Goal: Task Accomplishment & Management: Use online tool/utility

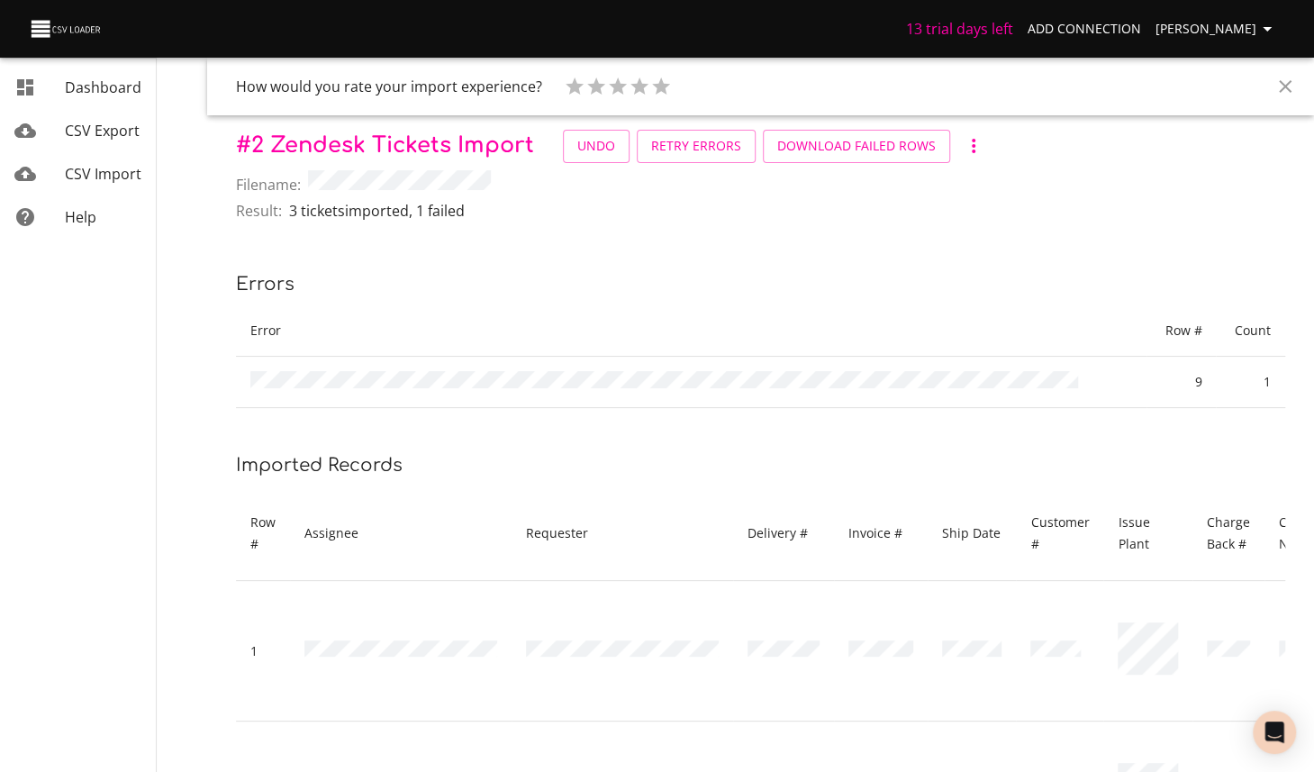
click at [90, 176] on span "CSV Import" at bounding box center [103, 174] width 77 height 20
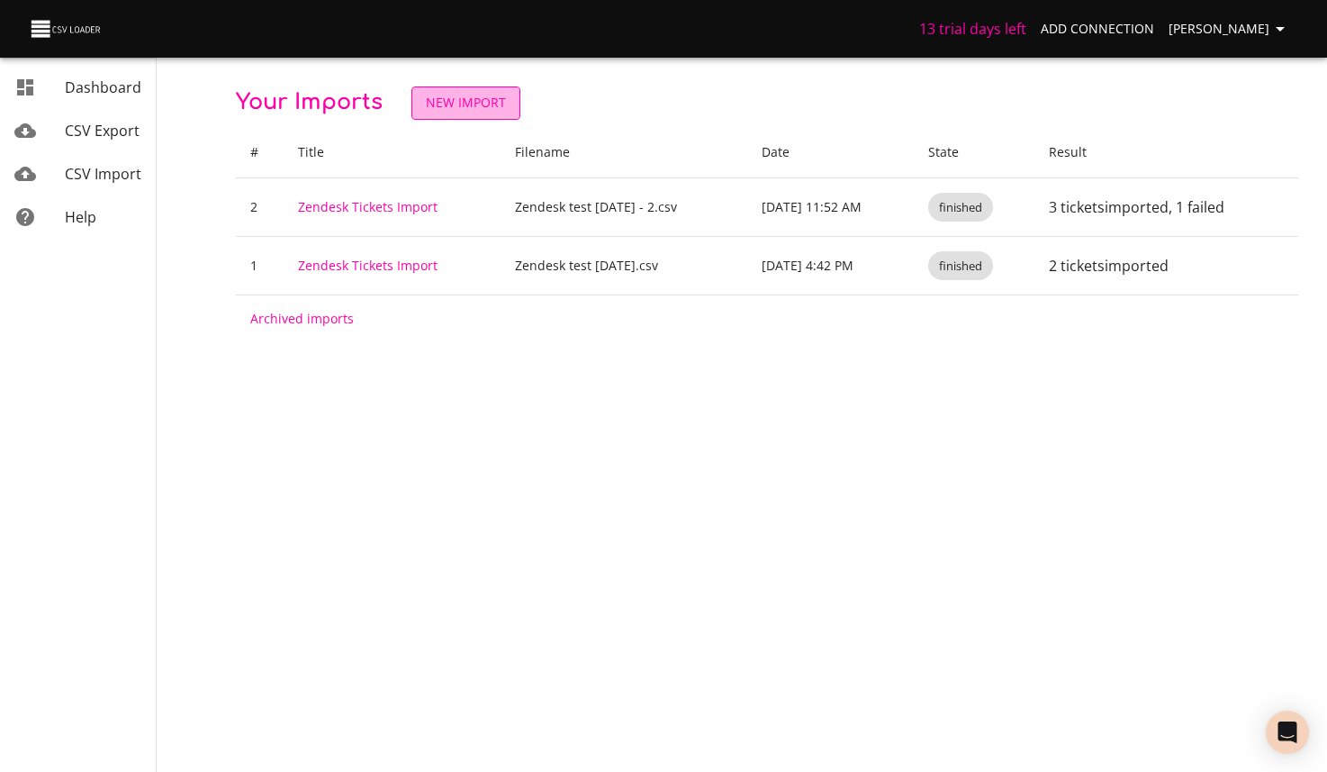
click at [448, 102] on span "New Import" at bounding box center [466, 103] width 80 height 23
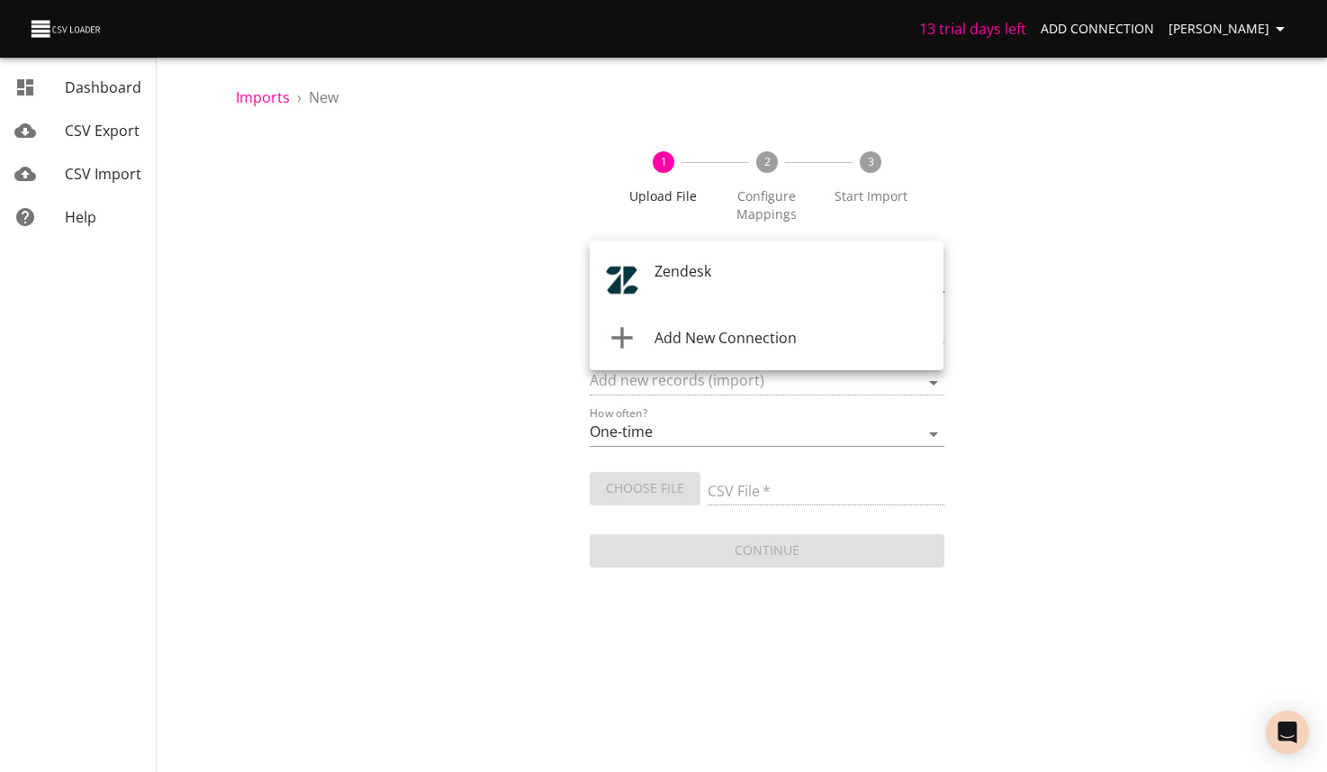
click at [848, 275] on body "13 trial days left Add Connection [PERSON_NAME] CSV Export CSV Import Help Impo…" at bounding box center [663, 386] width 1327 height 772
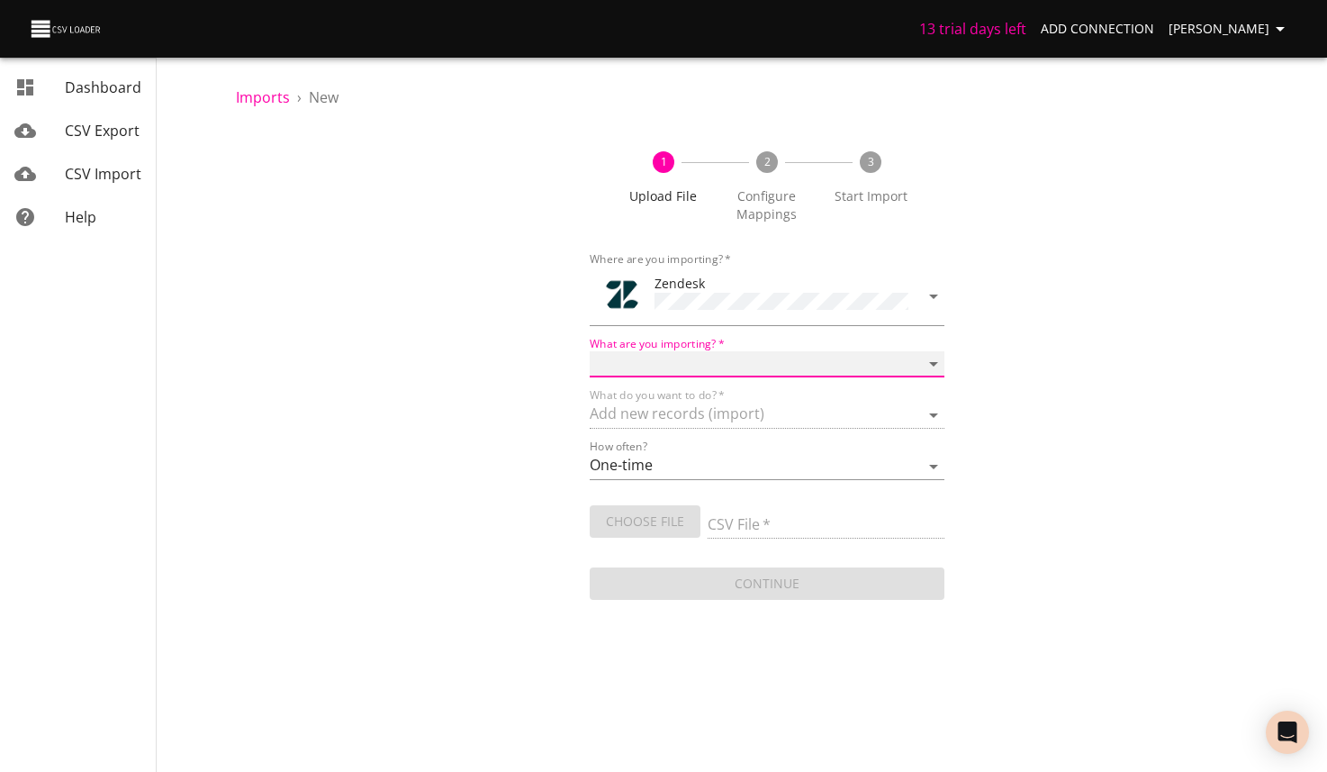
click at [710, 351] on select "Article categories Articles Comments Organizations Ticket forms Tickets Users" at bounding box center [767, 364] width 354 height 26
select select "tickets"
click at [590, 351] on select "Article categories Articles Comments Organizations Ticket forms Tickets Users" at bounding box center [767, 364] width 354 height 26
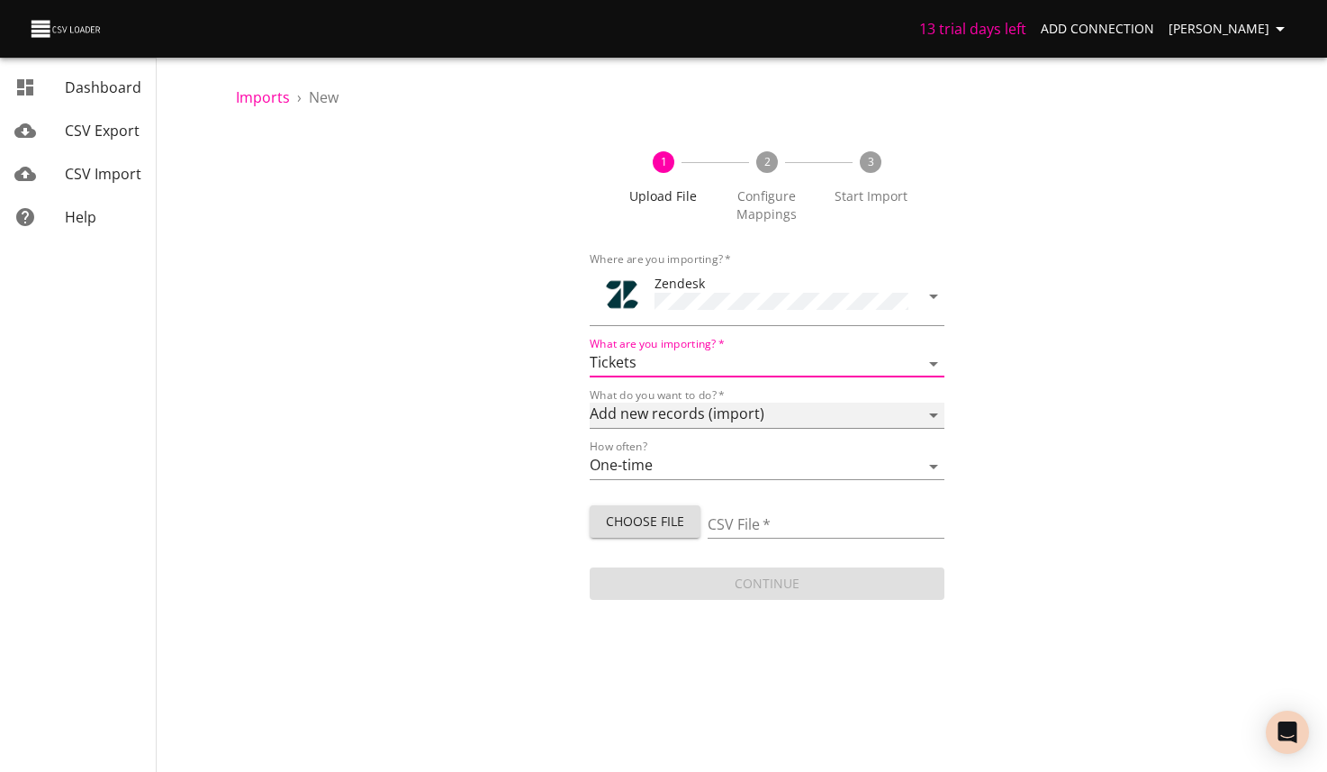
click at [773, 407] on select "Add new records (import) Update existing records (update) Add new and update ex…" at bounding box center [767, 415] width 354 height 26
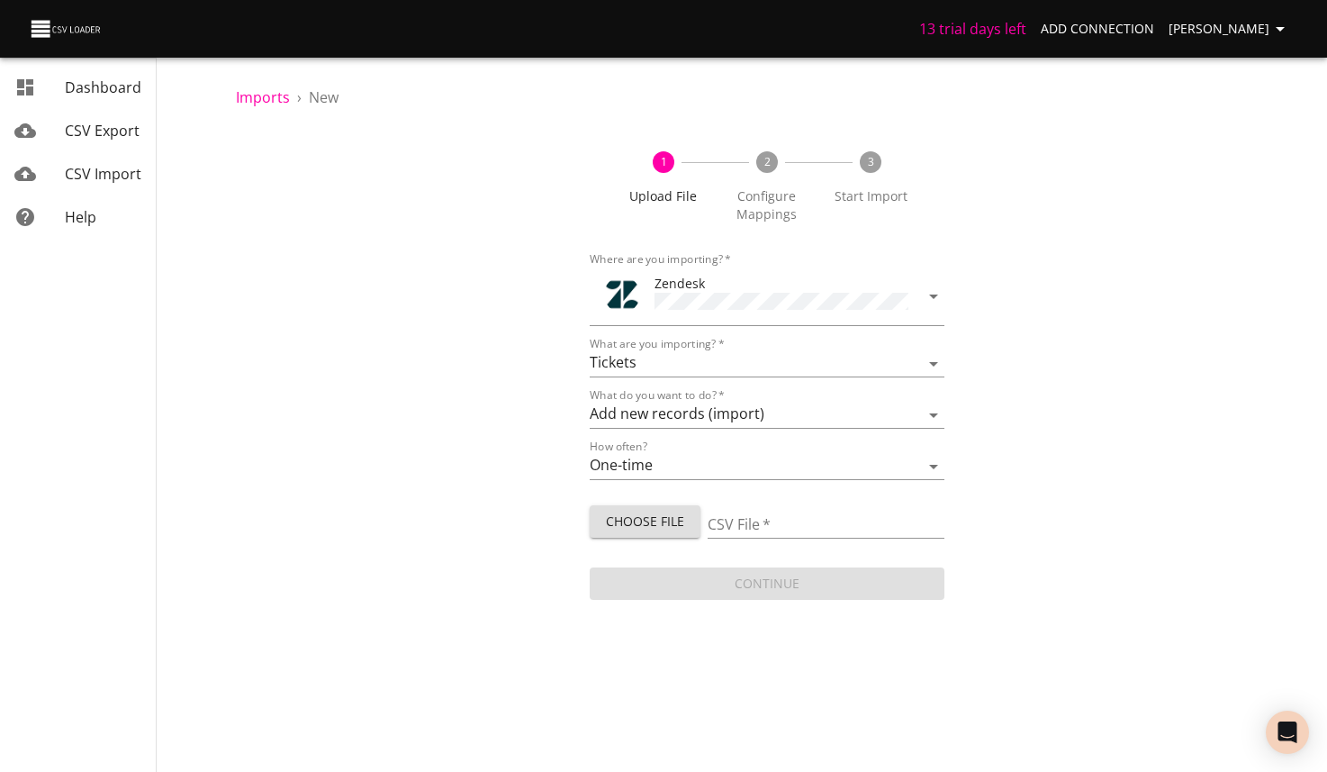
click at [1043, 406] on div "1 Upload File 2 Configure Mappings 3 Start Import Where are you importing?   * …" at bounding box center [767, 367] width 1063 height 474
click at [684, 460] on select "One-time Auto import" at bounding box center [767, 467] width 354 height 26
click at [1012, 419] on div "1 Upload File 2 Configure Mappings 3 Start Import Where are you importing?   * …" at bounding box center [767, 367] width 1063 height 474
click at [775, 514] on input "CSV File   *" at bounding box center [826, 525] width 236 height 26
type input "[PERSON_NAME].csv"
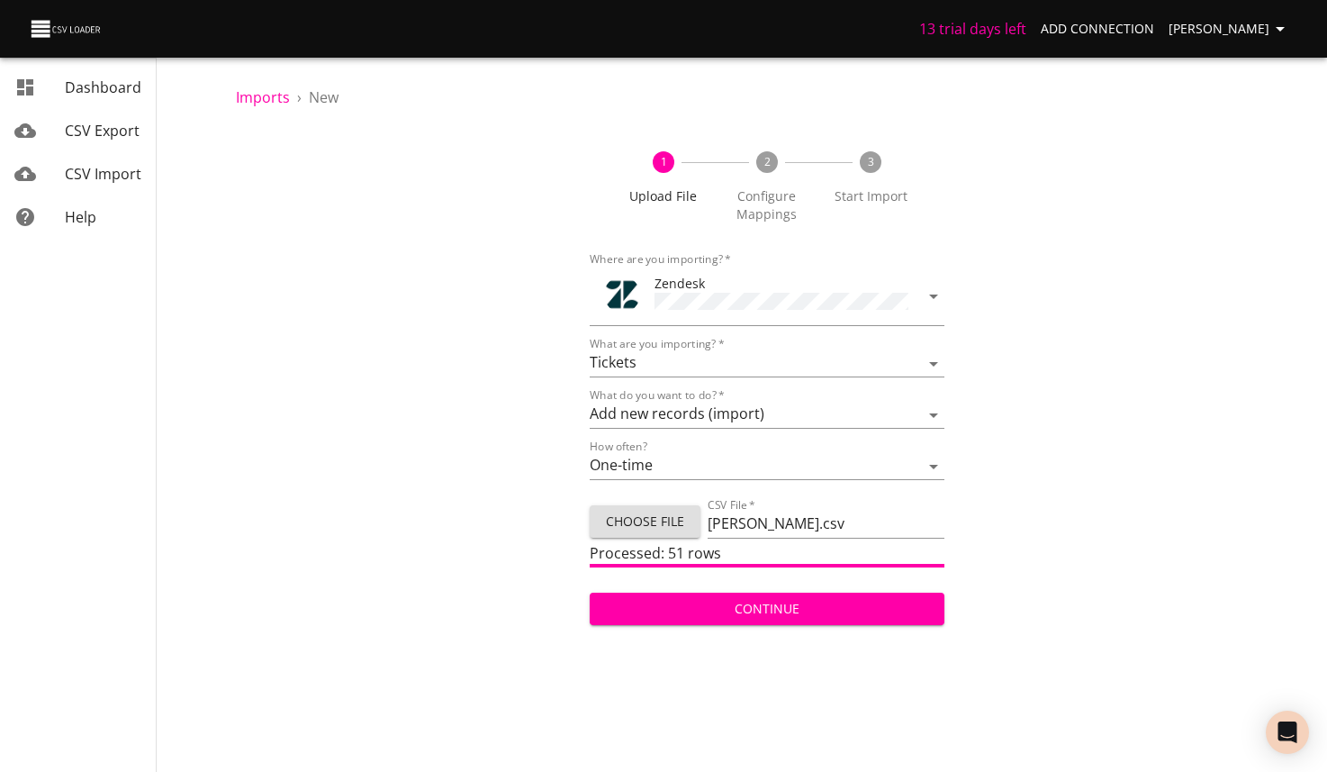
click at [814, 592] on button "Continue" at bounding box center [767, 608] width 354 height 33
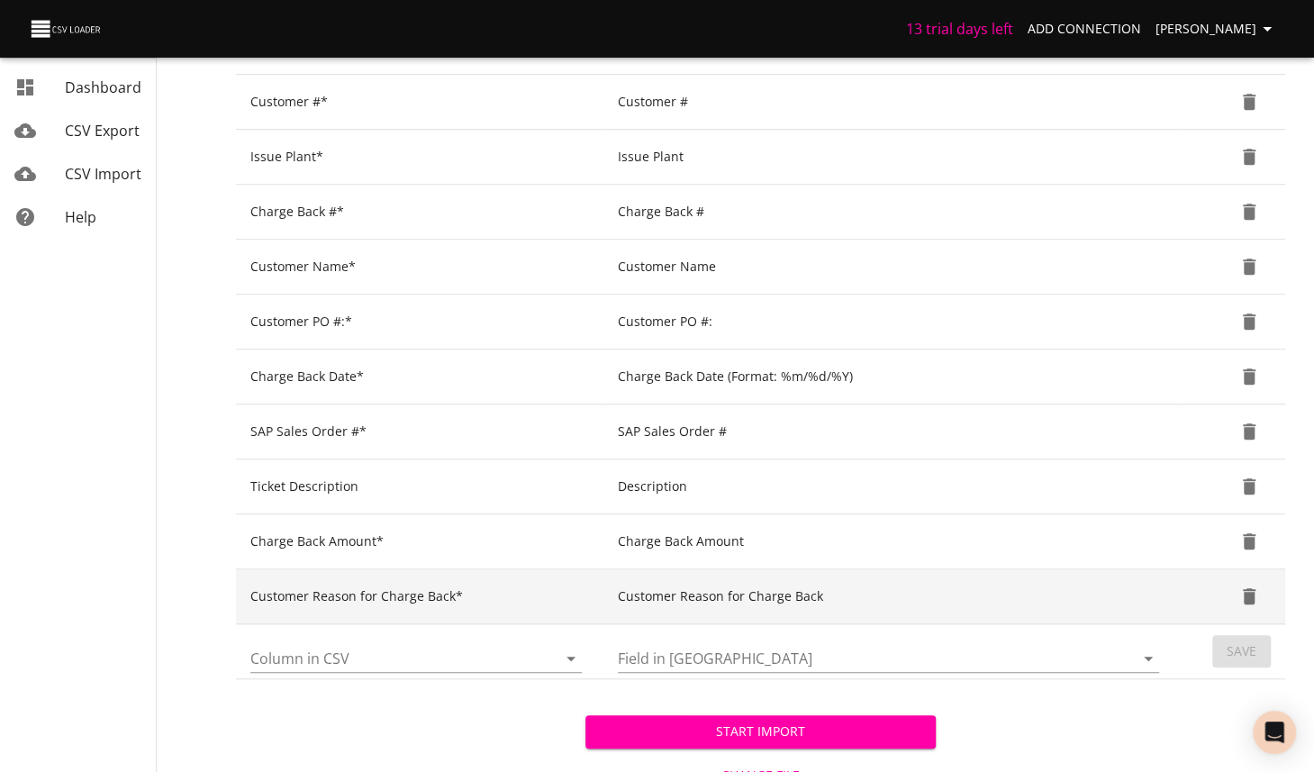
scroll to position [647, 0]
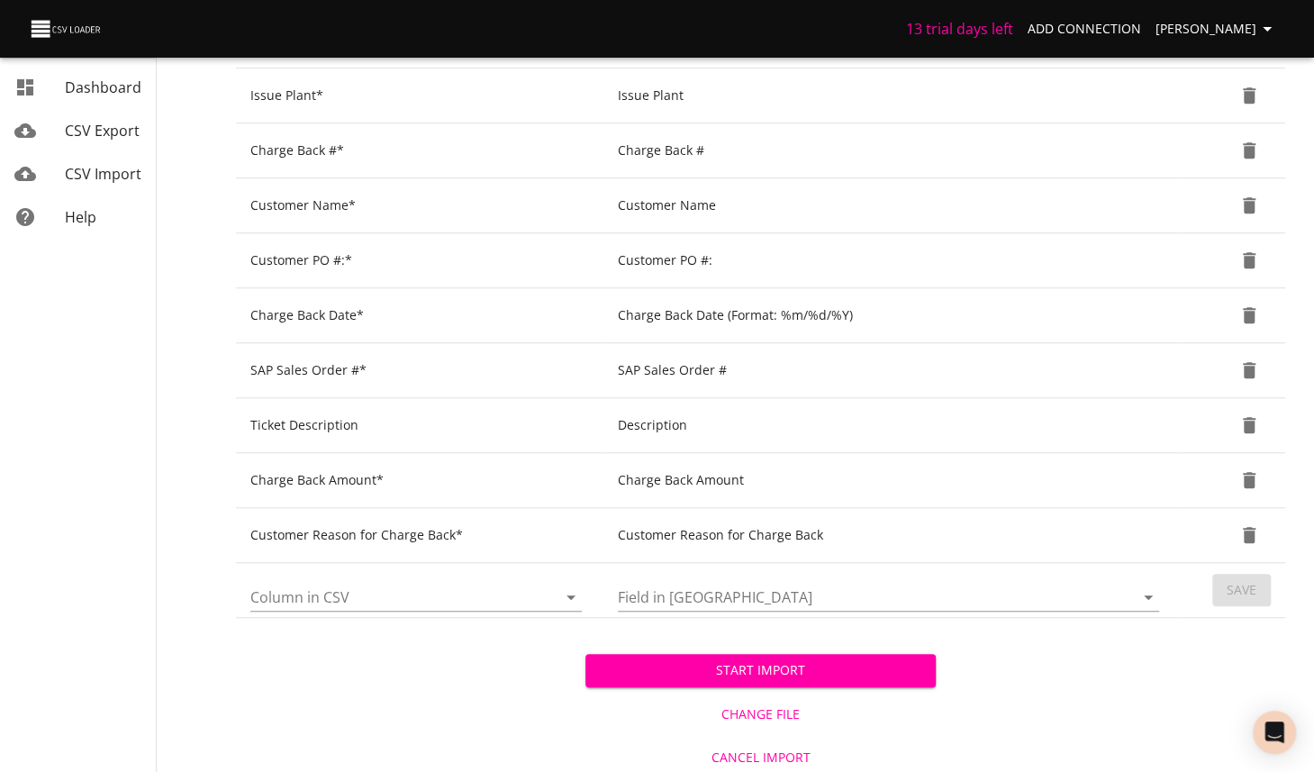
click at [438, 592] on input "Column in CSV" at bounding box center [388, 597] width 276 height 28
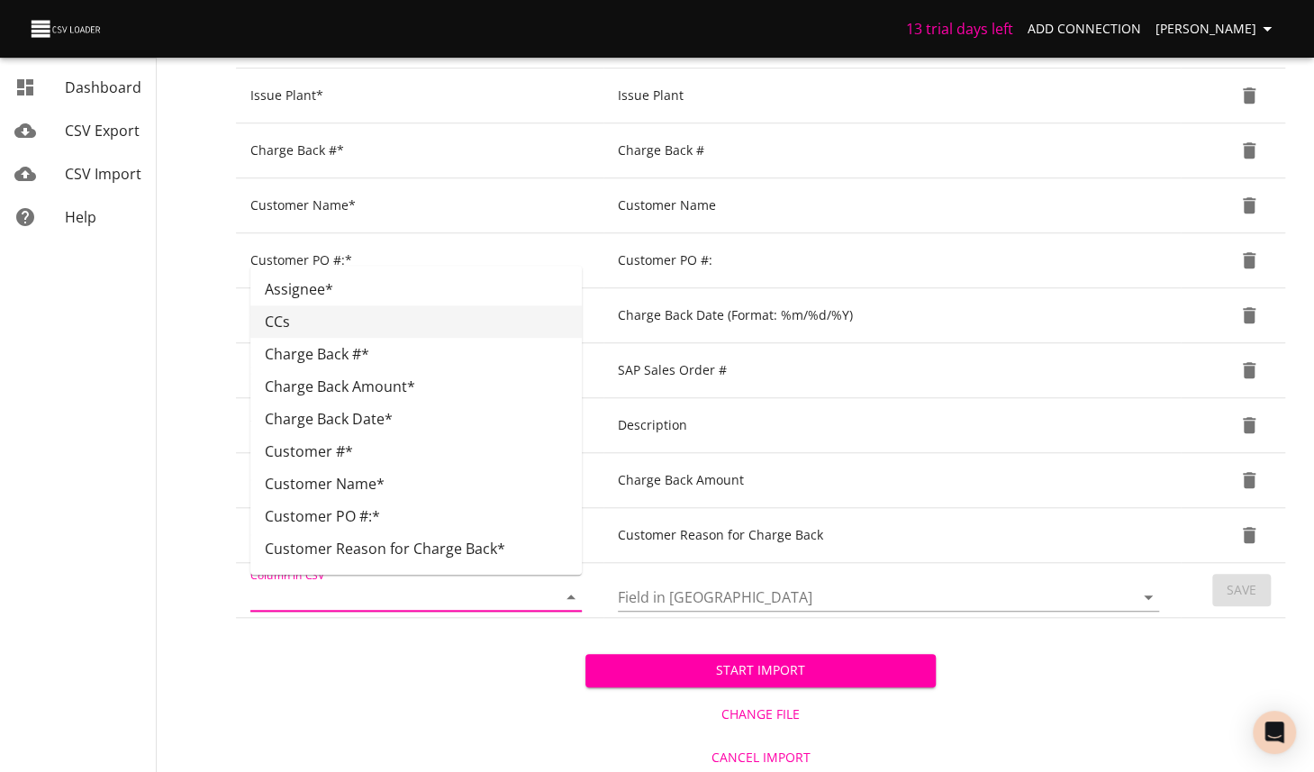
click at [276, 323] on li "CCs" at bounding box center [415, 321] width 331 height 32
type input "CCs"
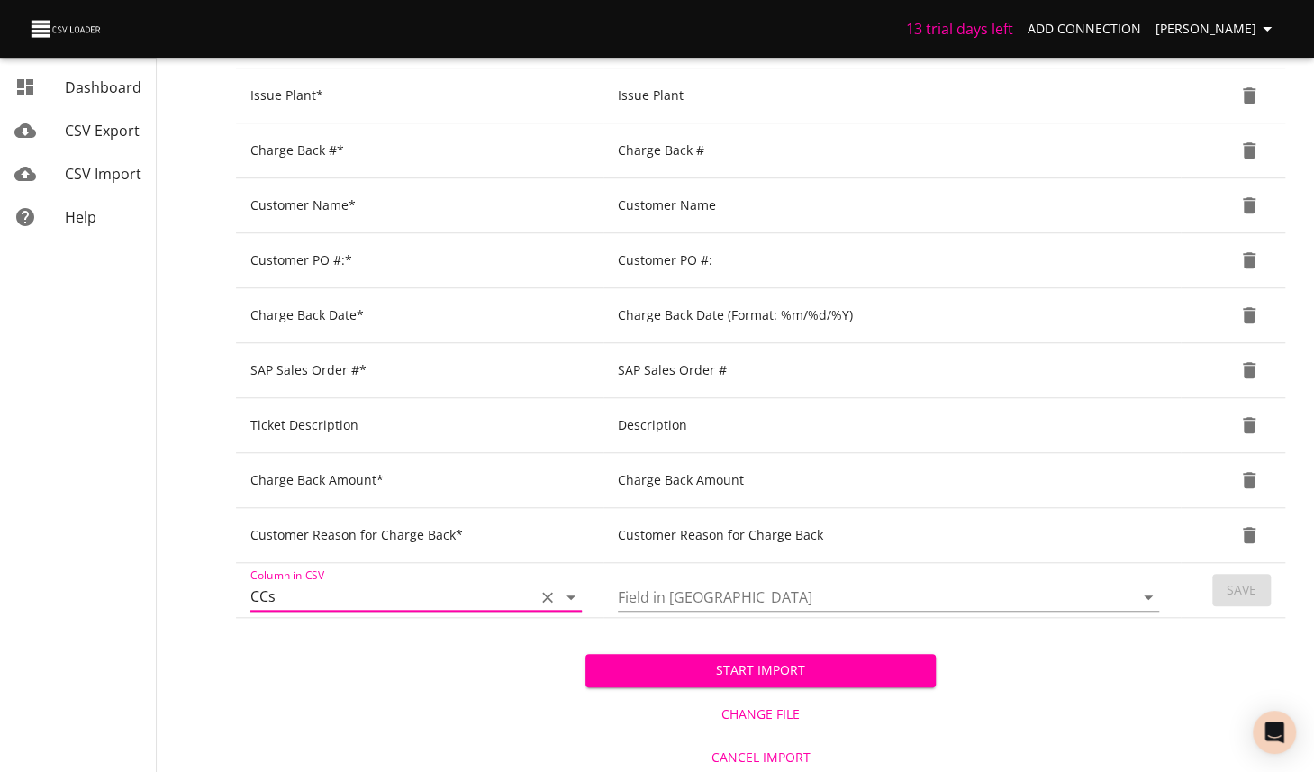
click at [899, 593] on input "Field in [GEOGRAPHIC_DATA]" at bounding box center [860, 597] width 485 height 28
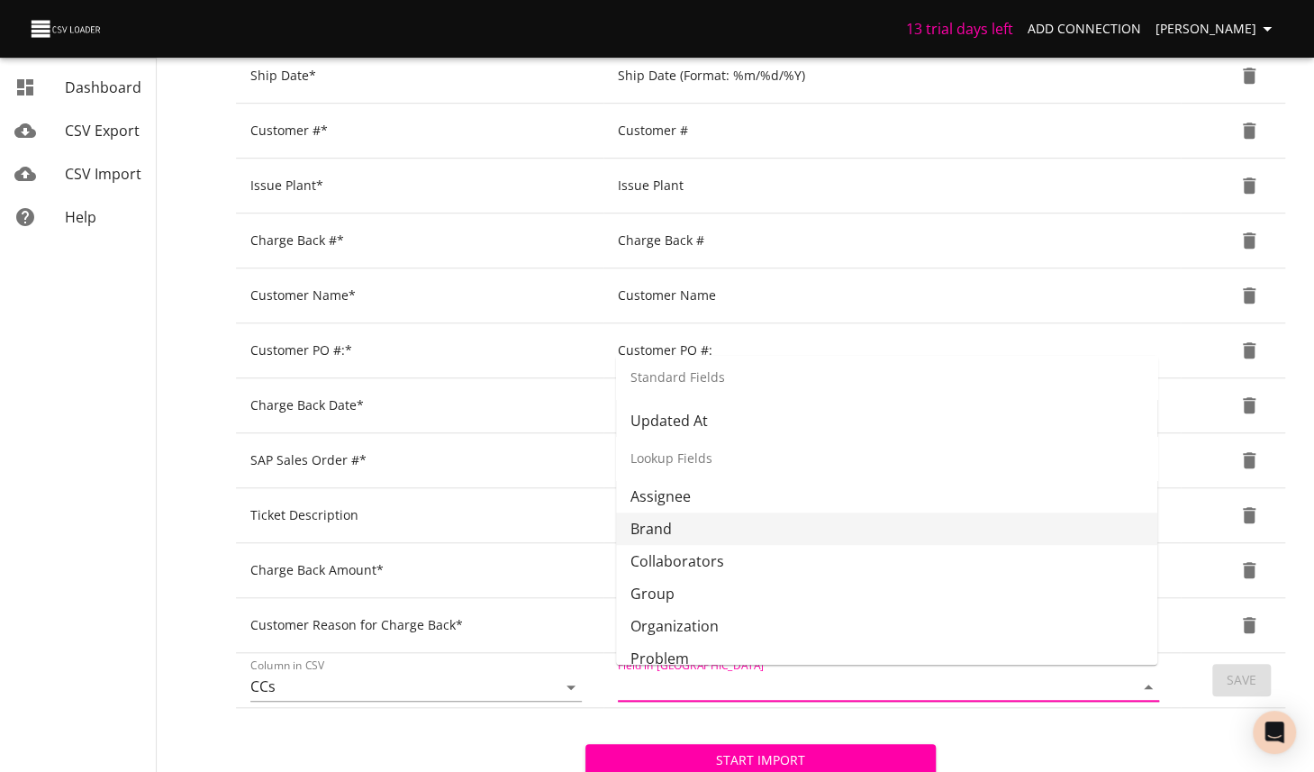
scroll to position [354, 0]
click at [704, 538] on li "Collaborators" at bounding box center [886, 533] width 541 height 32
type input "Collaborators"
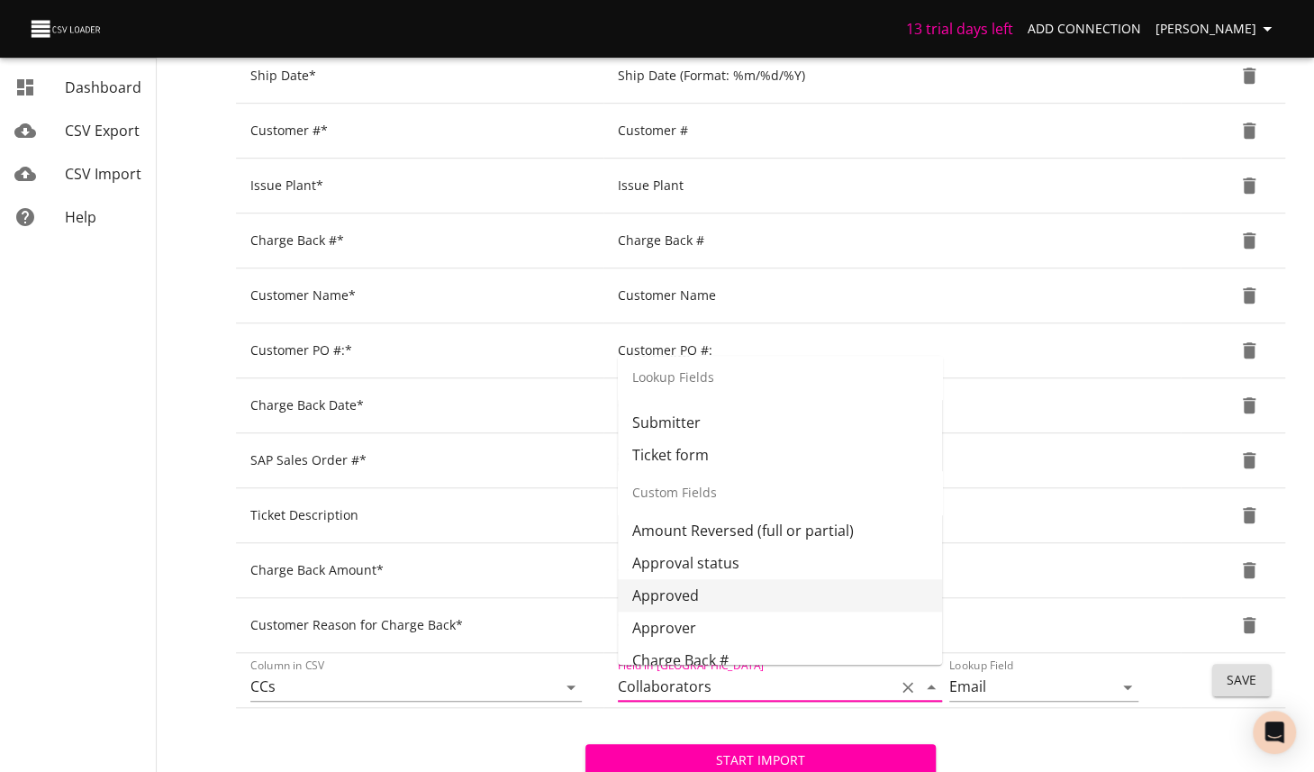
scroll to position [599, 0]
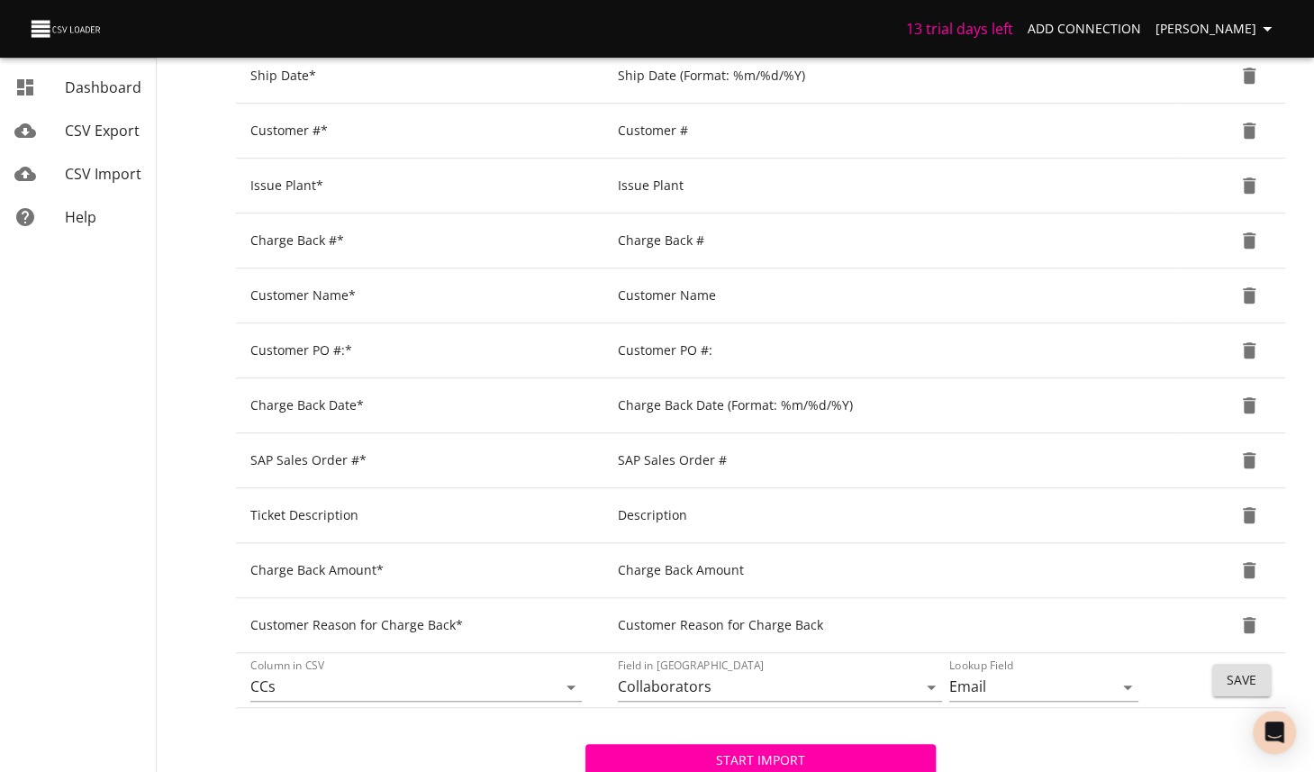
click at [1248, 672] on span "Save" at bounding box center [1241, 680] width 30 height 23
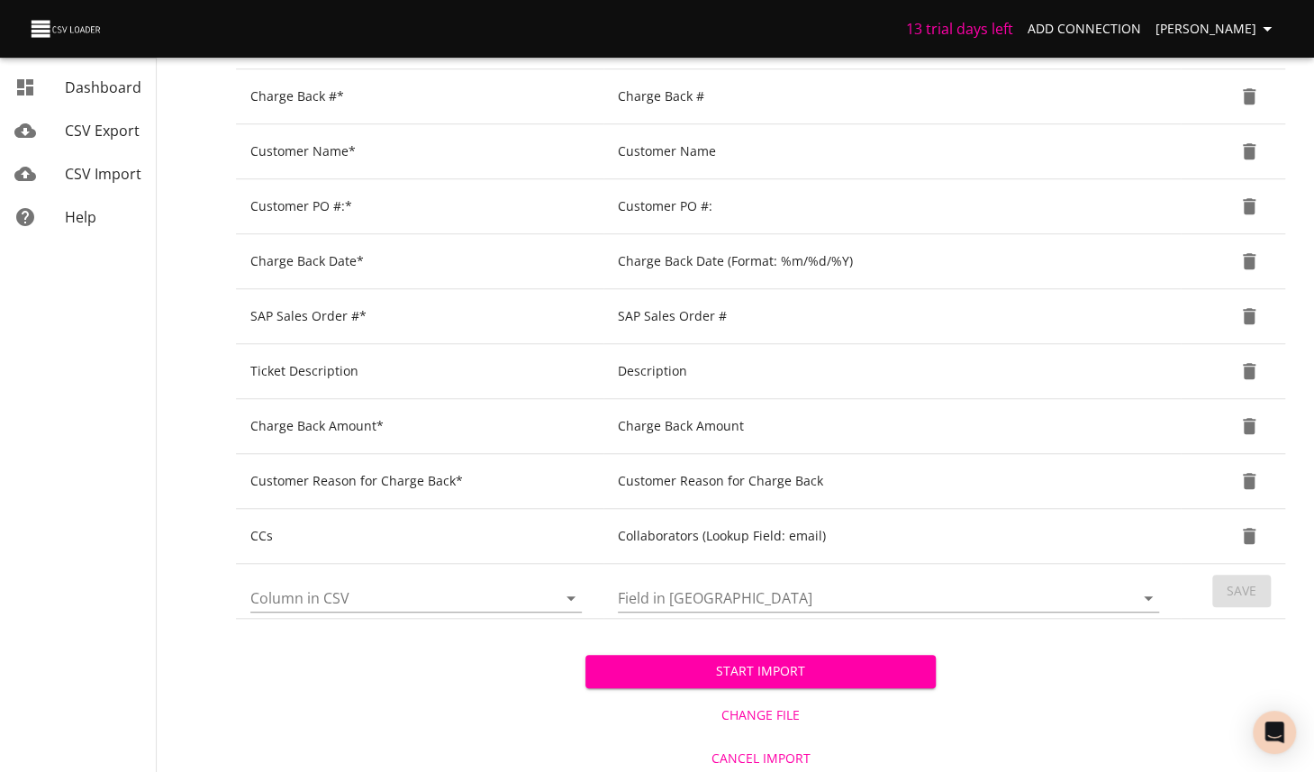
scroll to position [701, 0]
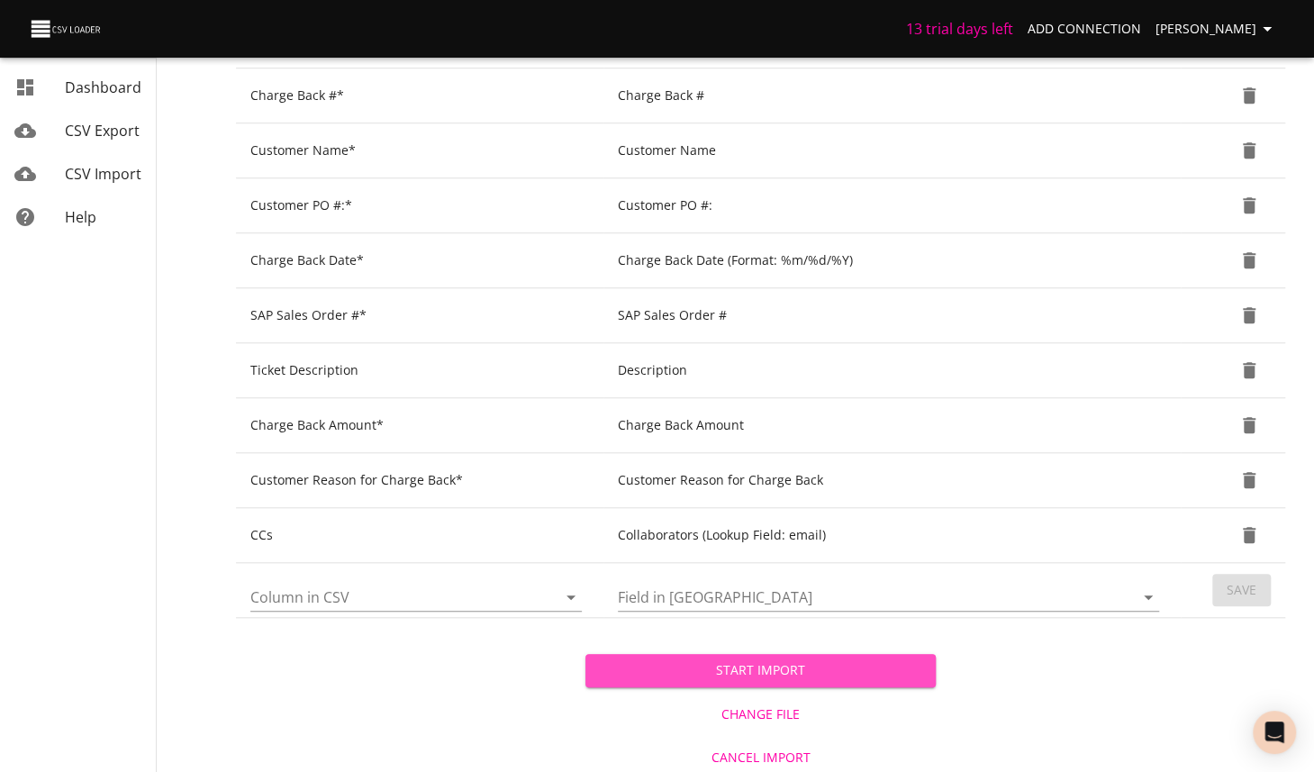
click at [828, 662] on span "Start Import" at bounding box center [760, 670] width 321 height 23
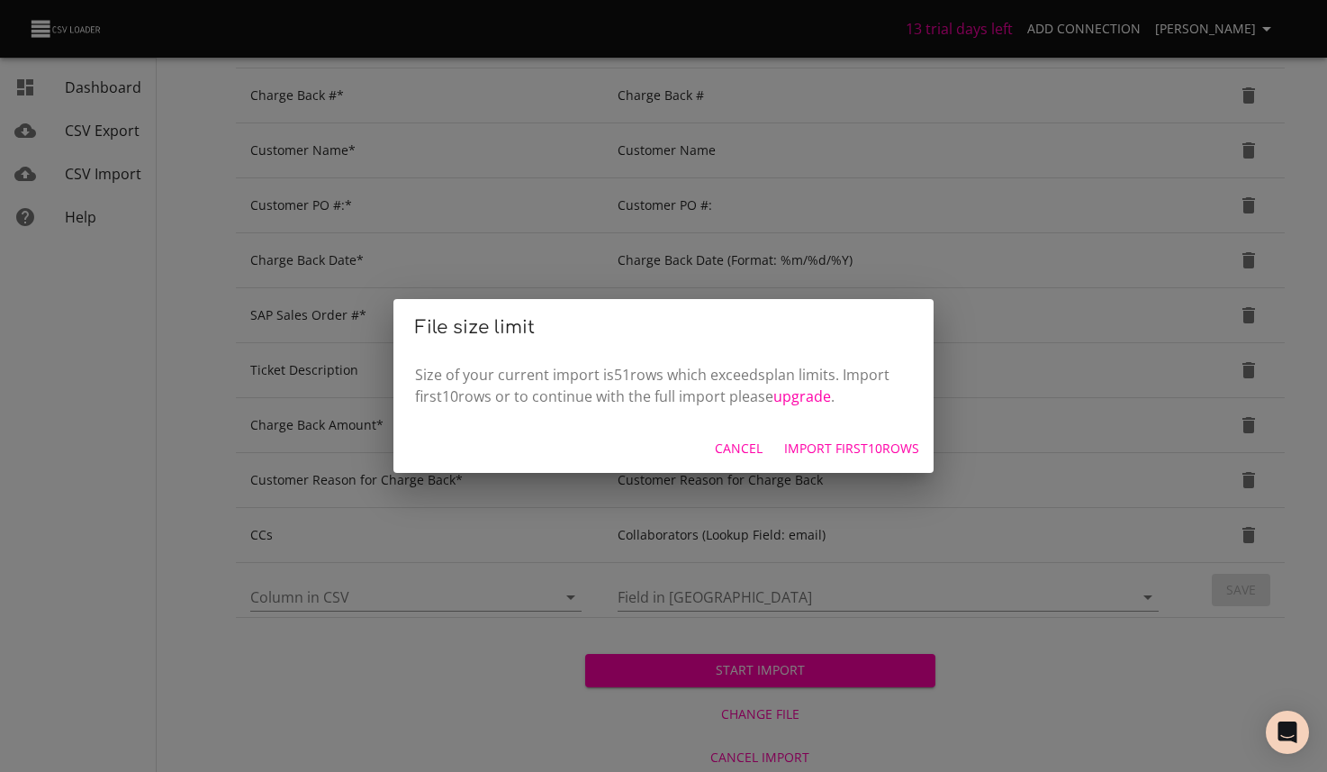
click at [821, 453] on span "Import first 10 rows" at bounding box center [851, 449] width 135 height 23
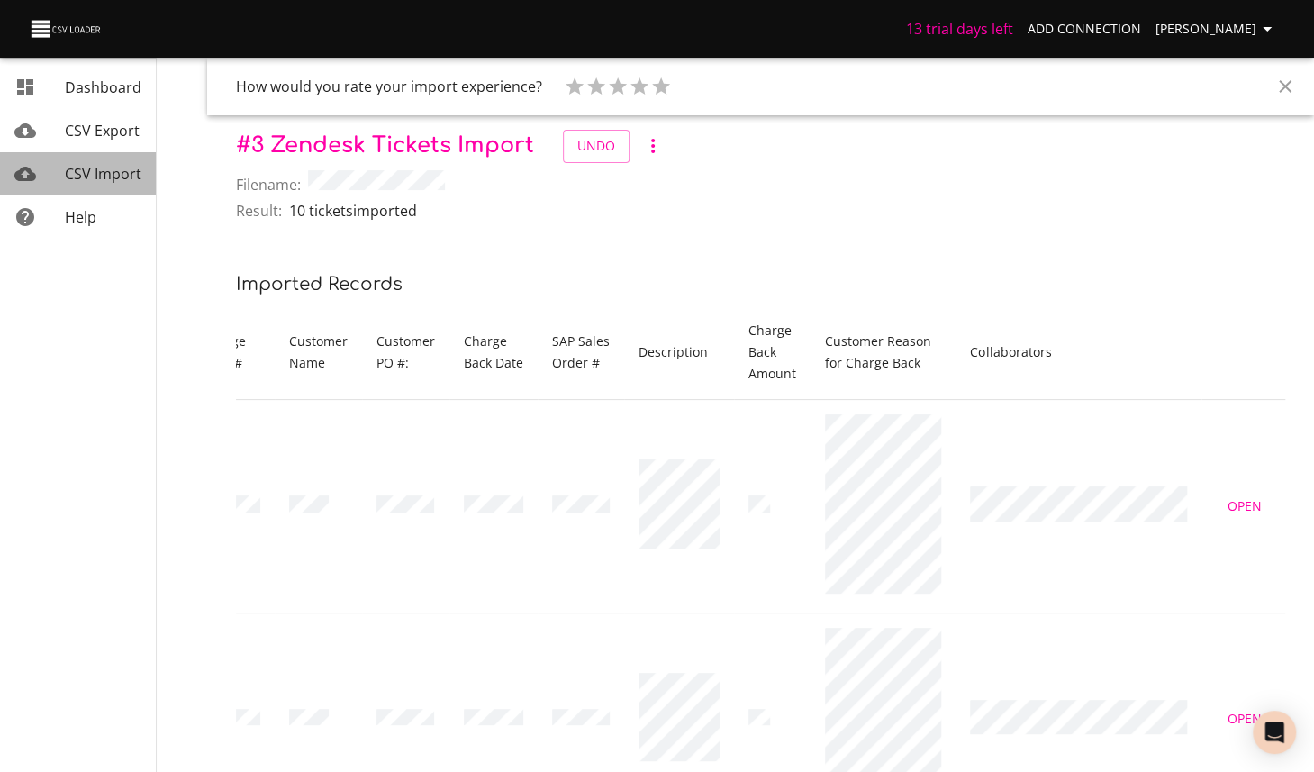
click at [104, 179] on span "CSV Import" at bounding box center [103, 174] width 77 height 20
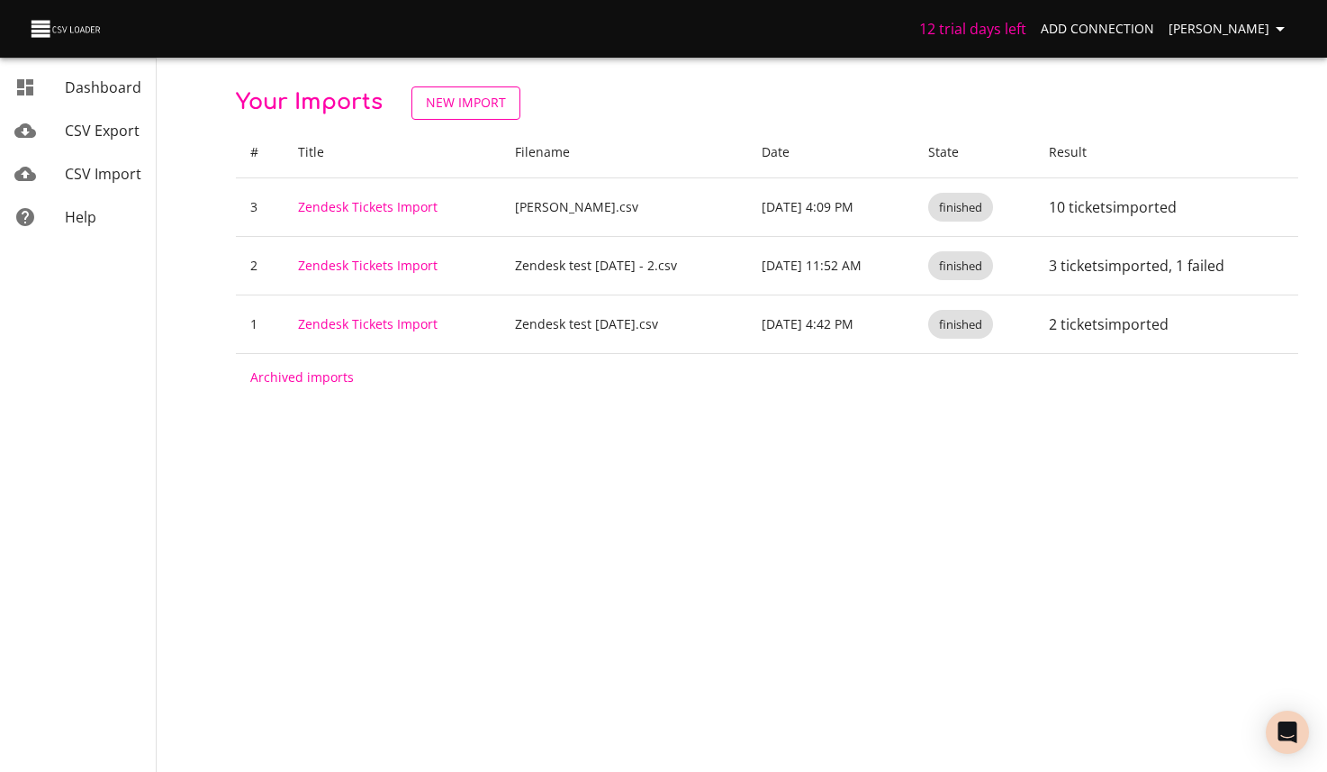
click at [444, 100] on span "New Import" at bounding box center [466, 103] width 80 height 23
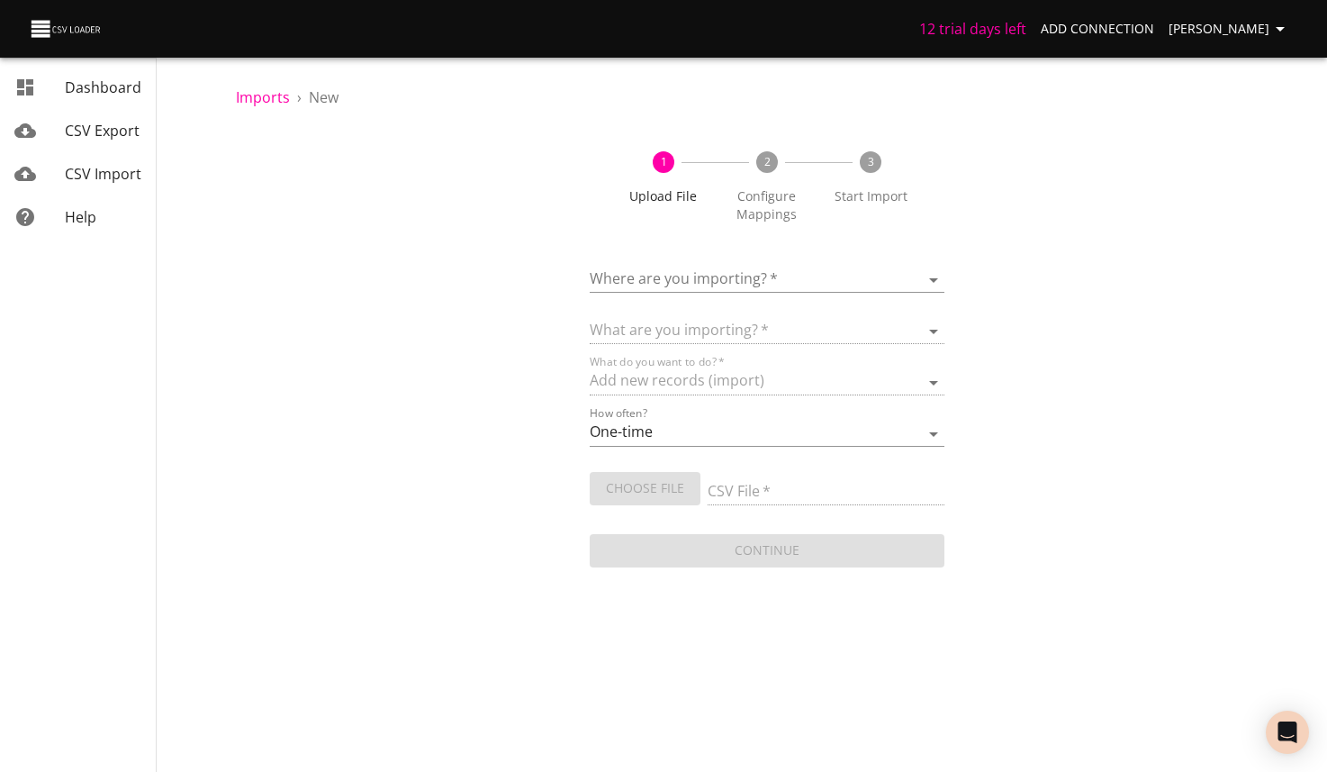
click at [810, 275] on body "12 trial days left Add Connection [PERSON_NAME] CSV Export CSV Import Help Impo…" at bounding box center [663, 386] width 1327 height 772
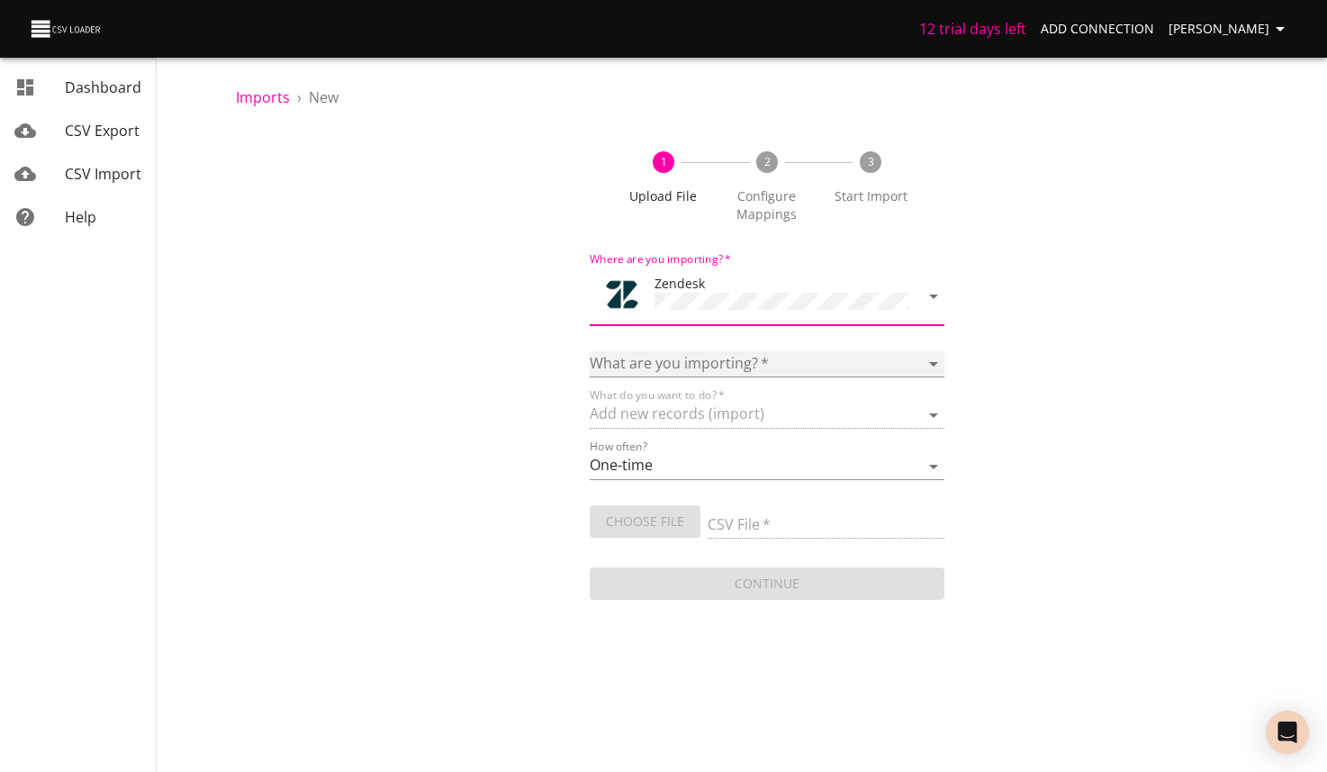
click at [744, 351] on select "Article categories Articles Comments Organizations Ticket forms Tickets Users" at bounding box center [767, 364] width 354 height 26
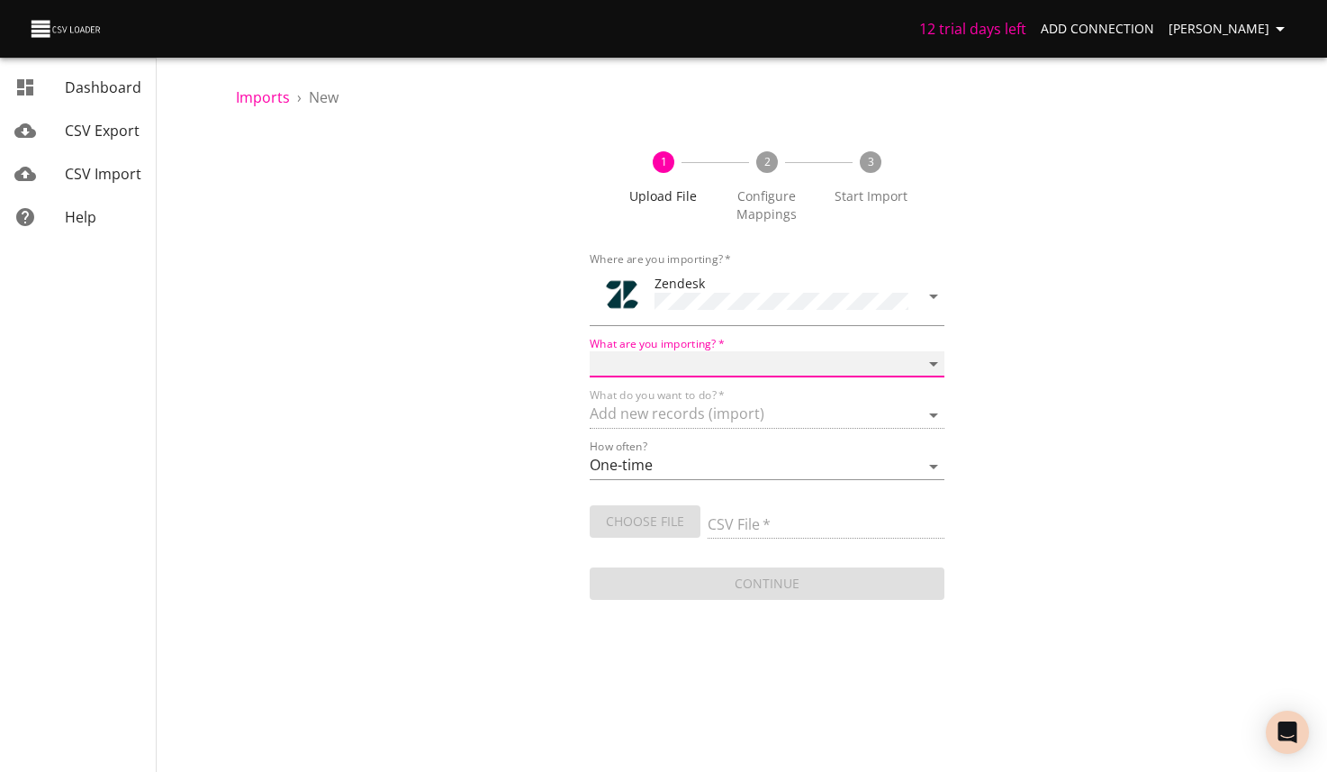
select select "tickets"
click at [590, 351] on select "Article categories Articles Comments Organizations Ticket forms Tickets Users" at bounding box center [767, 364] width 354 height 26
click at [767, 515] on input "CSV File   *" at bounding box center [826, 525] width 236 height 26
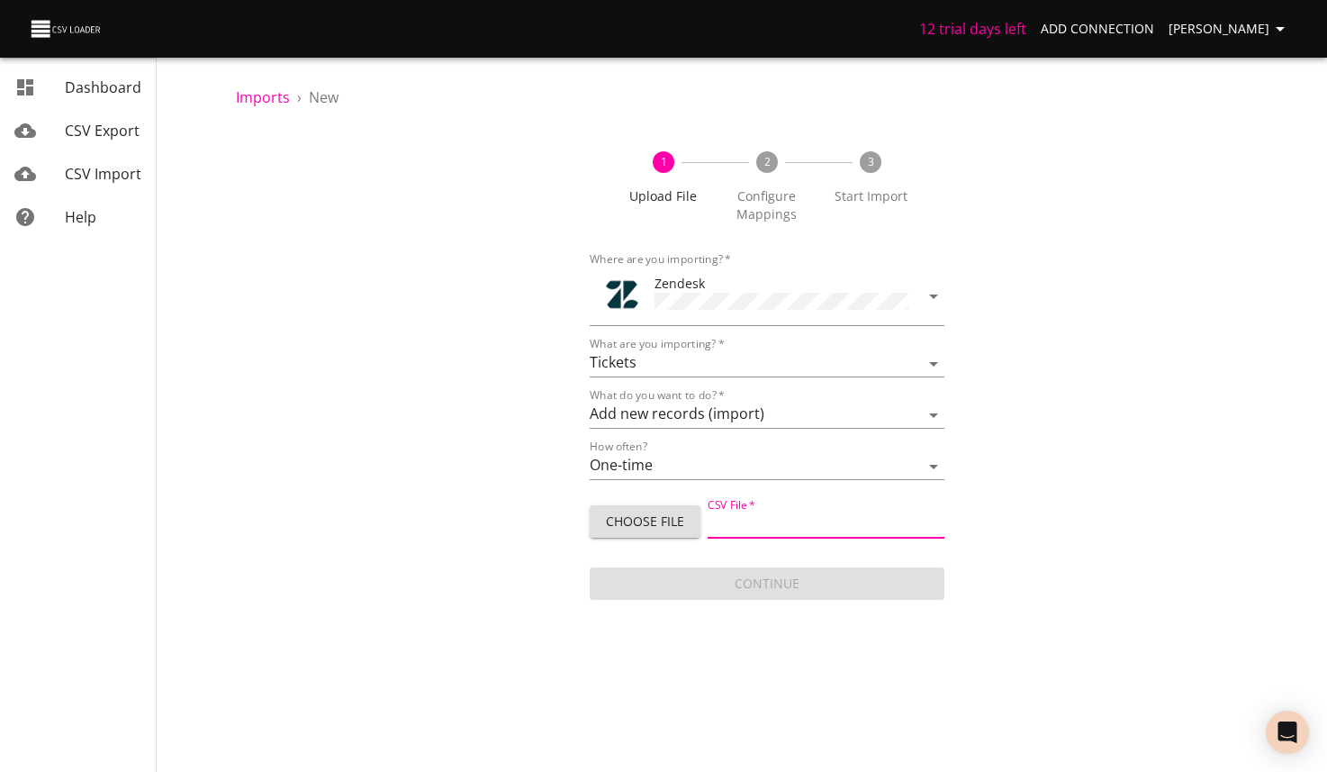
click at [781, 512] on input "CSV File   *" at bounding box center [826, 525] width 236 height 26
type input "kOHLS 2.csv"
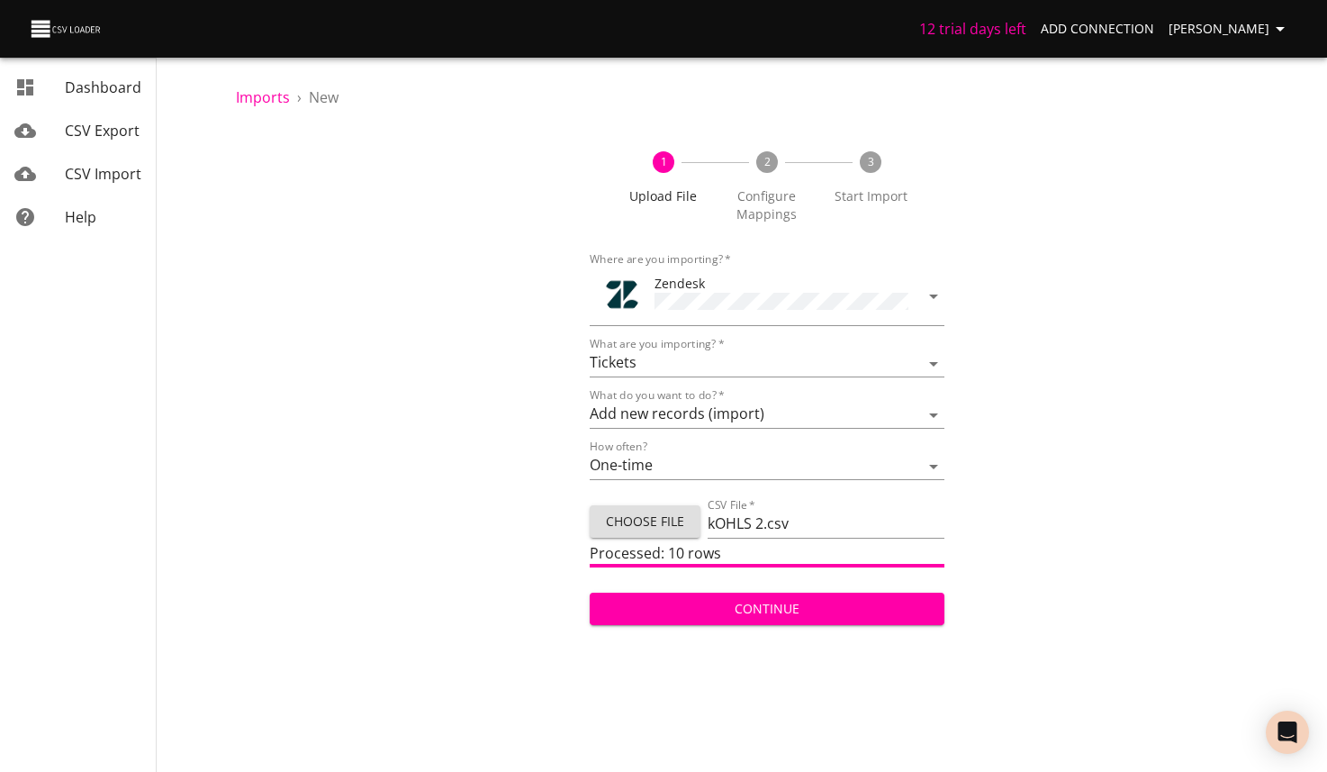
click at [750, 603] on span "Continue" at bounding box center [766, 609] width 325 height 23
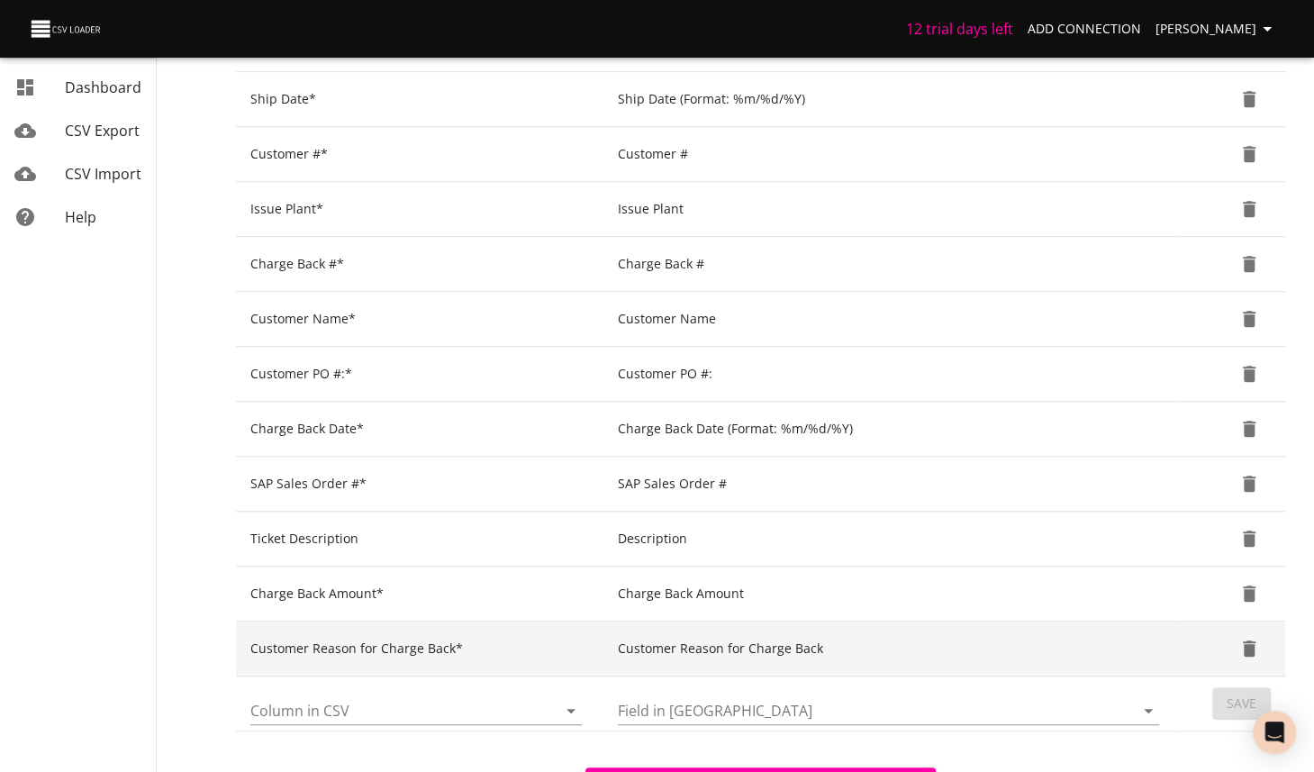
scroll to position [701, 0]
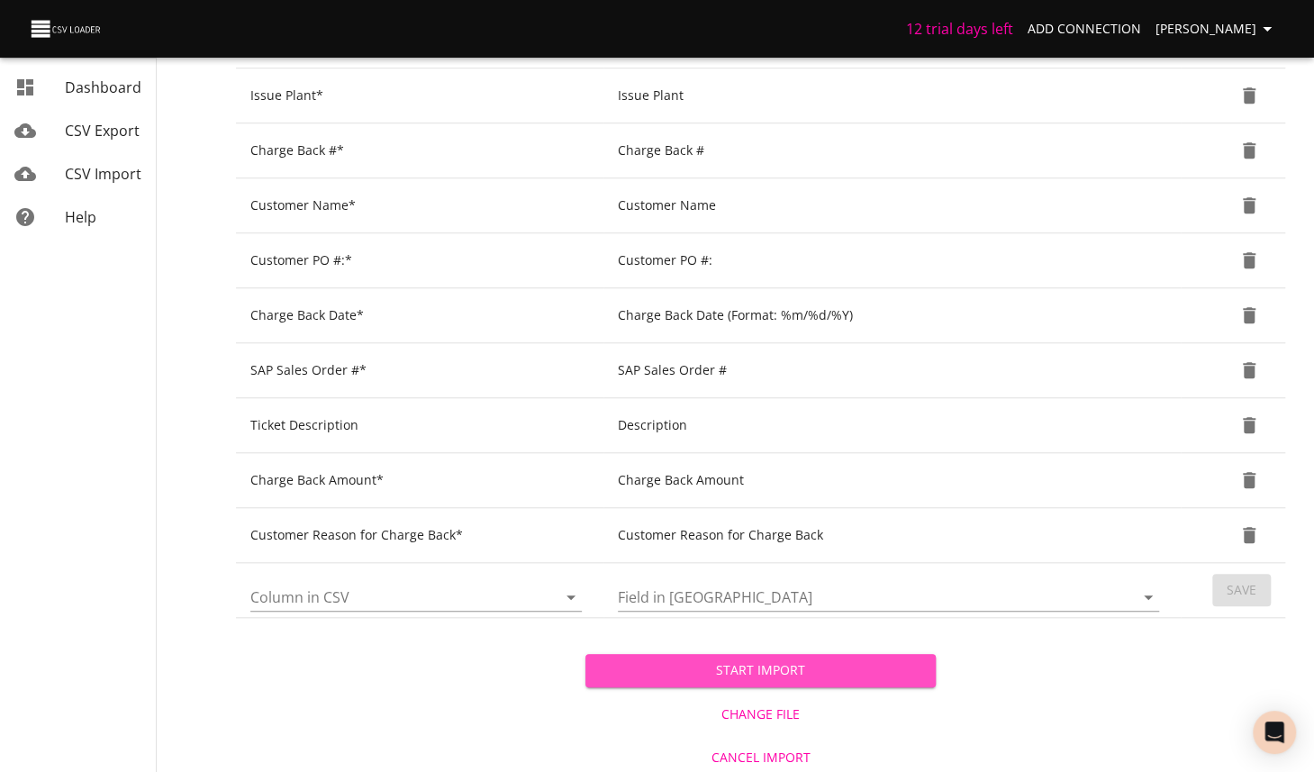
click at [869, 670] on span "Start Import" at bounding box center [760, 670] width 321 height 23
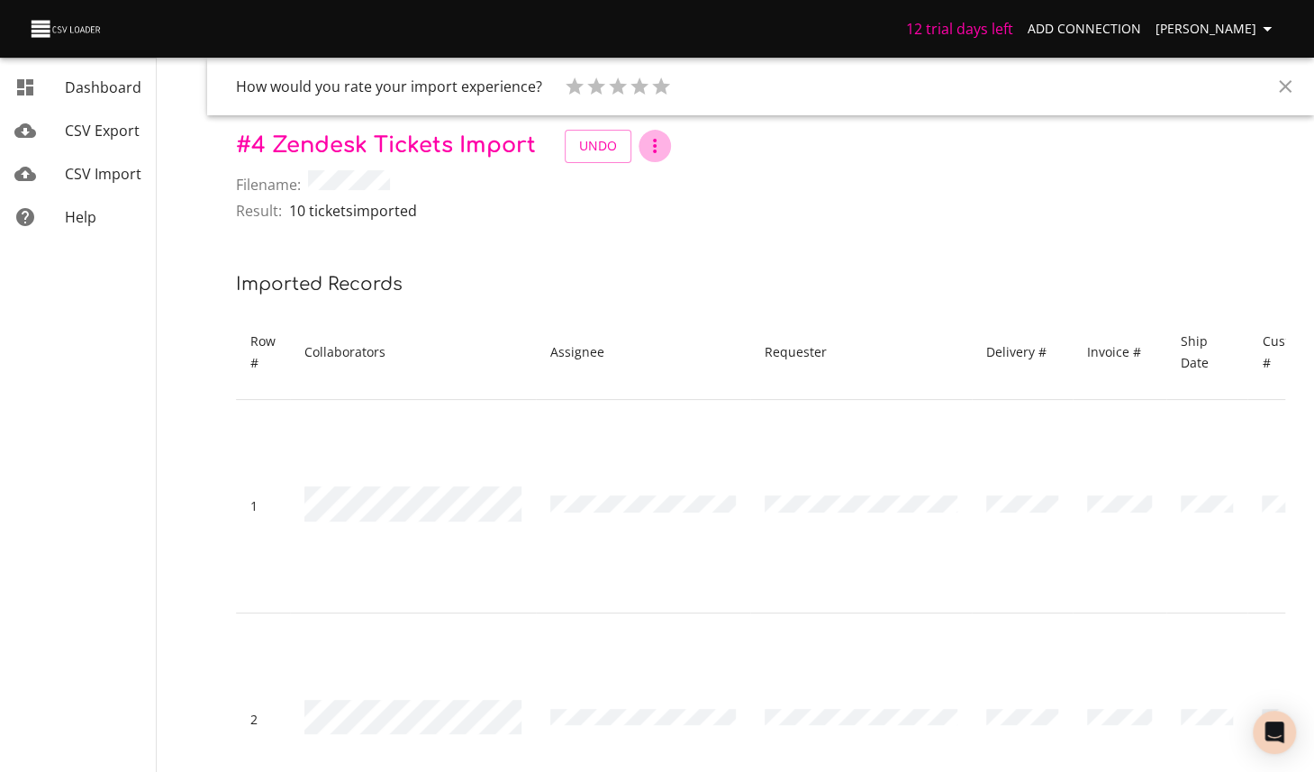
click at [656, 151] on icon "button" at bounding box center [655, 146] width 22 height 22
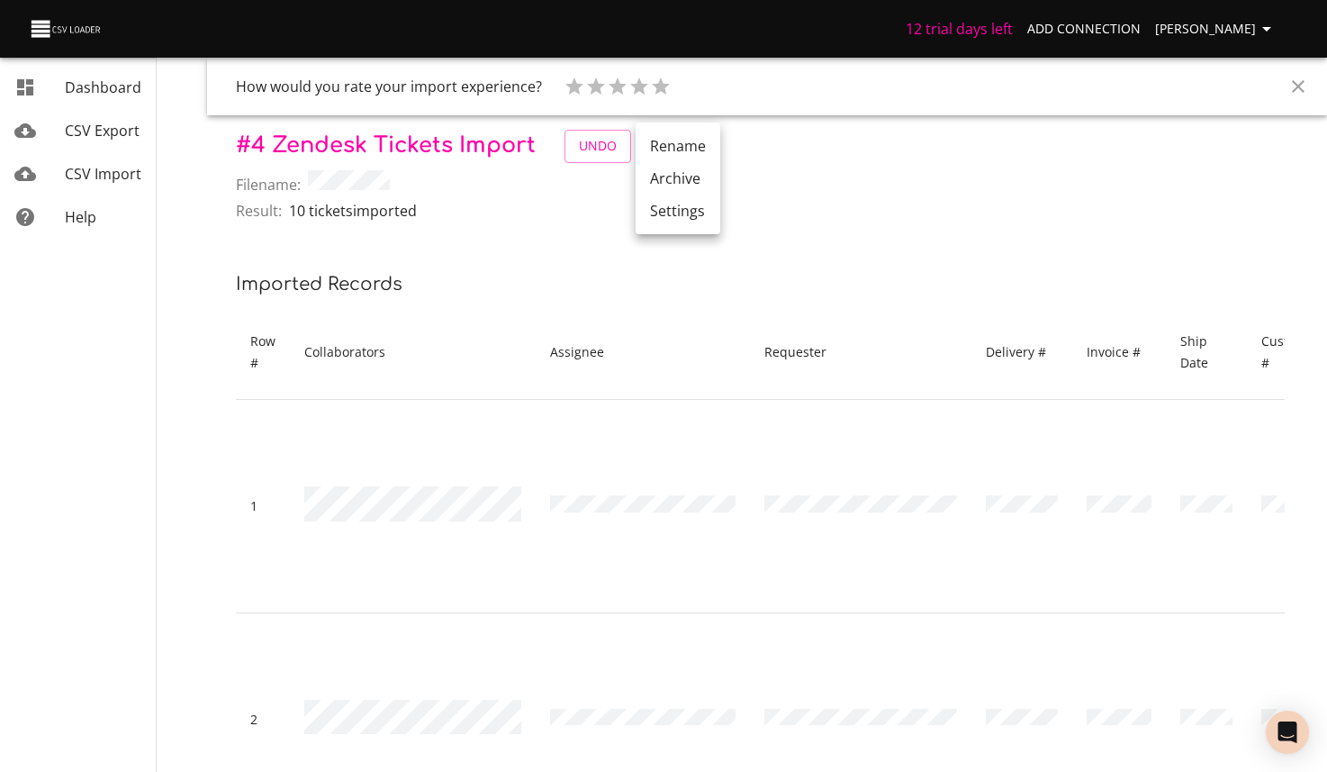
click at [1011, 195] on div at bounding box center [663, 386] width 1327 height 772
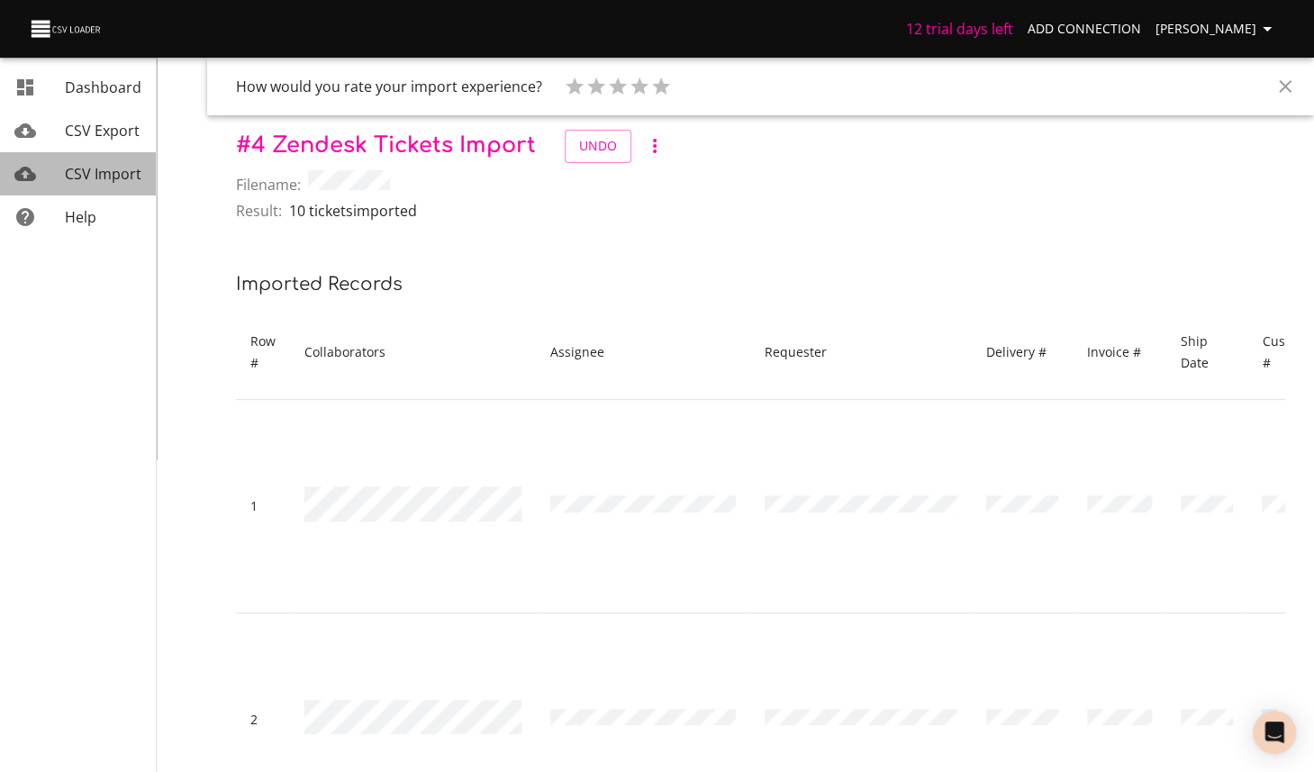
click at [127, 178] on span "CSV Import" at bounding box center [103, 174] width 77 height 20
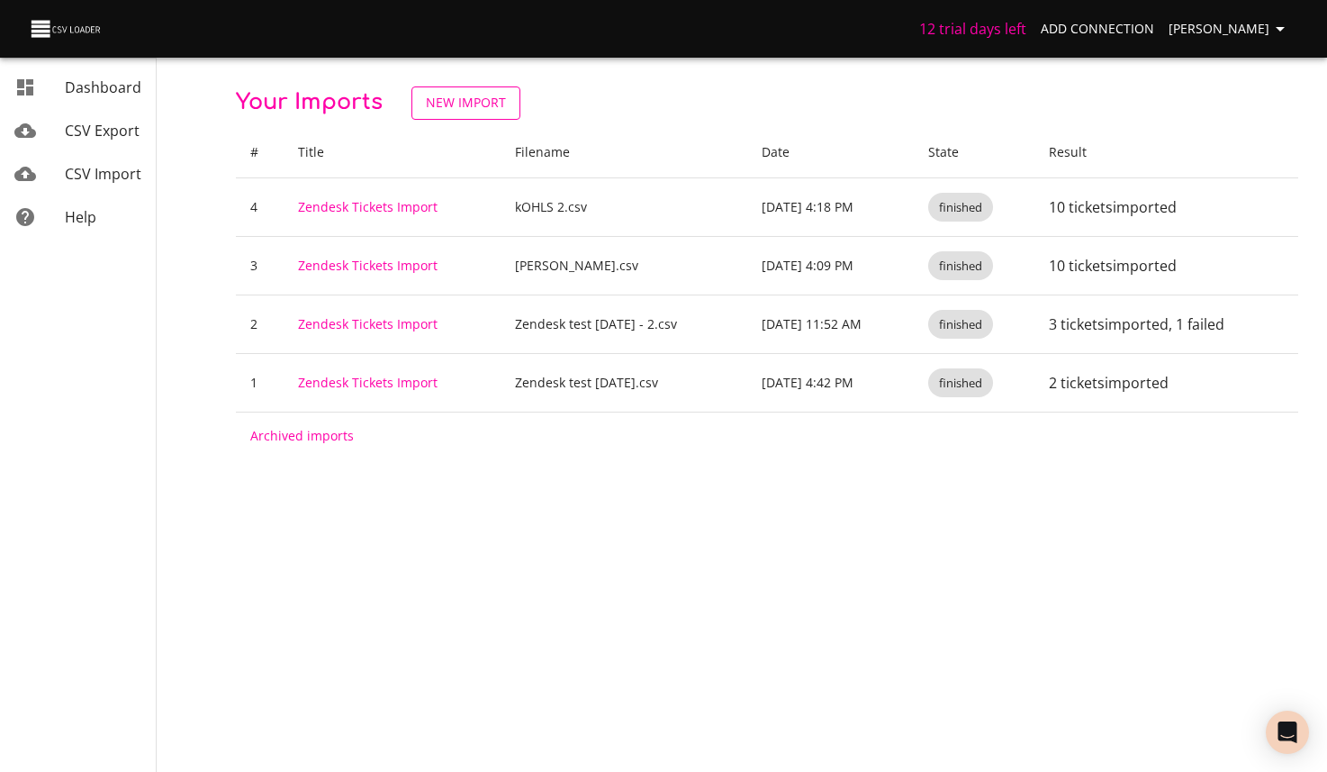
click at [476, 100] on span "New Import" at bounding box center [466, 103] width 80 height 23
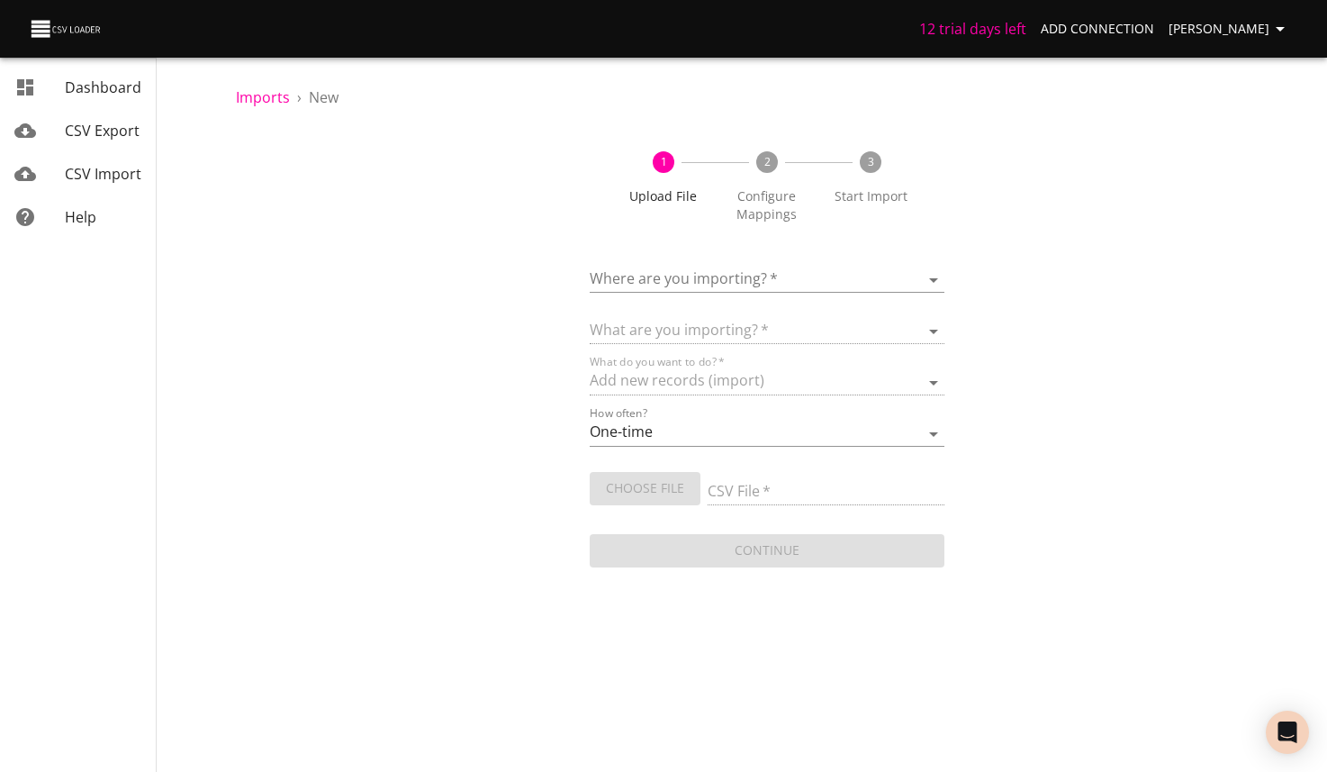
click at [738, 260] on div "Where are you importing?   * ​" at bounding box center [767, 272] width 354 height 41
click at [742, 275] on body "12 trial days left Add Connection [PERSON_NAME] CSV Export CSV Import Help Impo…" at bounding box center [663, 386] width 1327 height 772
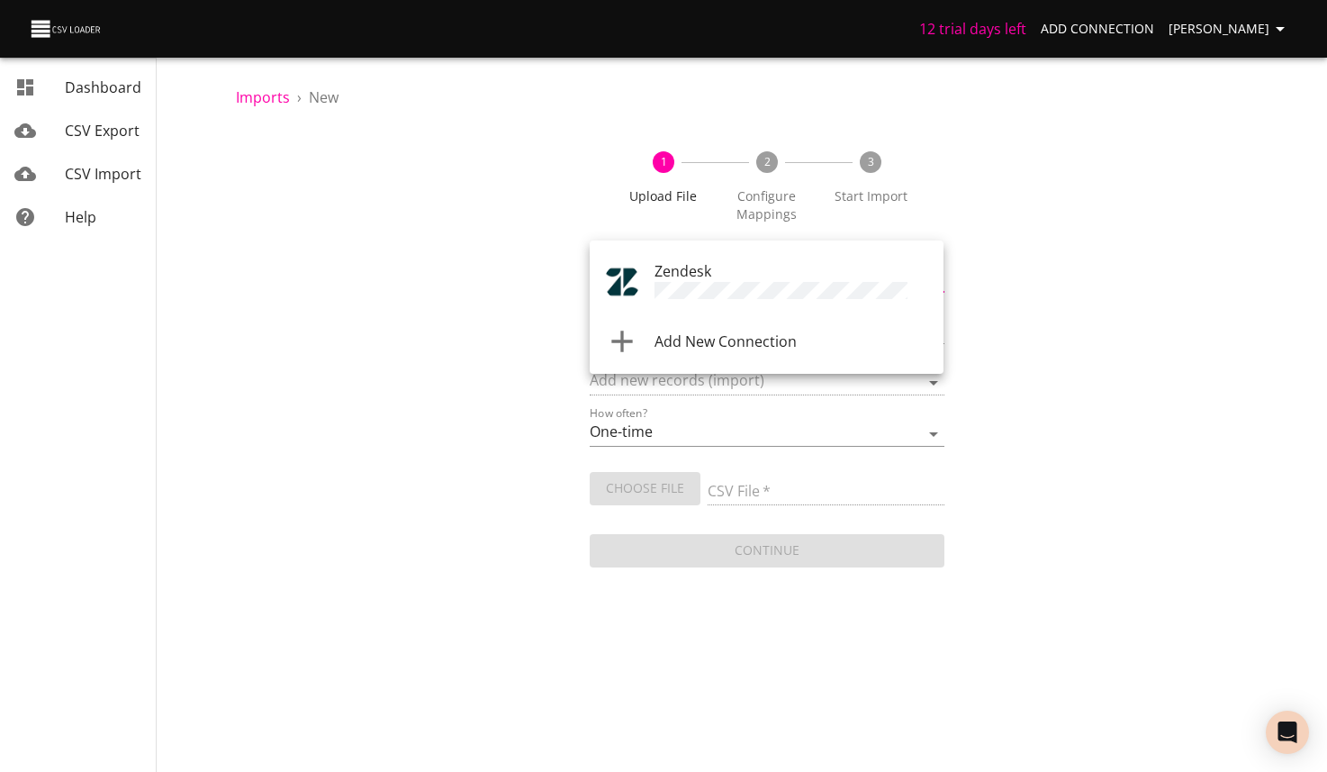
click at [710, 276] on span "Zendesk" at bounding box center [683, 271] width 57 height 20
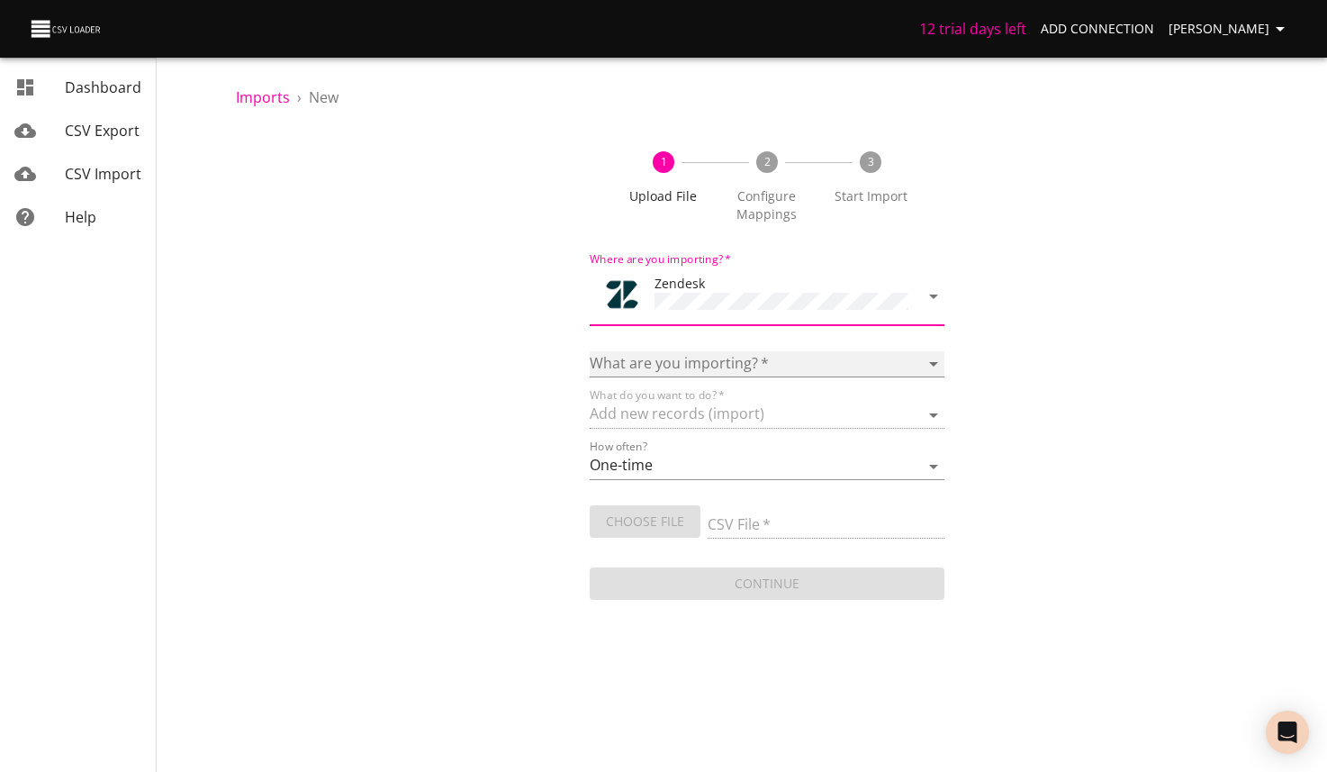
click at [728, 365] on select "Article categories Articles Comments Organizations Ticket forms Tickets Users" at bounding box center [767, 364] width 354 height 26
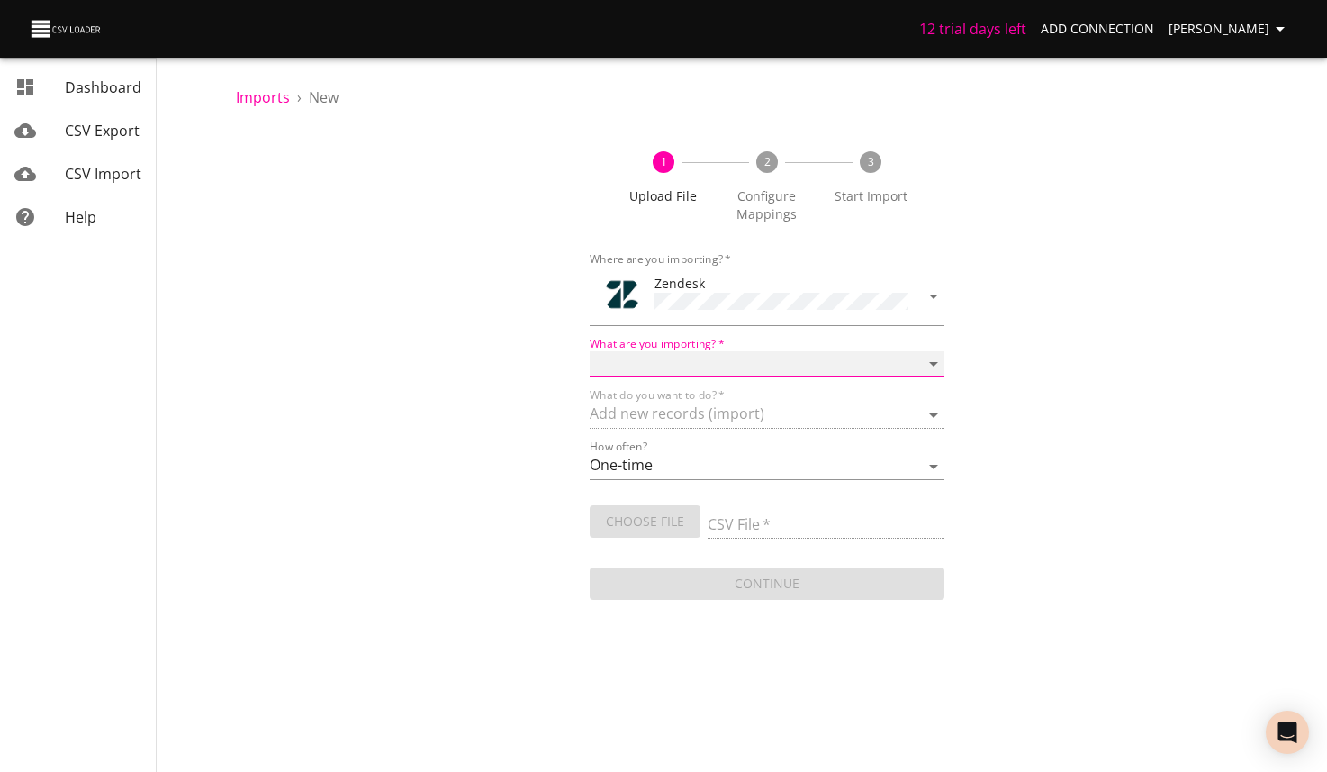
select select "tickets"
click at [590, 351] on select "Article categories Articles Comments Organizations Ticket forms Tickets Users" at bounding box center [767, 364] width 354 height 26
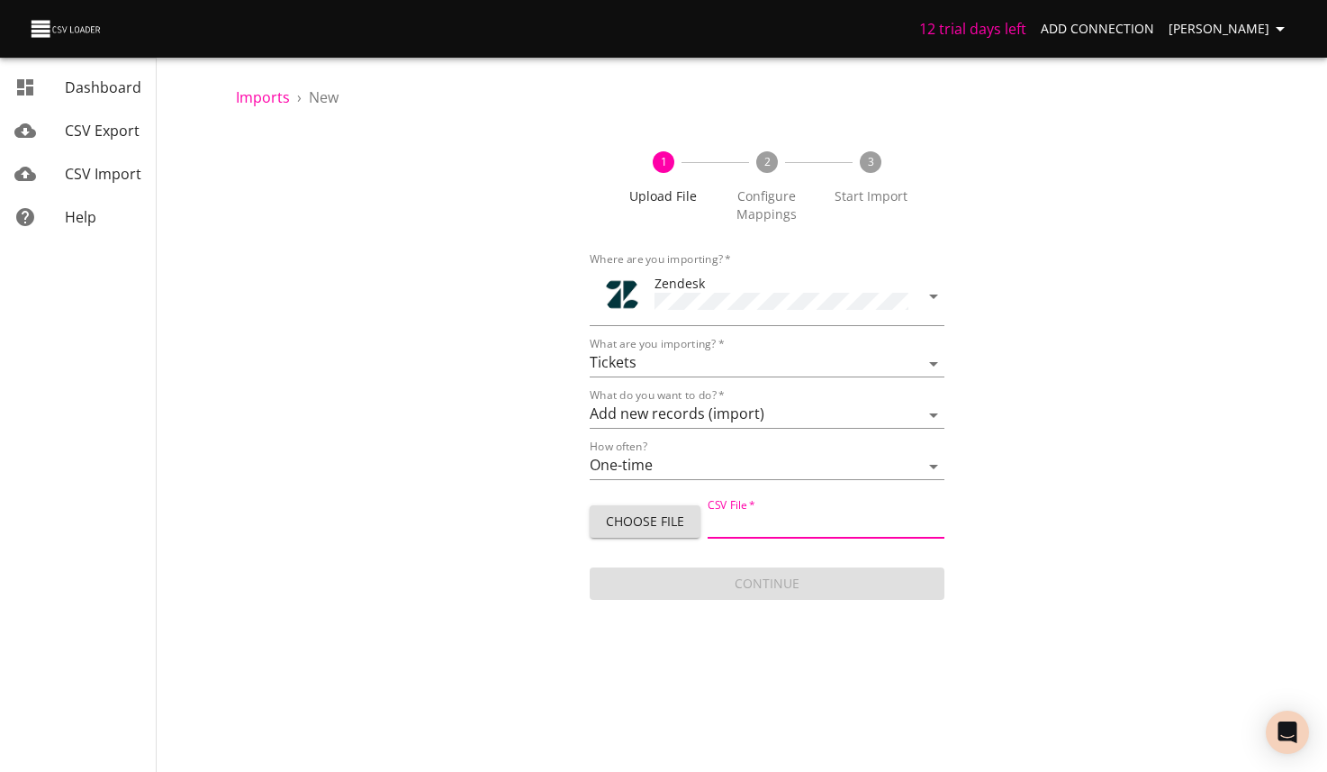
click at [791, 520] on input "CSV File   *" at bounding box center [826, 525] width 236 height 26
type input "kOHLS 3.csv"
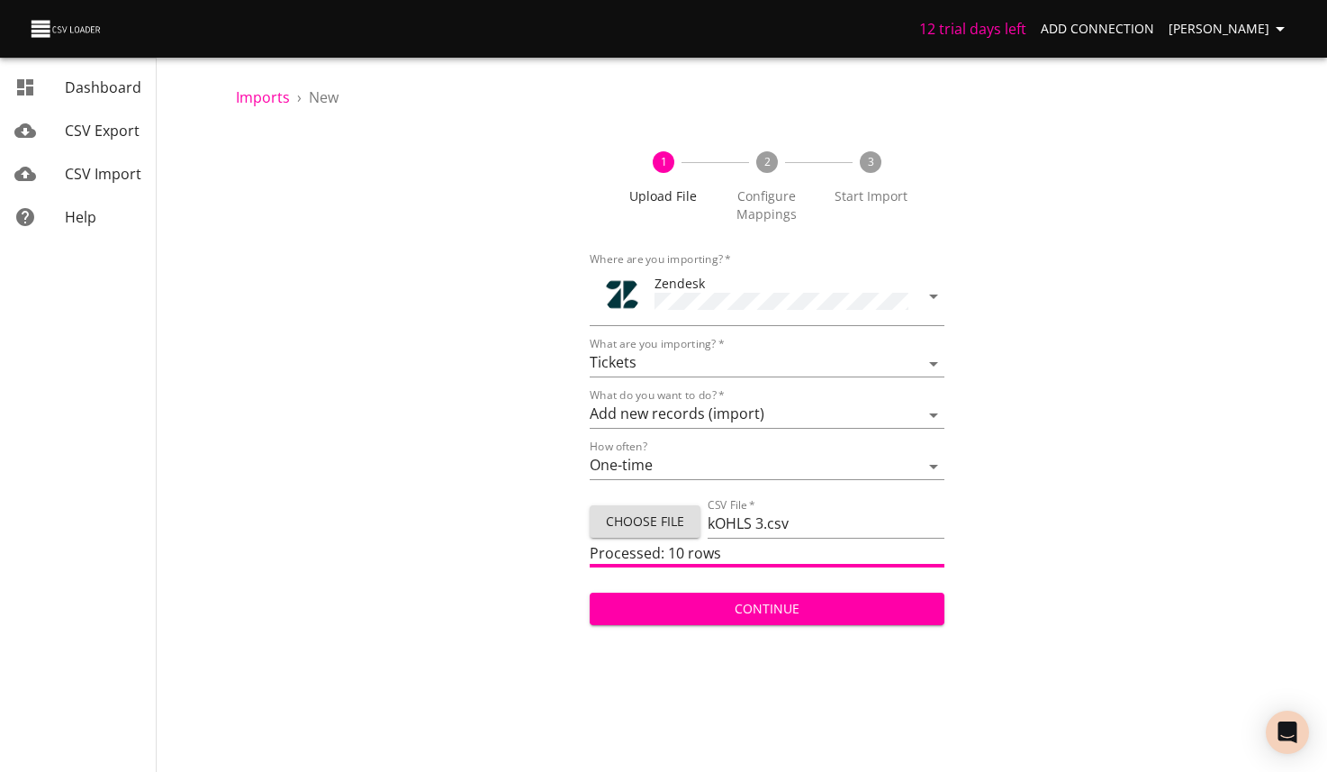
click at [776, 610] on span "Continue" at bounding box center [766, 609] width 325 height 23
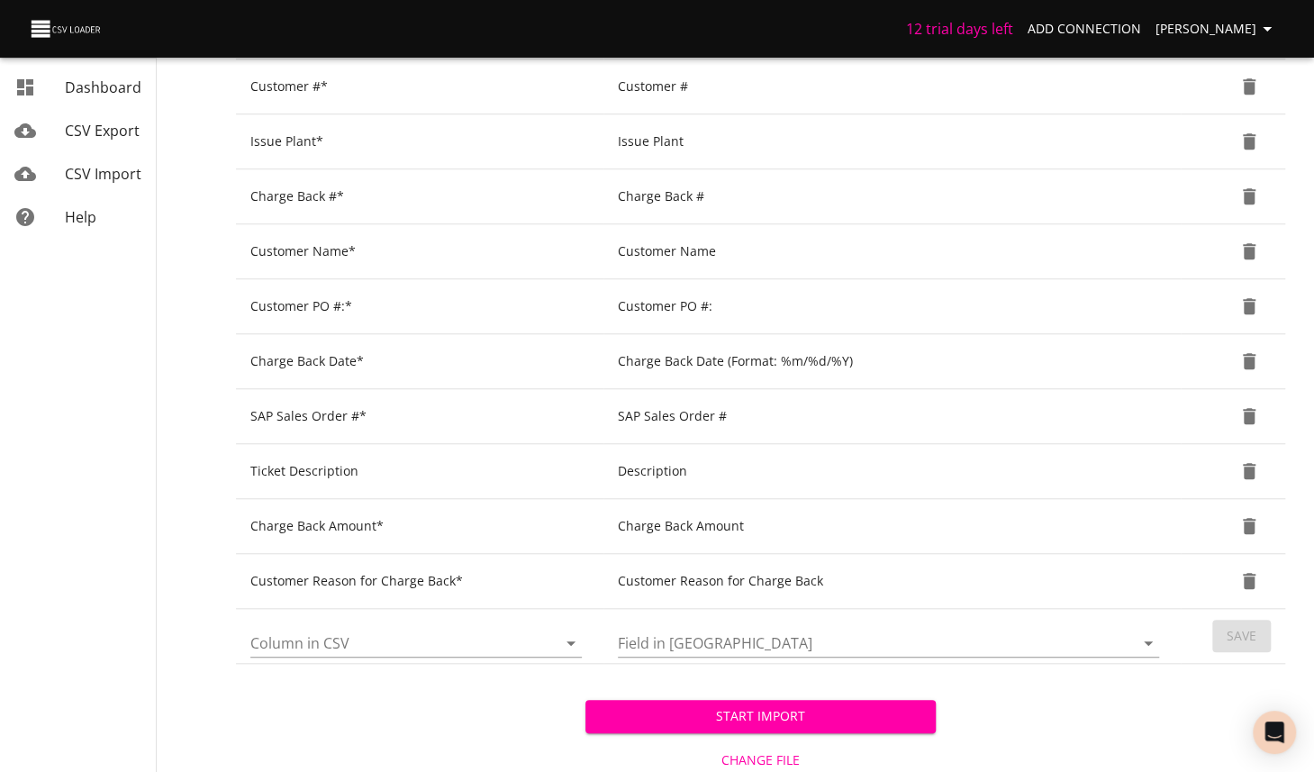
scroll to position [701, 0]
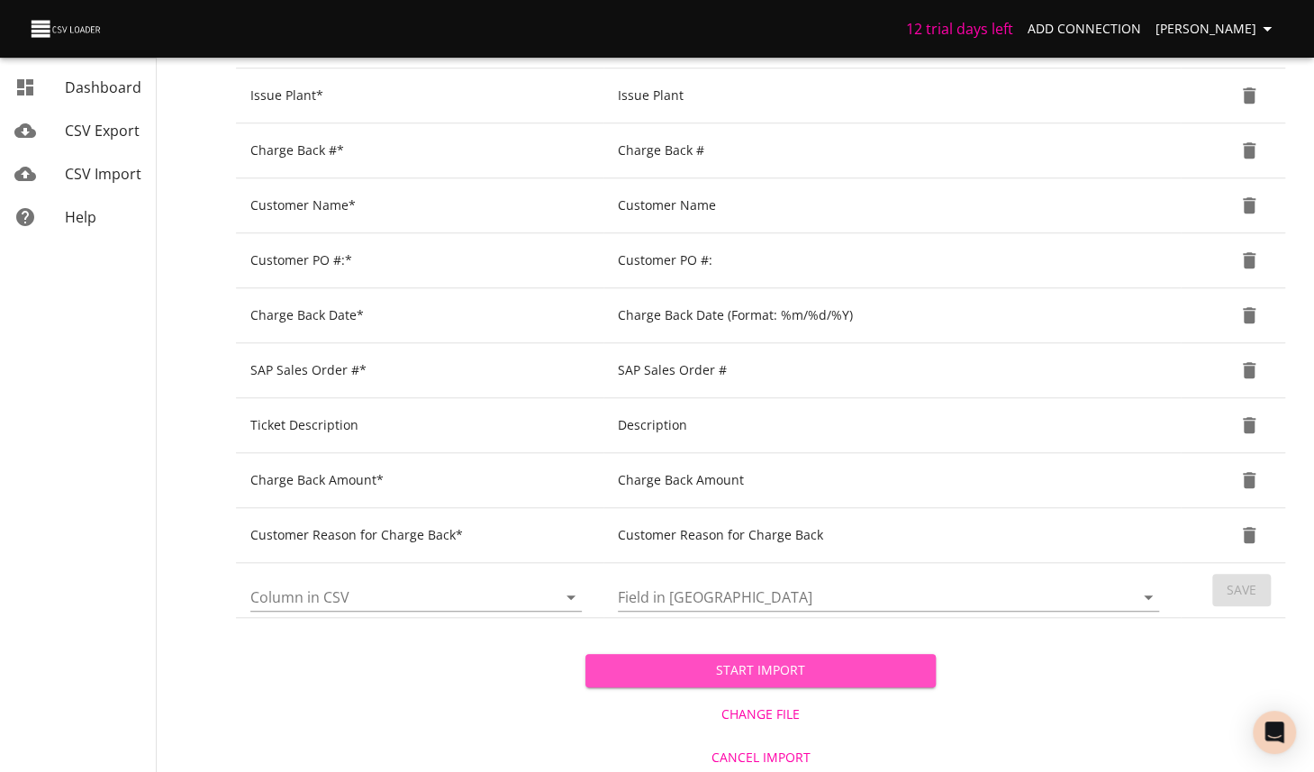
click at [871, 669] on span "Start Import" at bounding box center [760, 670] width 321 height 23
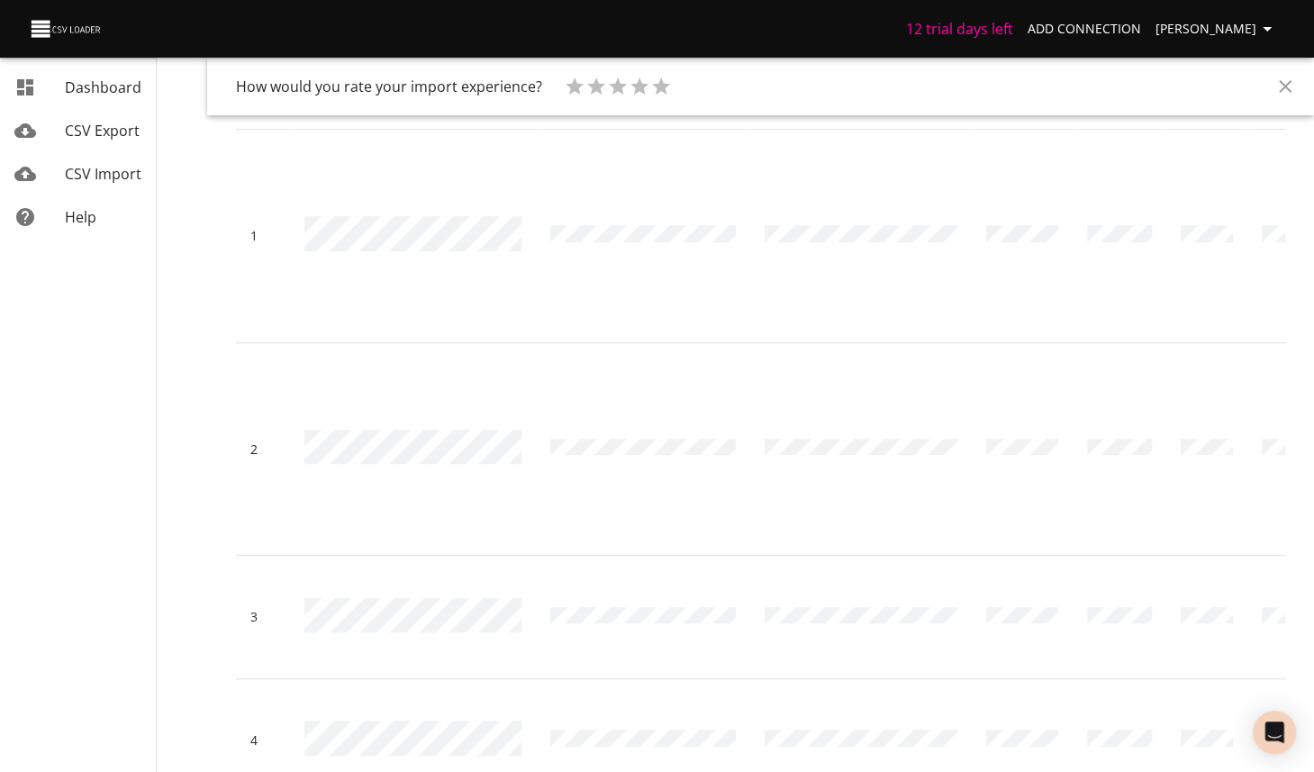
scroll to position [180, 0]
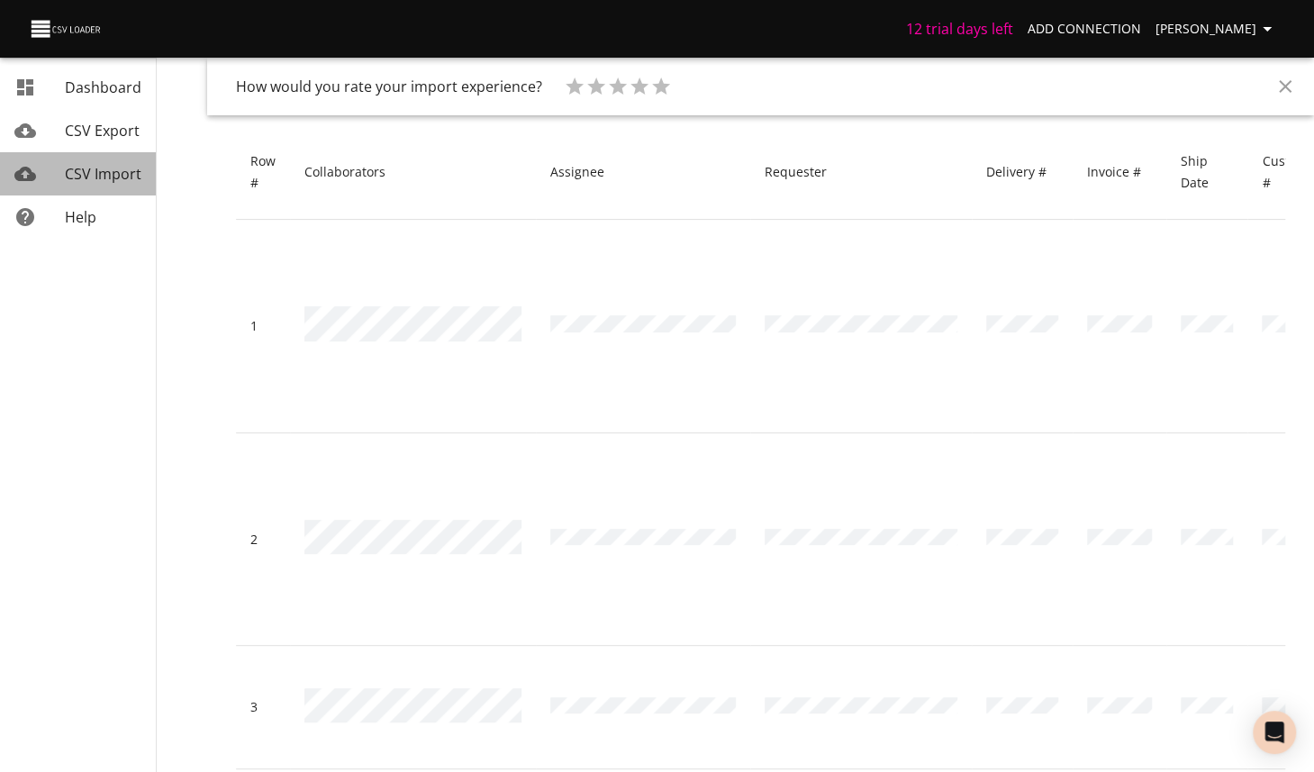
click at [93, 161] on link "CSV Import" at bounding box center [78, 173] width 156 height 43
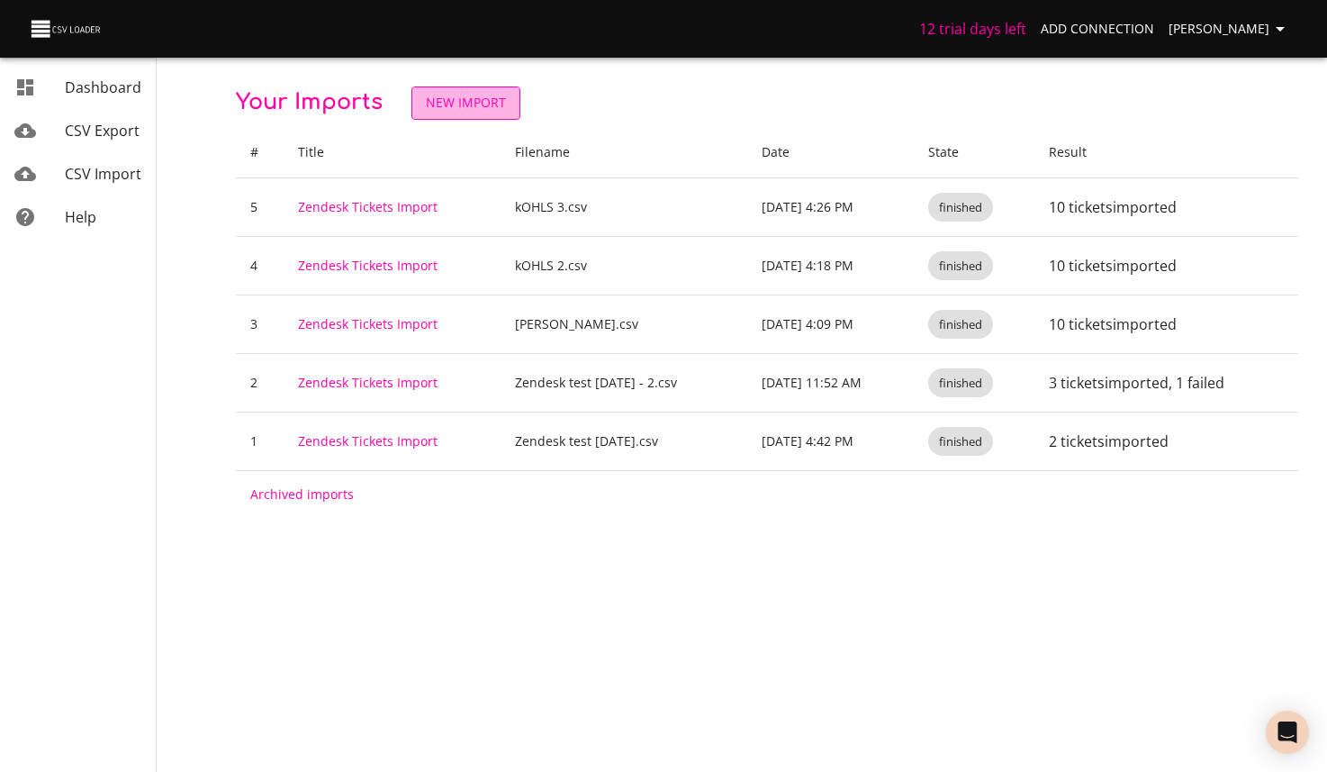
click at [489, 97] on span "New Import" at bounding box center [466, 103] width 80 height 23
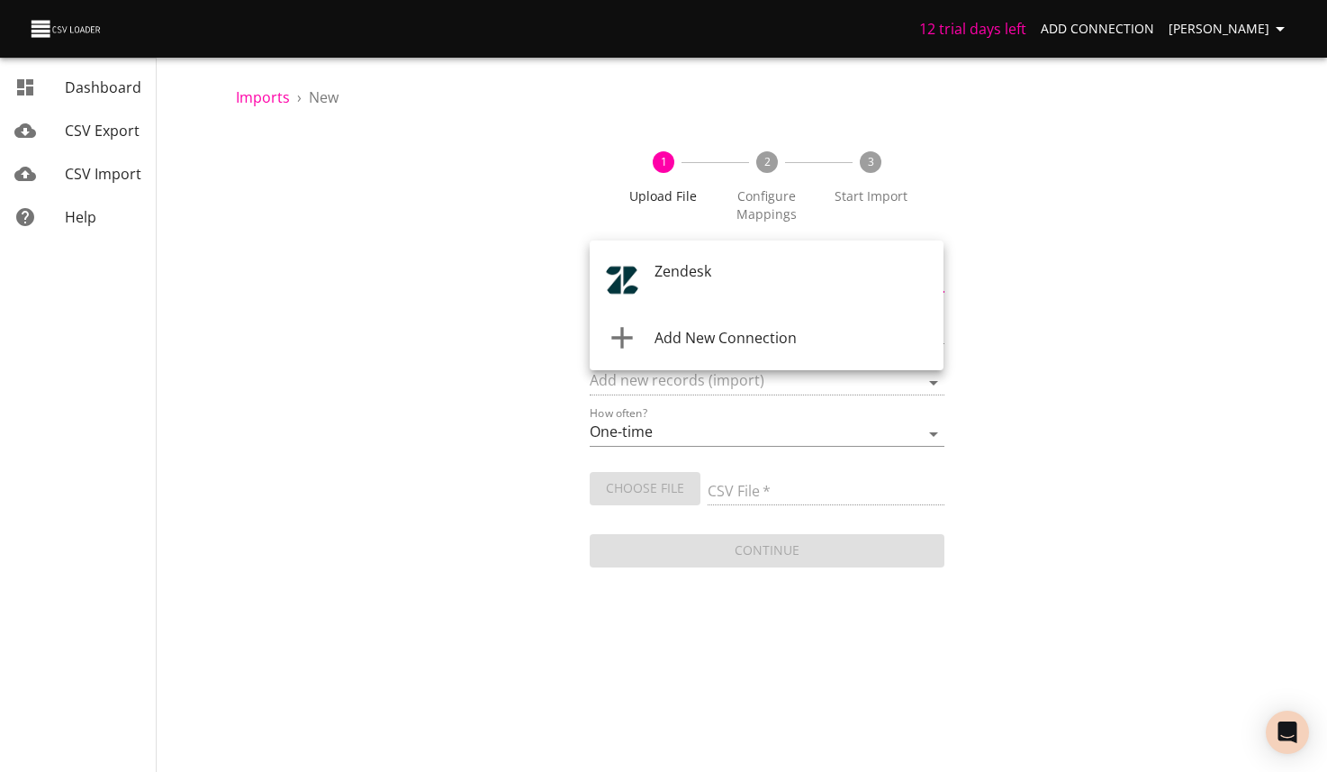
click at [740, 281] on body "12 trial days left Add Connection [PERSON_NAME] CSV Export CSV Import Help Impo…" at bounding box center [663, 386] width 1327 height 772
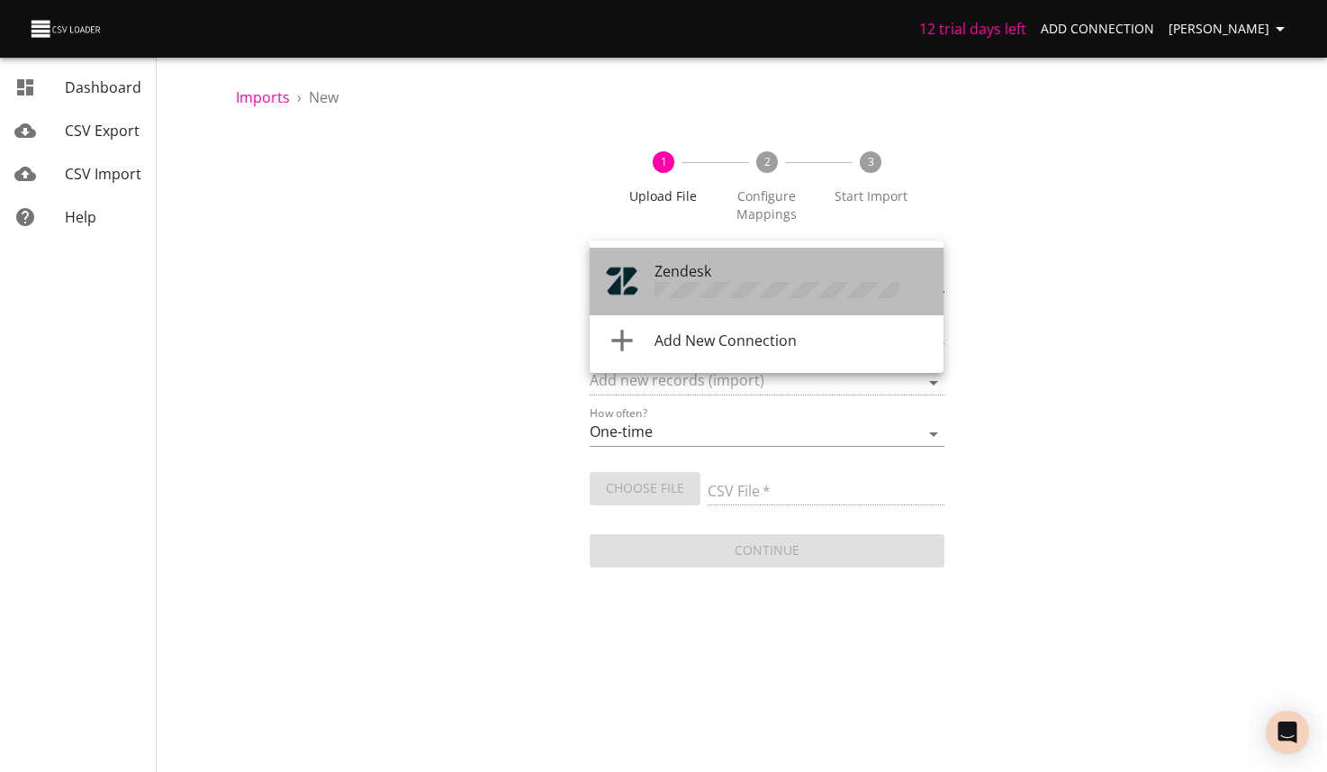
click at [694, 277] on span "Zendesk" at bounding box center [683, 271] width 57 height 20
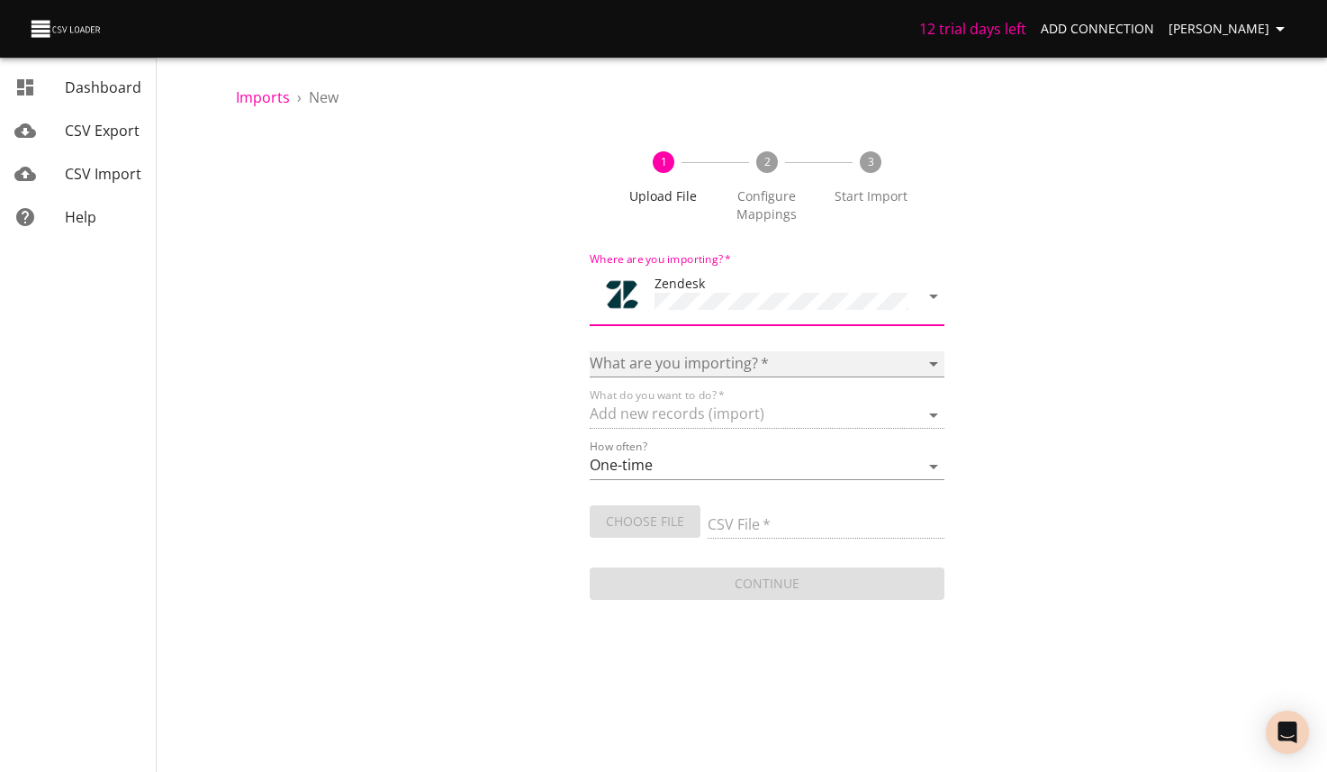
click at [740, 351] on select "Article categories Articles Comments Organizations Ticket forms Tickets Users" at bounding box center [767, 364] width 354 height 26
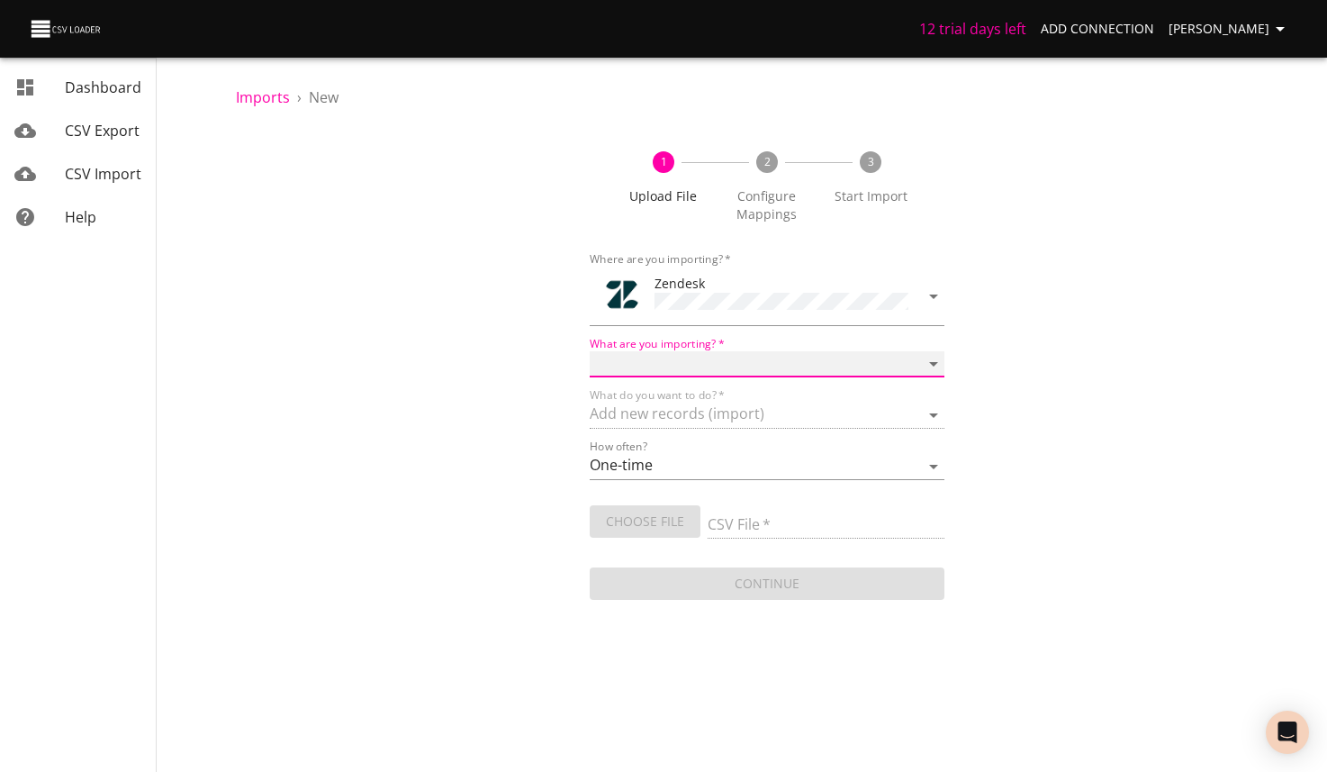
select select "tickets"
click at [590, 351] on select "Article categories Articles Comments Organizations Ticket forms Tickets Users" at bounding box center [767, 364] width 354 height 26
click at [751, 512] on input "CSV File   *" at bounding box center [826, 525] width 236 height 26
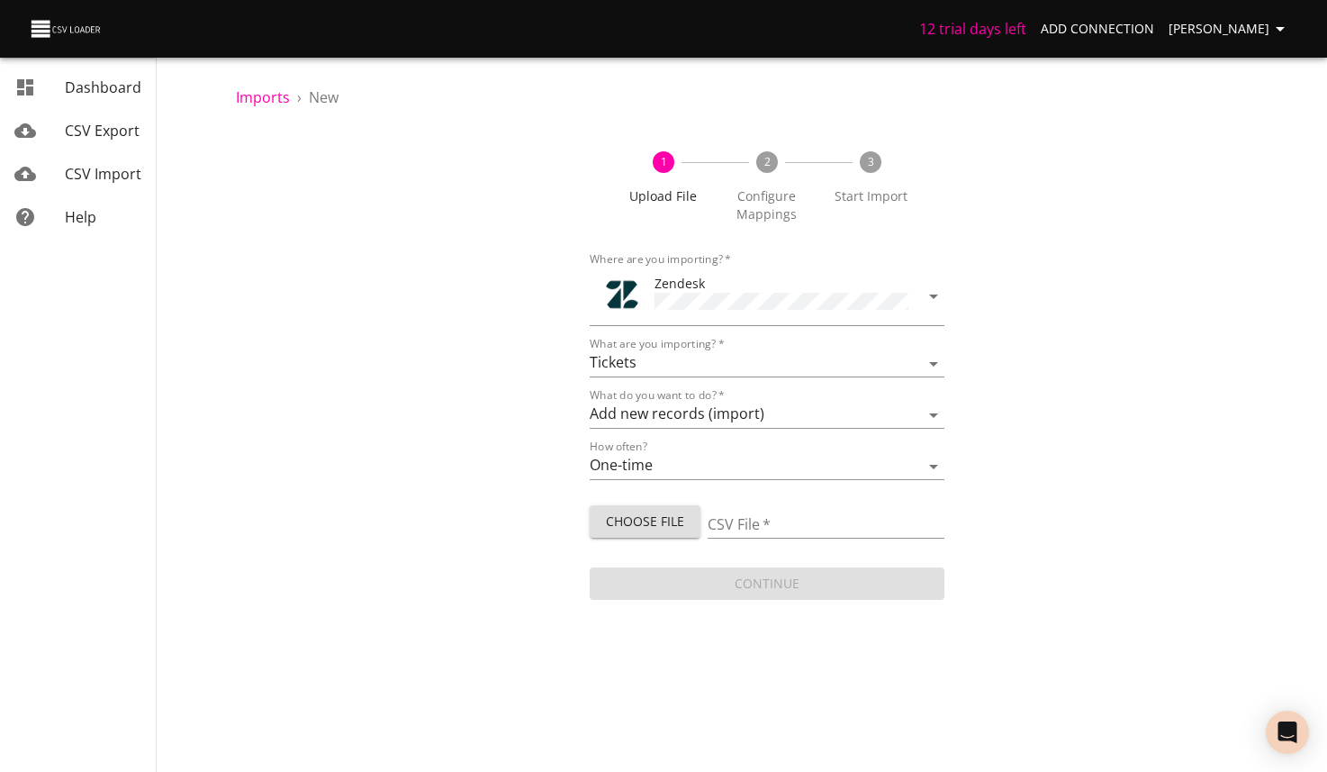
type input "kOHLS 4.csv"
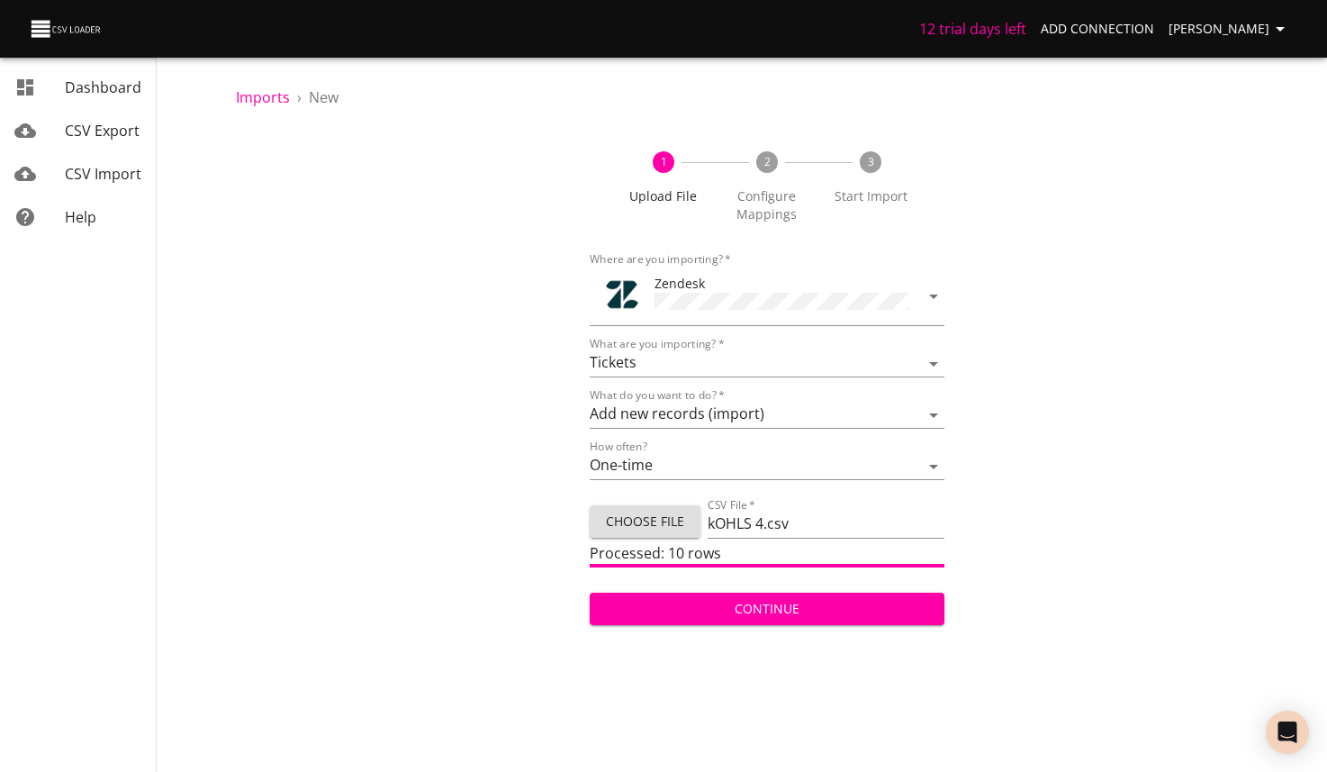
click at [811, 610] on span "Continue" at bounding box center [766, 609] width 325 height 23
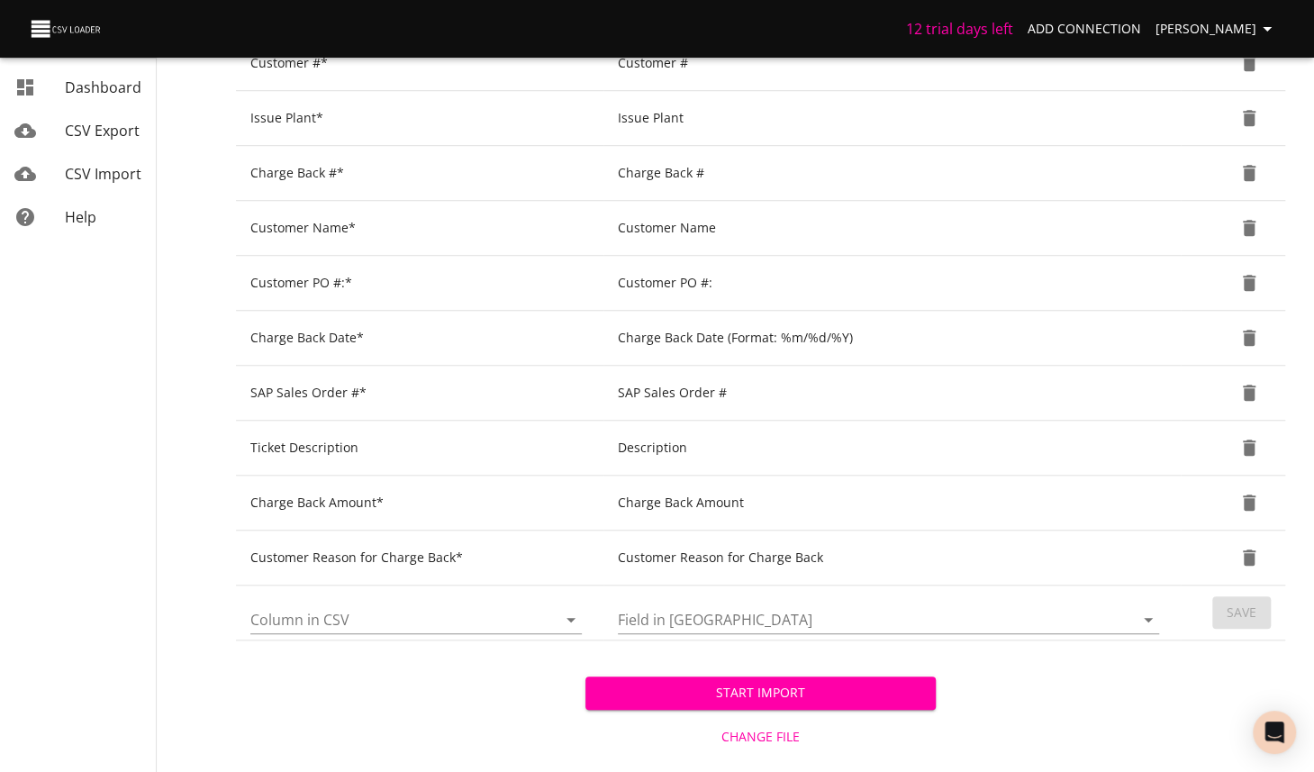
scroll to position [701, 0]
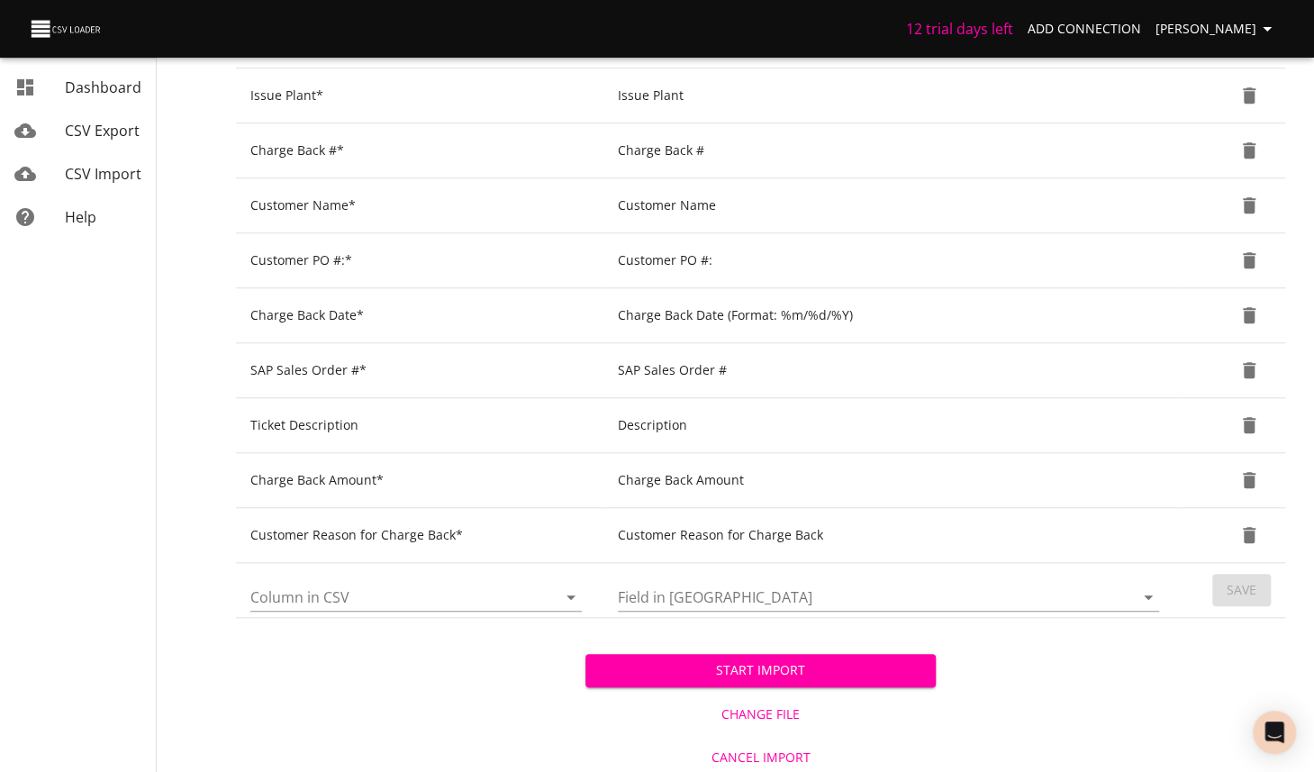
click at [778, 660] on span "Start Import" at bounding box center [760, 670] width 321 height 23
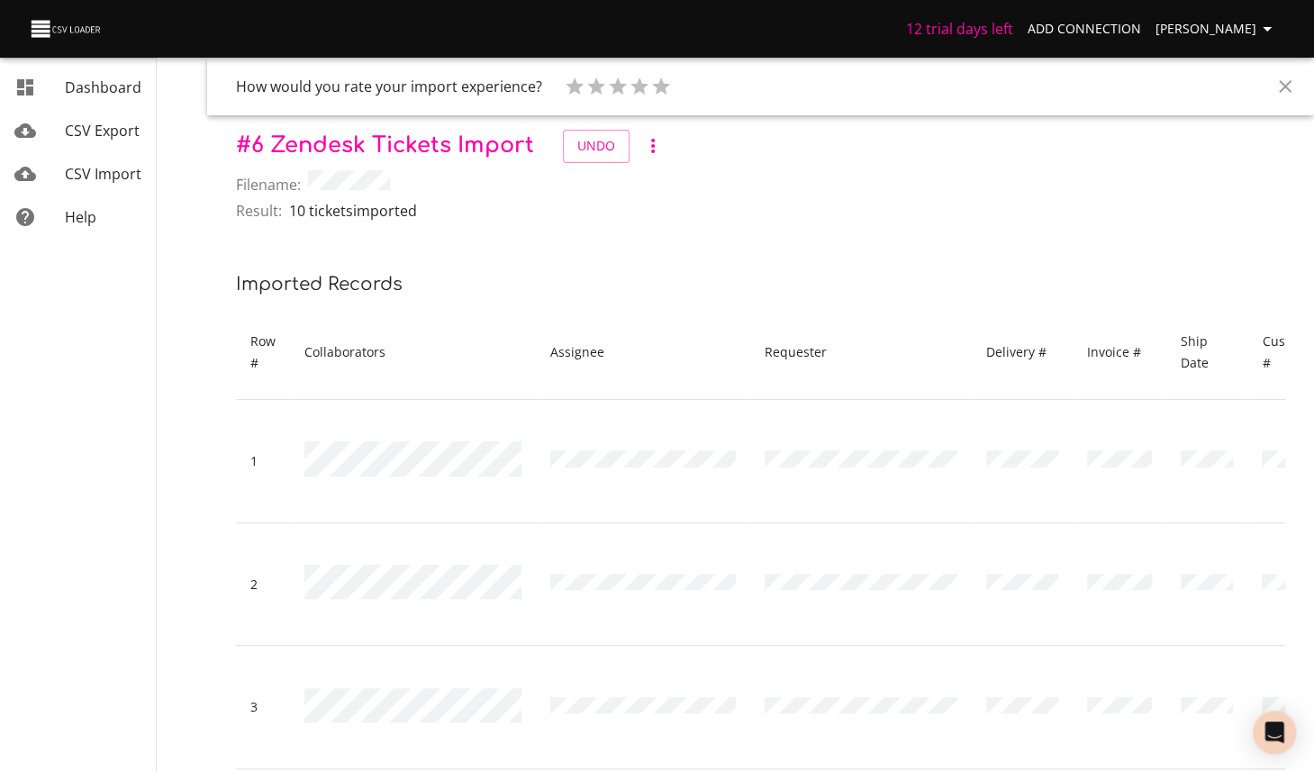
click at [93, 163] on div "CSV Import" at bounding box center [103, 174] width 77 height 22
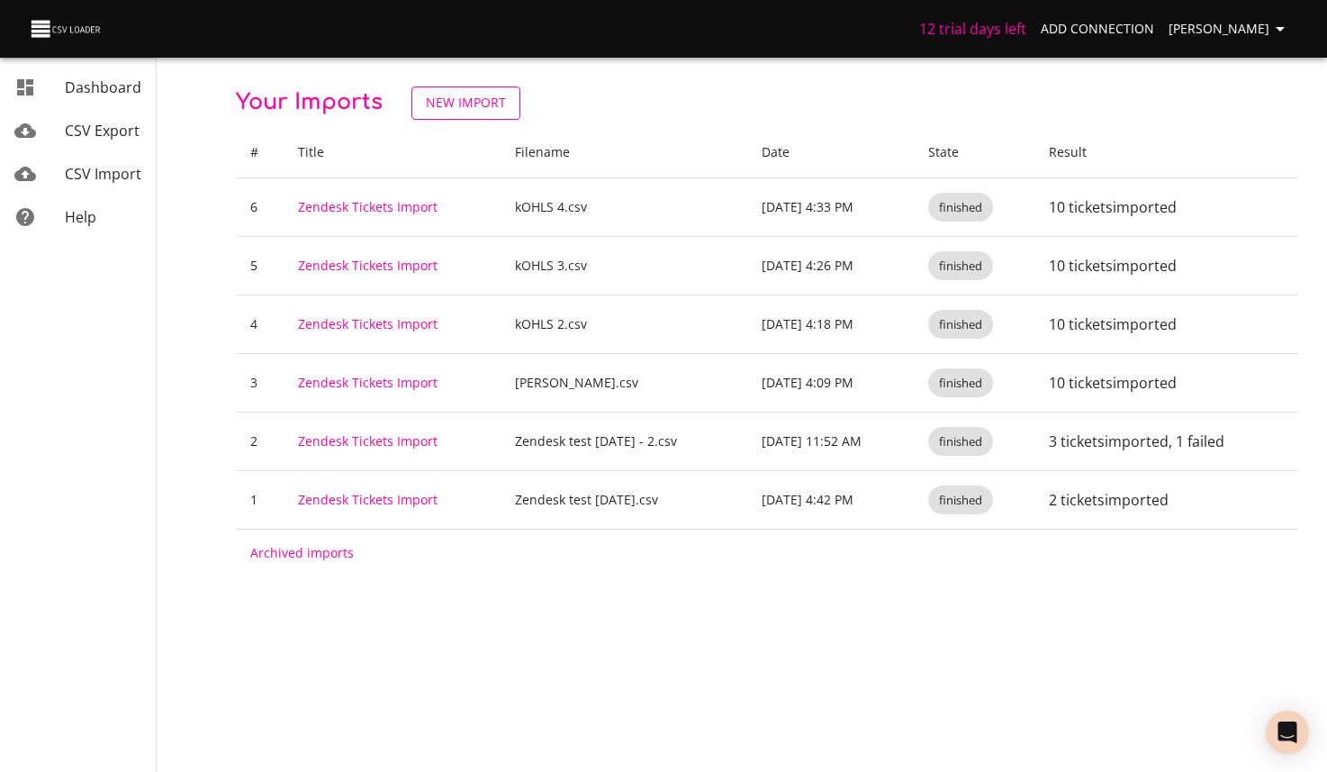
click at [490, 109] on span "New Import" at bounding box center [466, 103] width 80 height 23
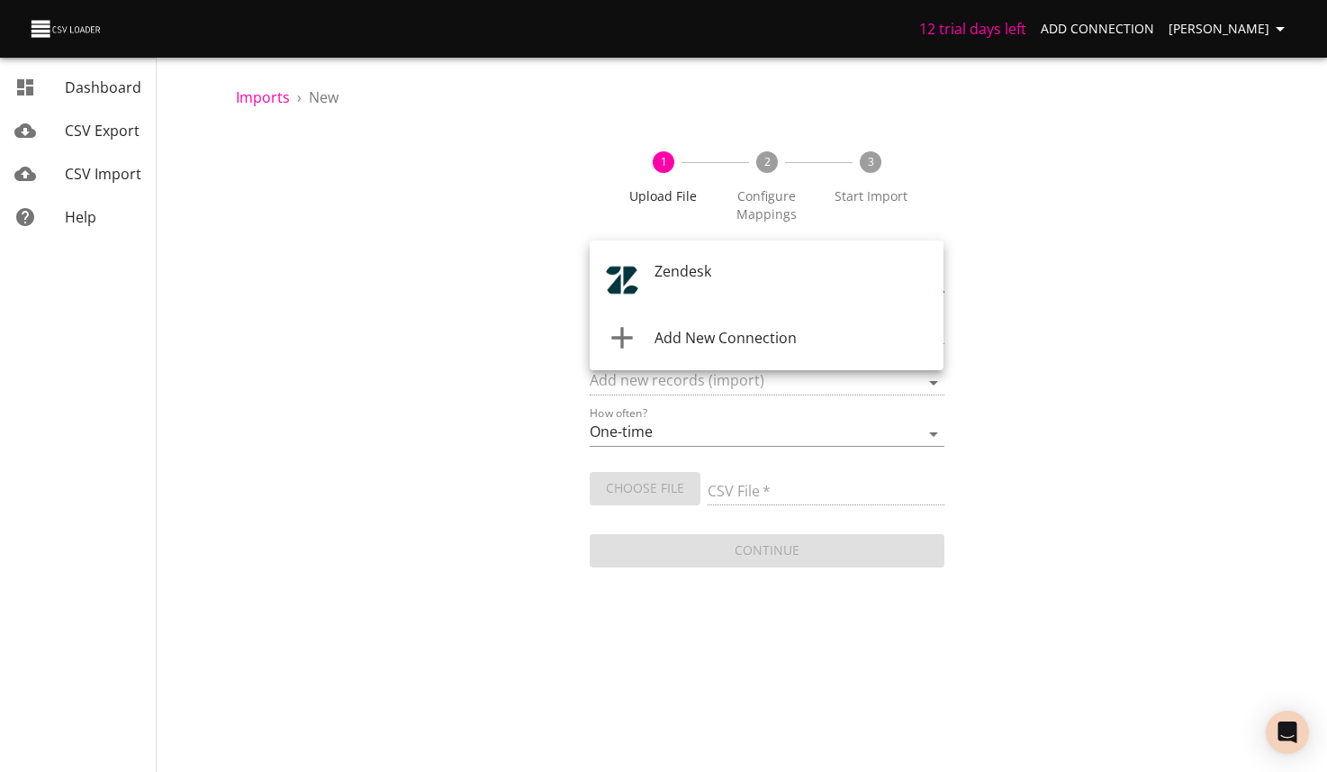
click at [769, 276] on body "12 trial days left Add Connection [PERSON_NAME] CSV Export CSV Import Help Impo…" at bounding box center [663, 386] width 1327 height 772
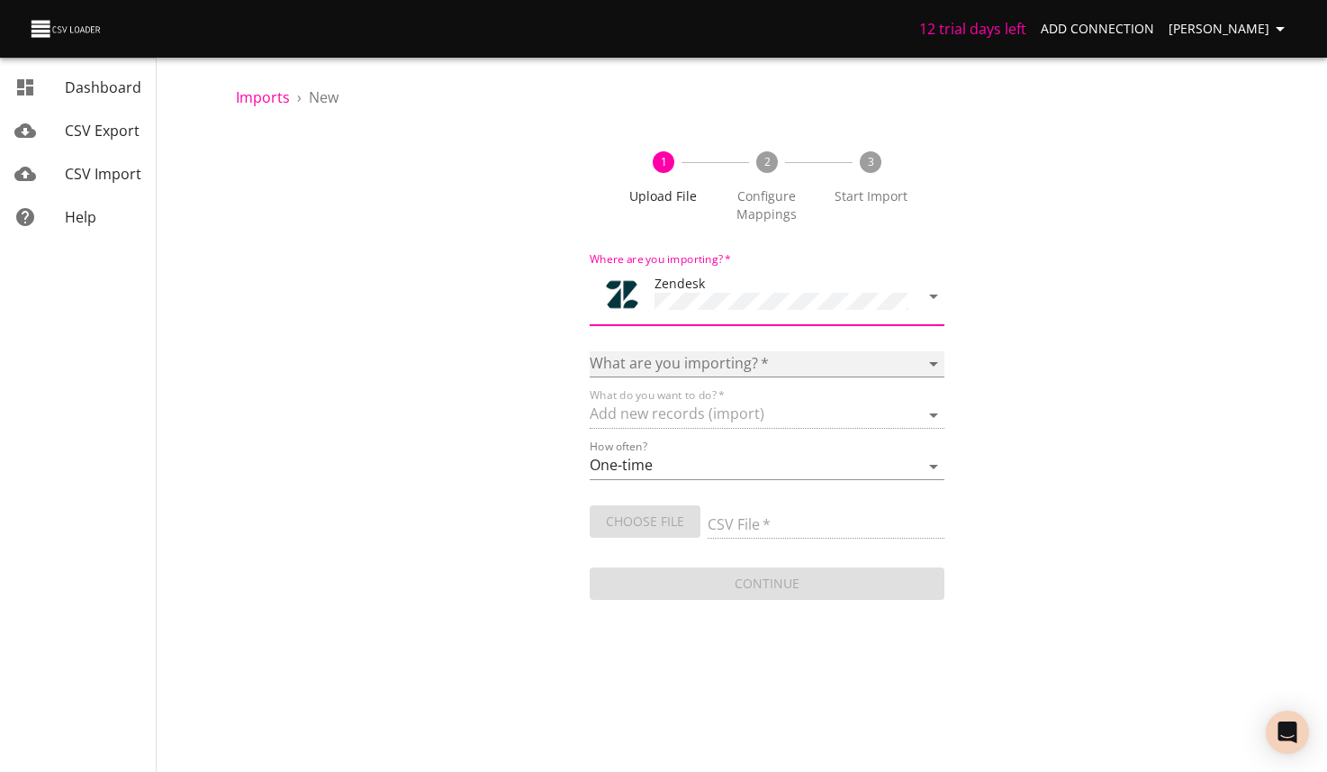
click at [725, 354] on select "Article categories Articles Comments Organizations Ticket forms Tickets Users" at bounding box center [767, 364] width 354 height 26
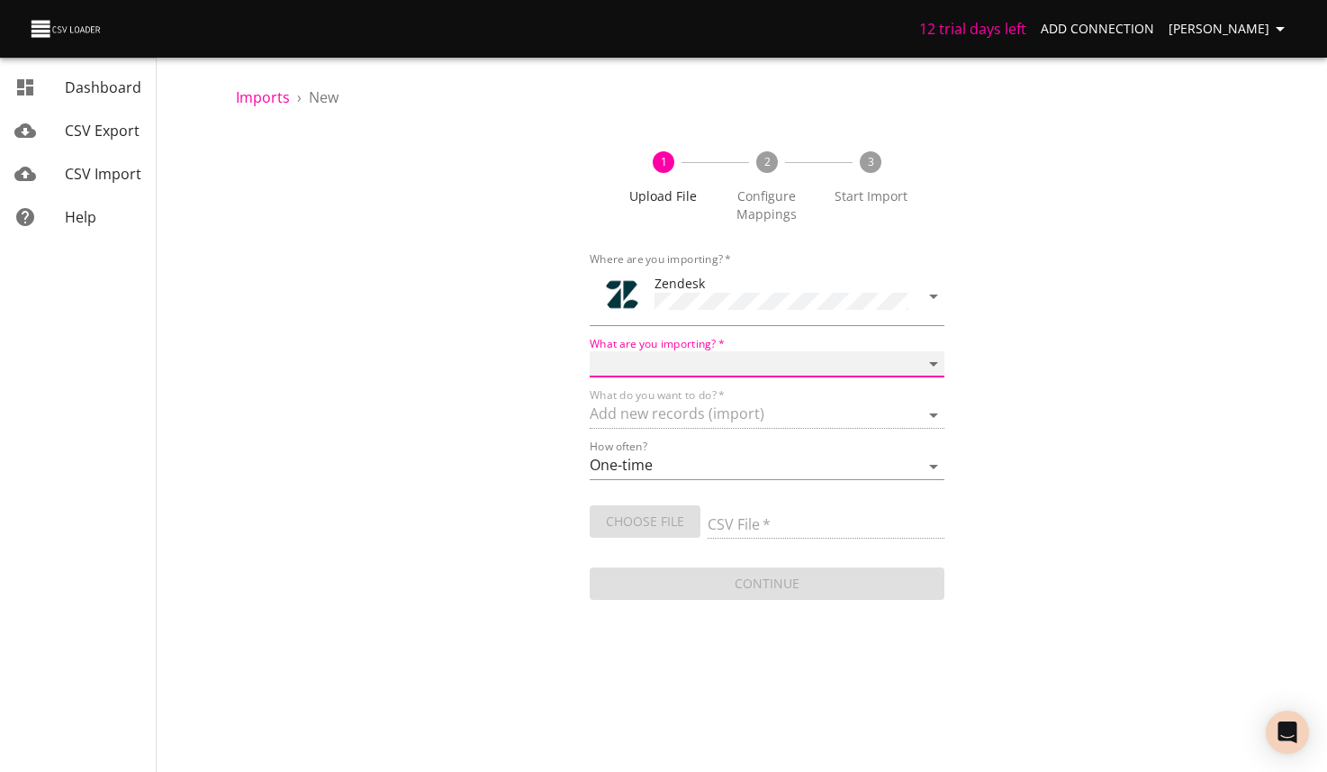
select select "tickets"
click at [590, 351] on select "Article categories Articles Comments Organizations Ticket forms Tickets Users" at bounding box center [767, 364] width 354 height 26
click at [772, 529] on input "CSV File   *" at bounding box center [826, 525] width 236 height 26
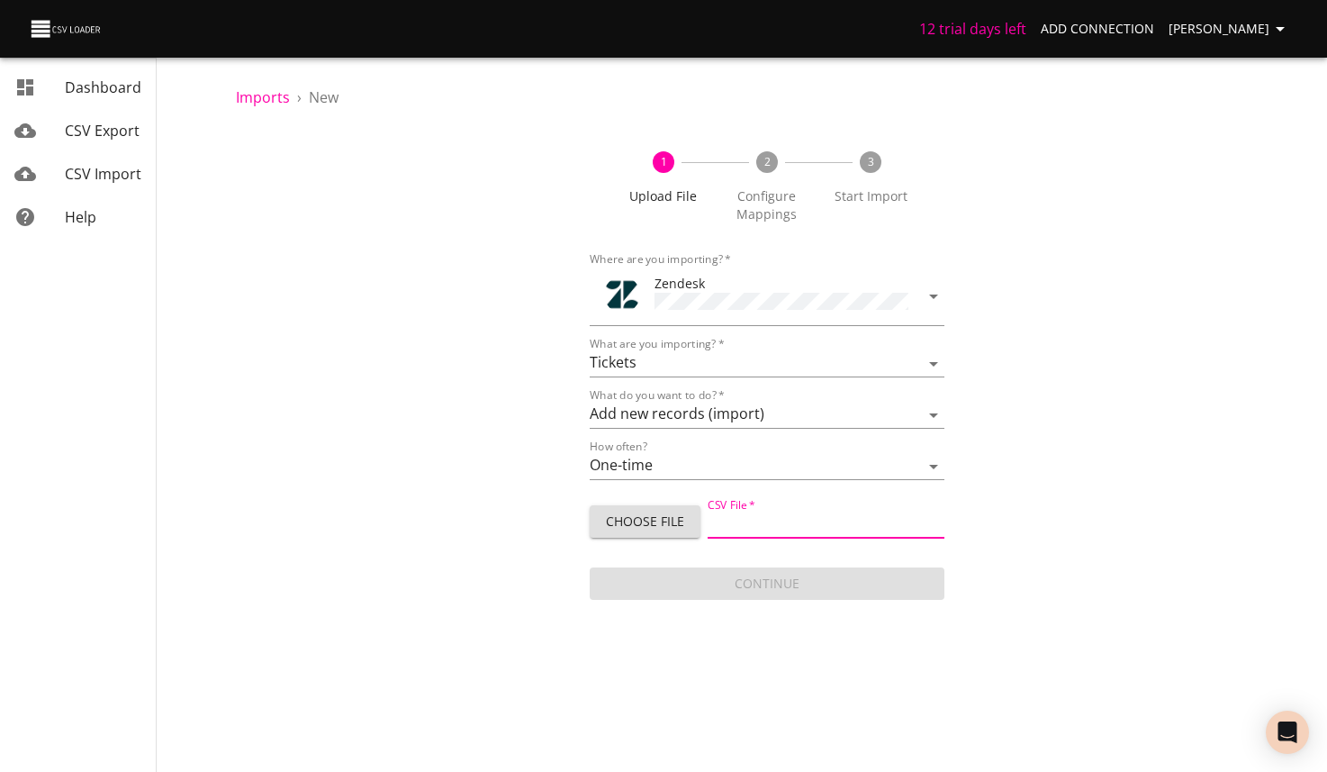
type input "kOHLS 5.csv"
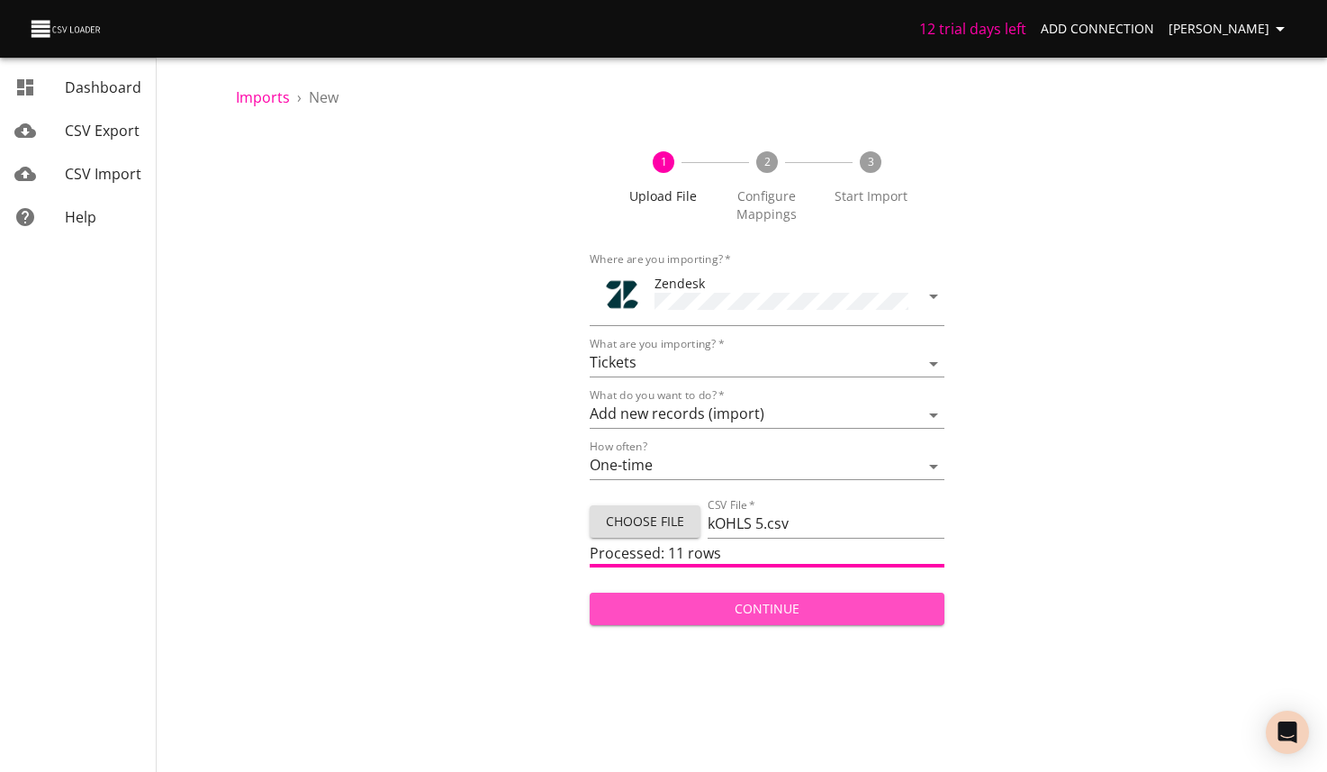
click at [756, 605] on span "Continue" at bounding box center [766, 609] width 325 height 23
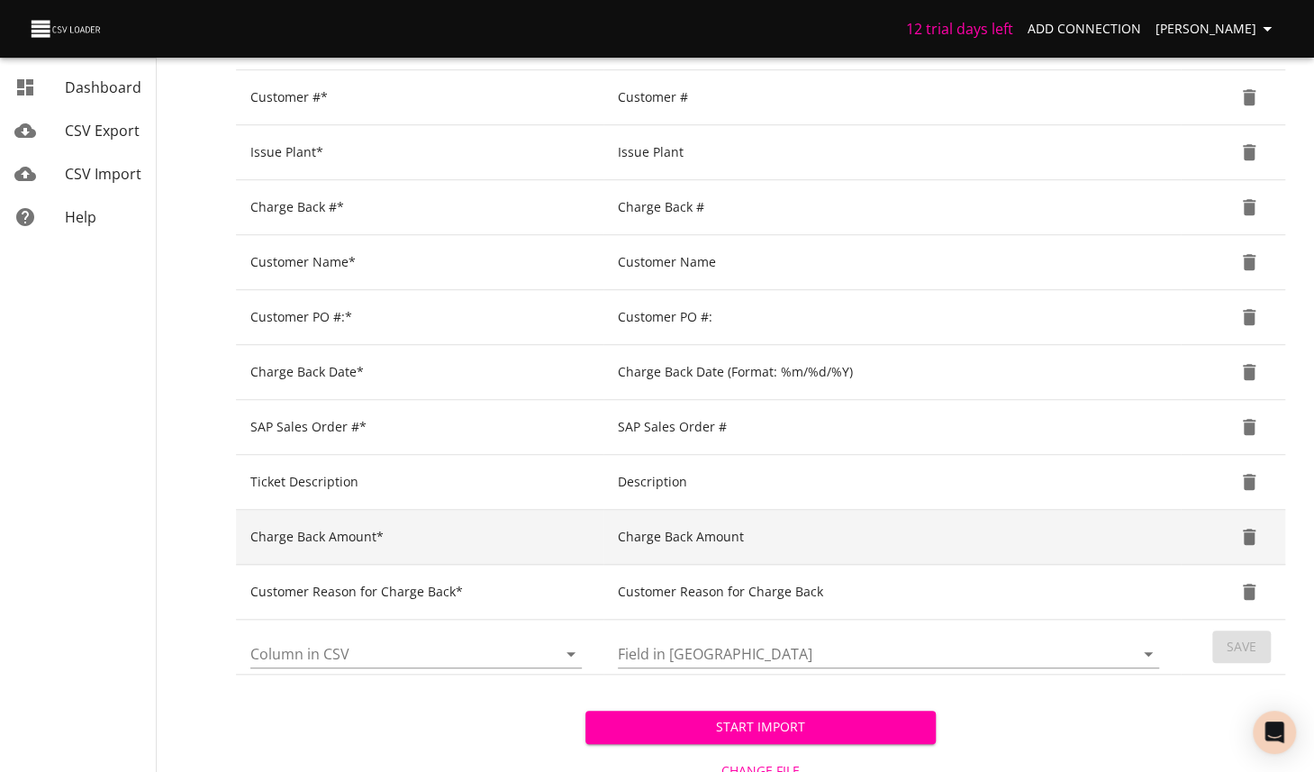
scroll to position [701, 0]
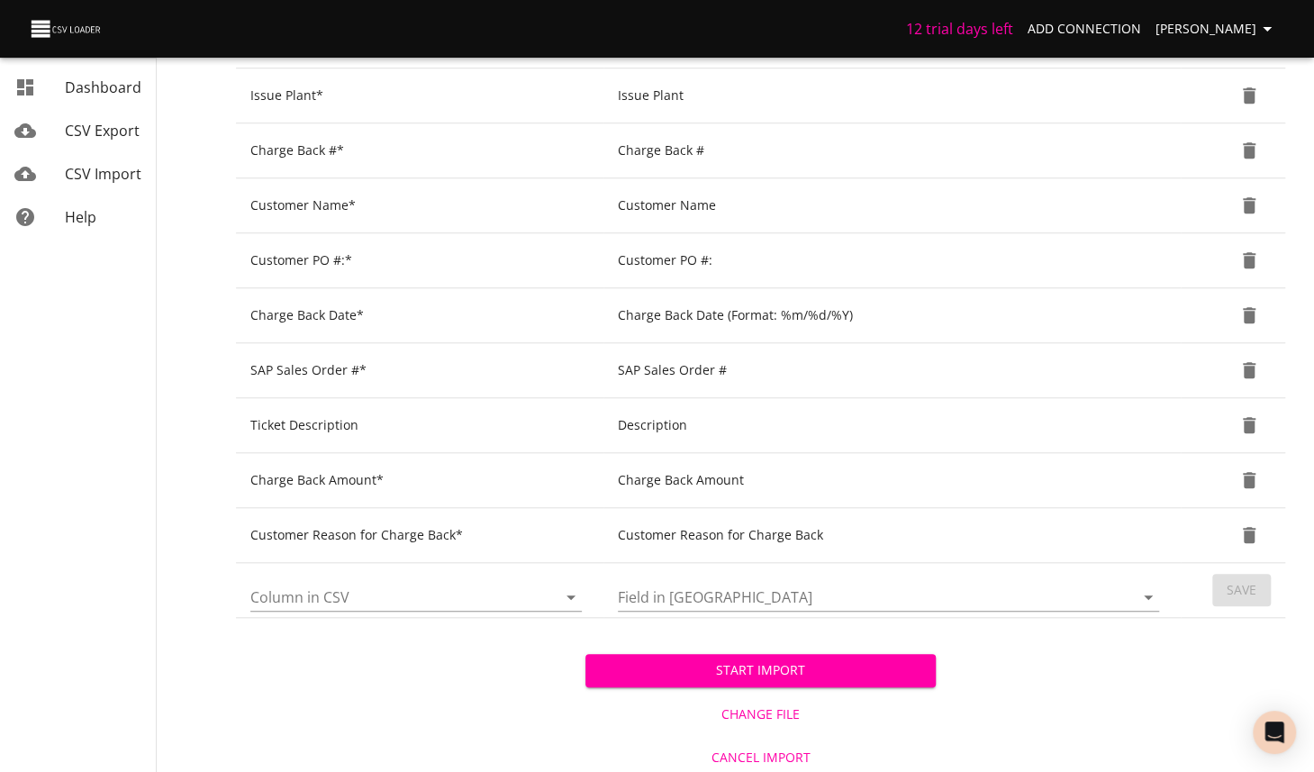
click at [810, 666] on span "Start Import" at bounding box center [760, 670] width 321 height 23
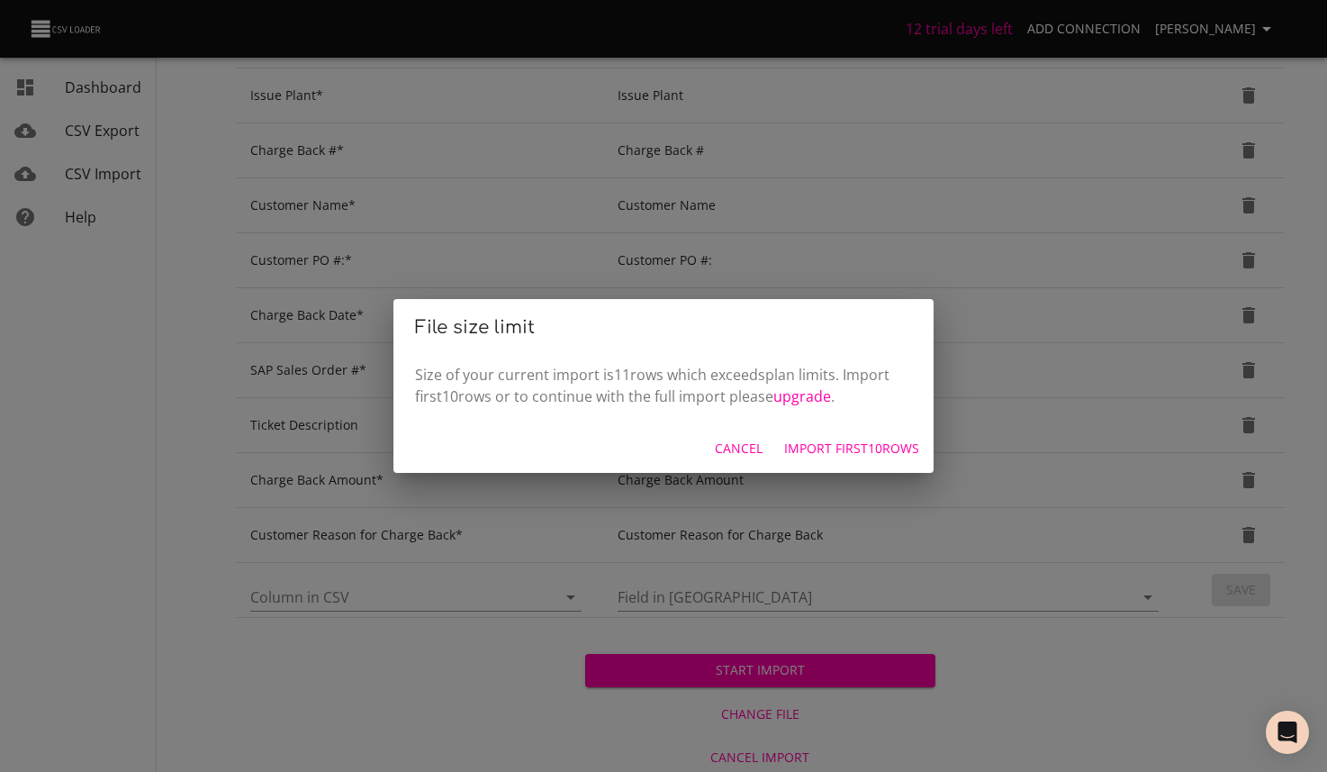
click at [842, 448] on span "Import first 10 rows" at bounding box center [851, 449] width 135 height 23
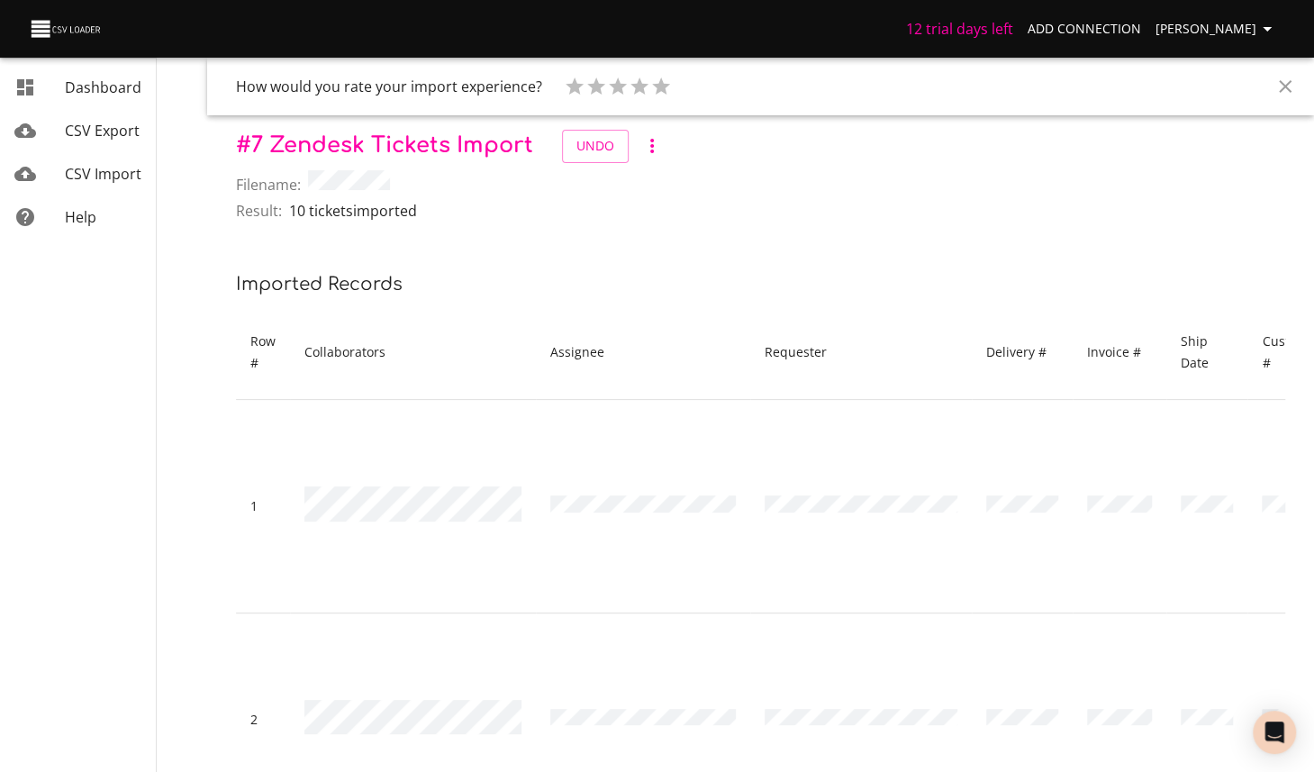
click at [97, 165] on span "CSV Import" at bounding box center [103, 174] width 77 height 20
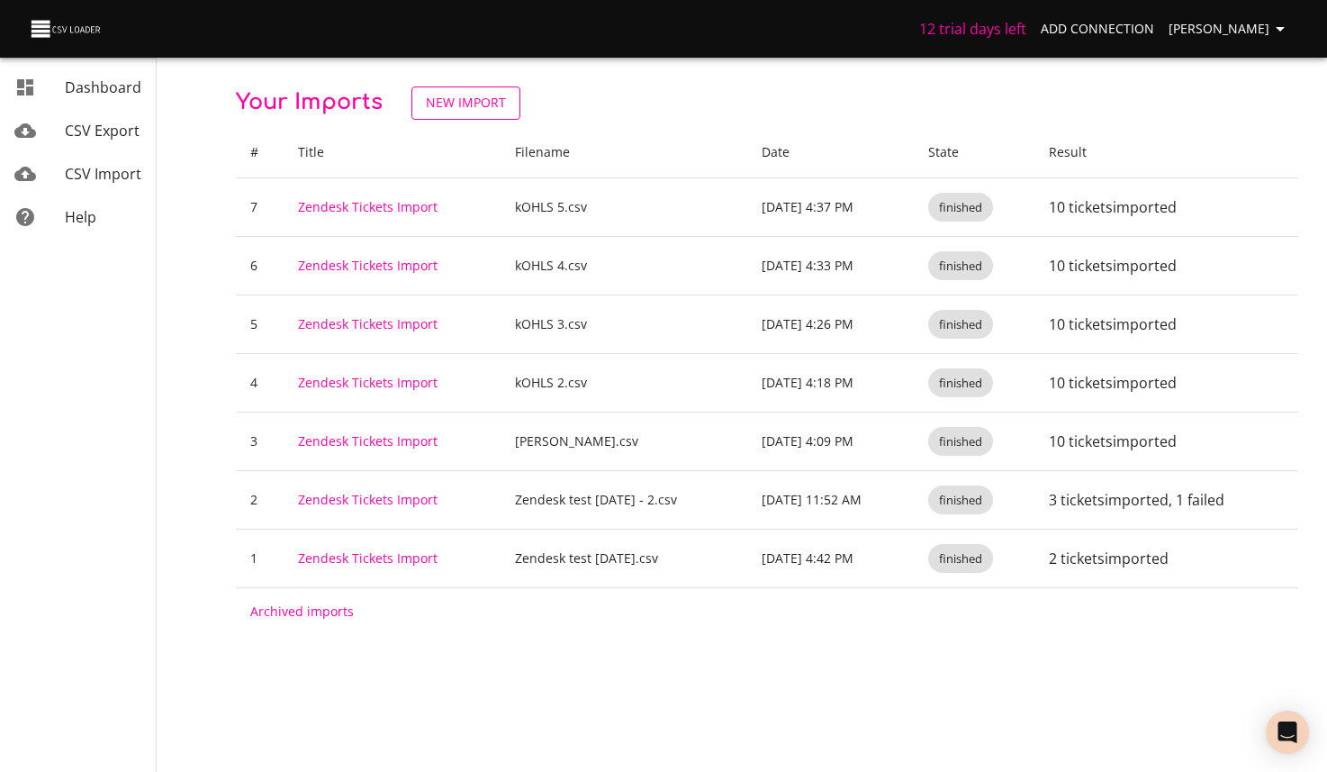
click at [456, 100] on span "New Import" at bounding box center [466, 103] width 80 height 23
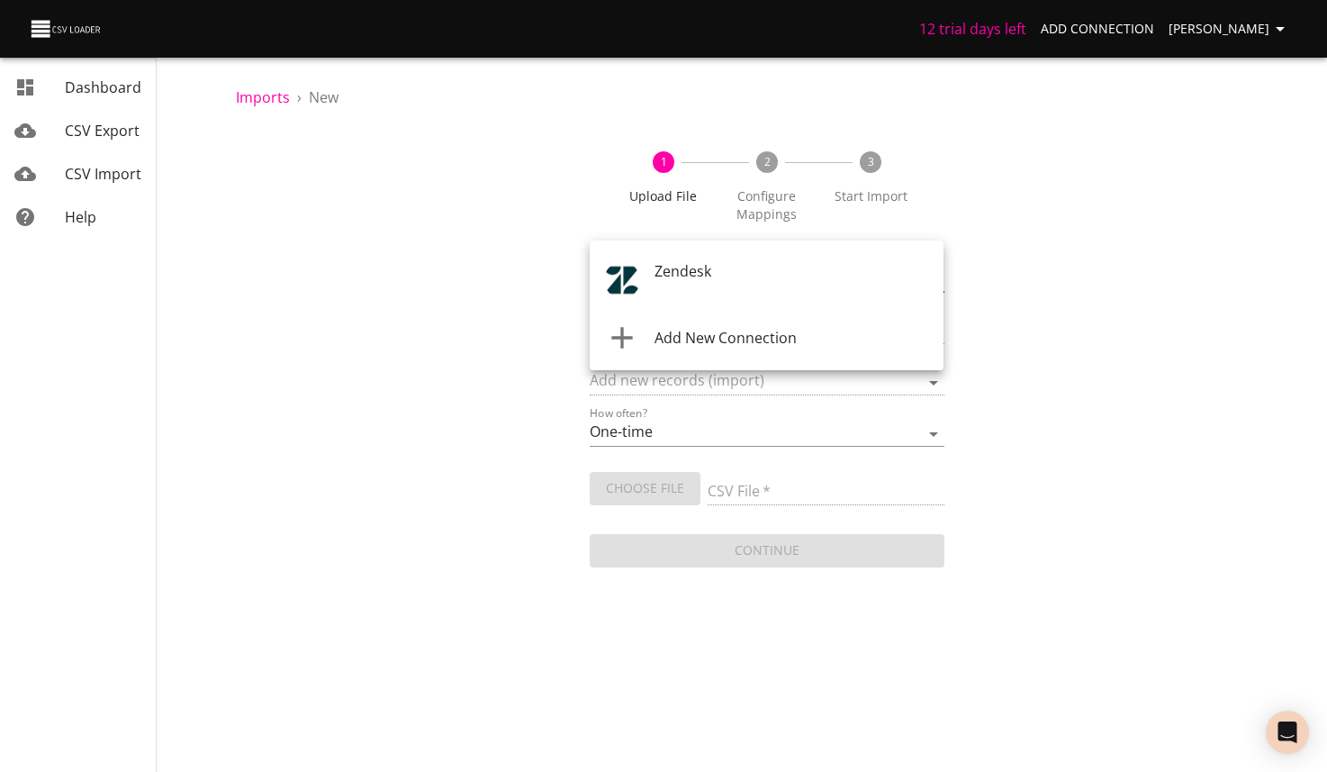
click at [707, 278] on body "12 trial days left Add Connection [PERSON_NAME] CSV Export CSV Import Help Impo…" at bounding box center [663, 386] width 1327 height 772
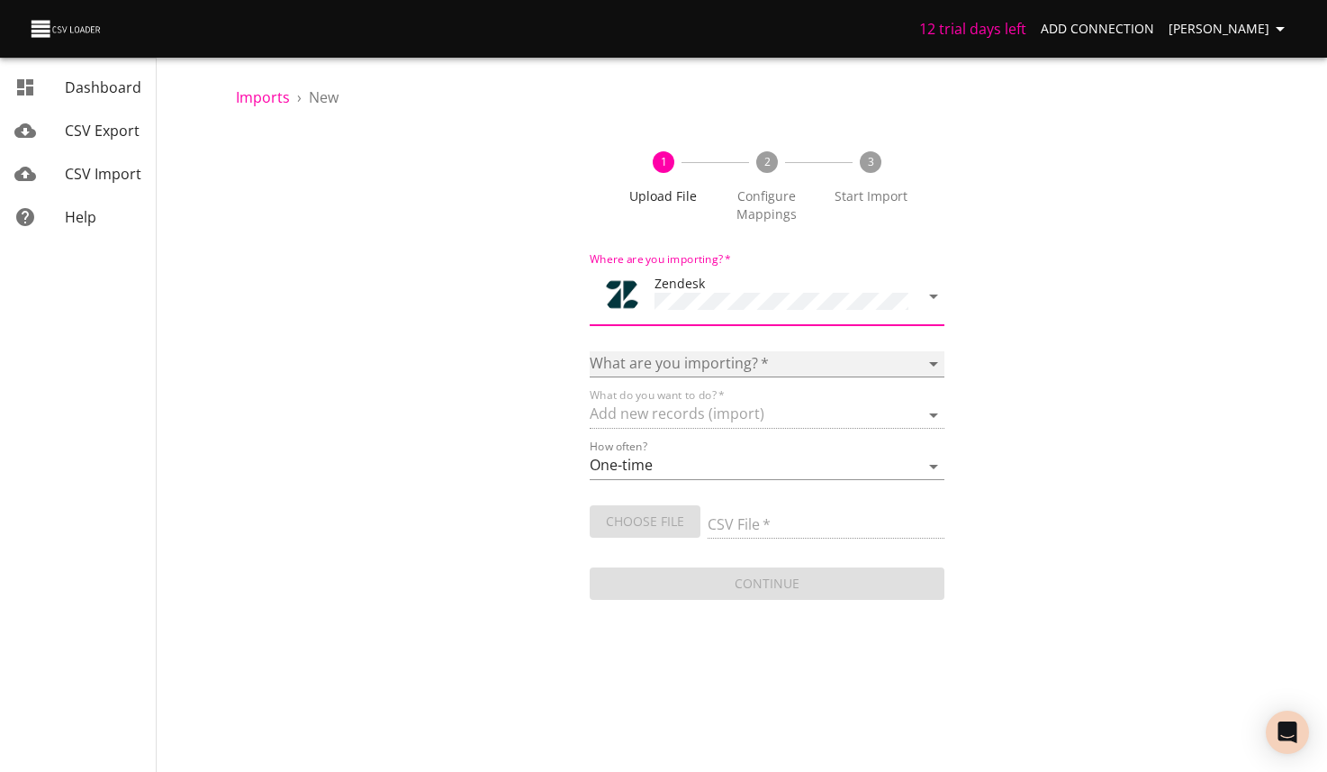
click at [737, 358] on select "Article categories Articles Comments Organizations Ticket forms Tickets Users" at bounding box center [767, 364] width 354 height 26
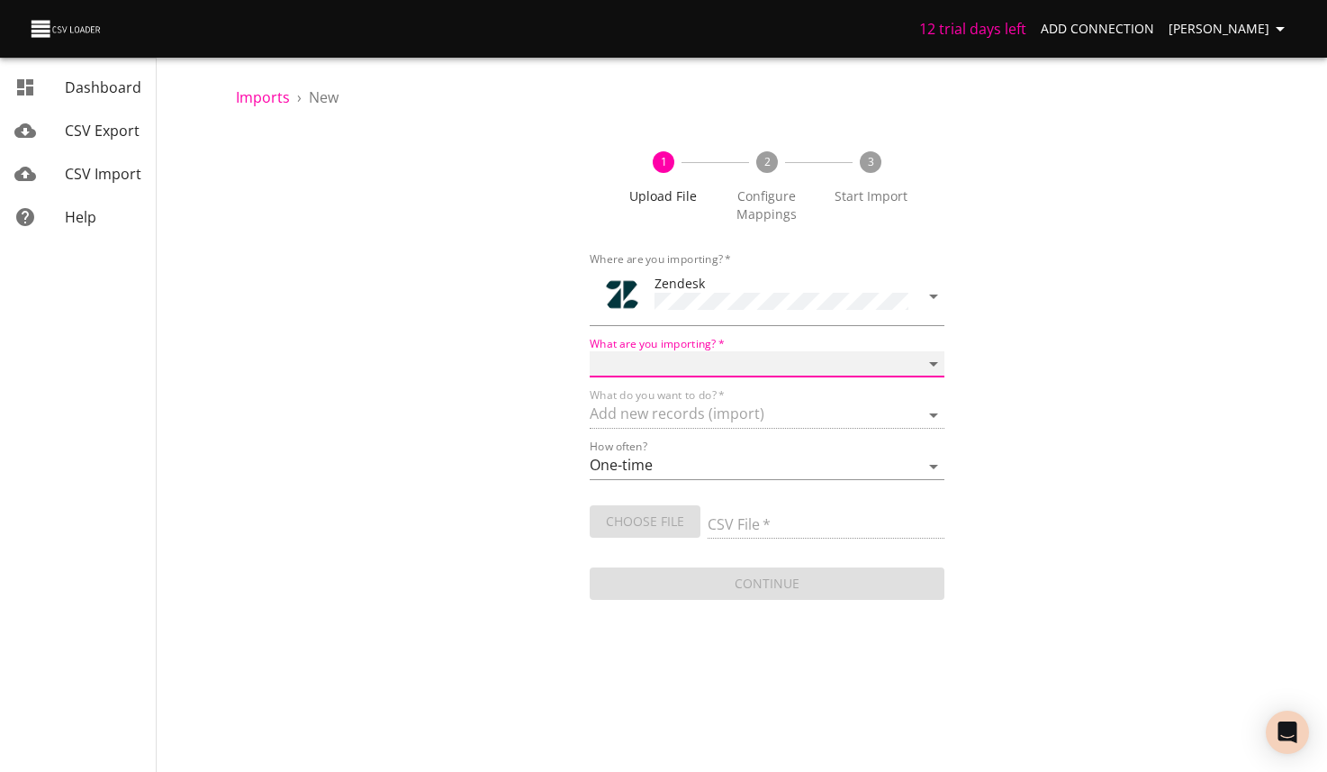
select select "tickets"
click at [590, 351] on select "Article categories Articles Comments Organizations Ticket forms Tickets Users" at bounding box center [767, 364] width 354 height 26
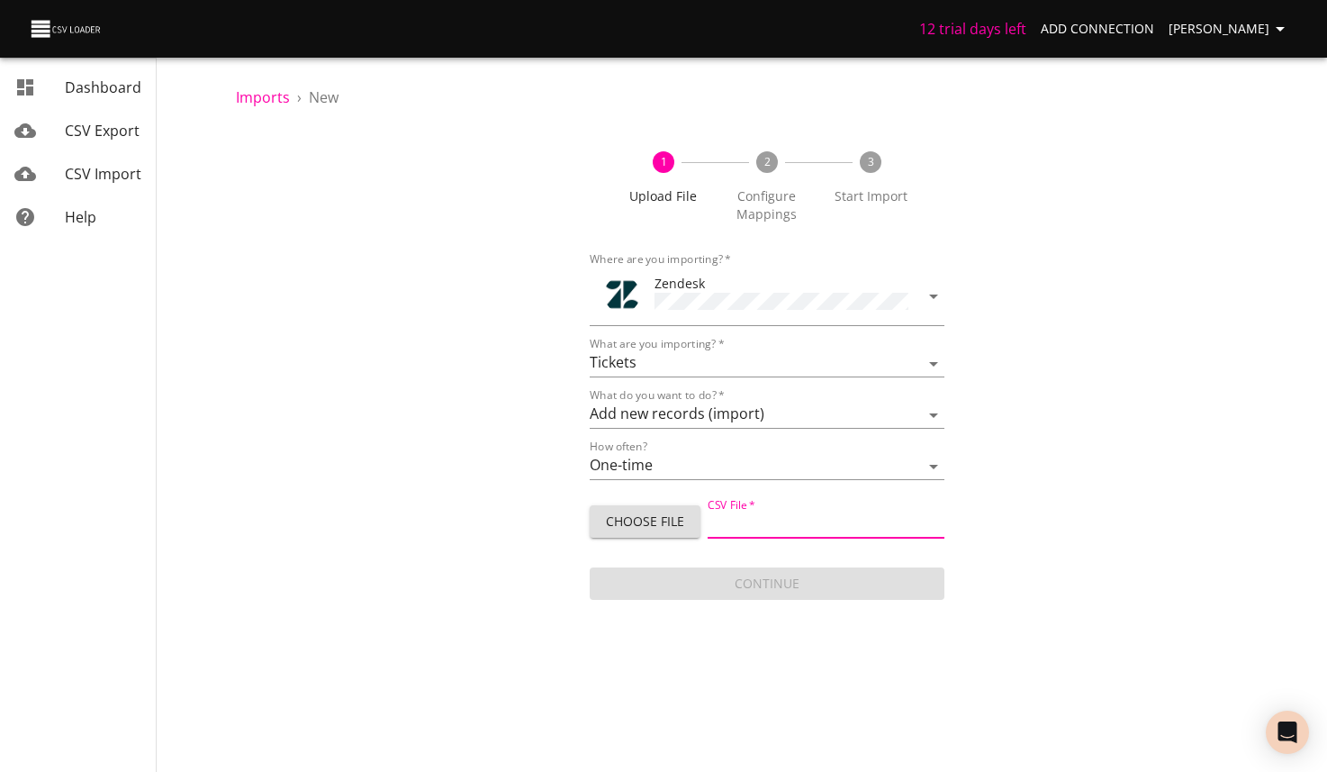
click at [845, 518] on input "CSV File   *" at bounding box center [826, 525] width 236 height 26
type input "kOHLS 6.csv"
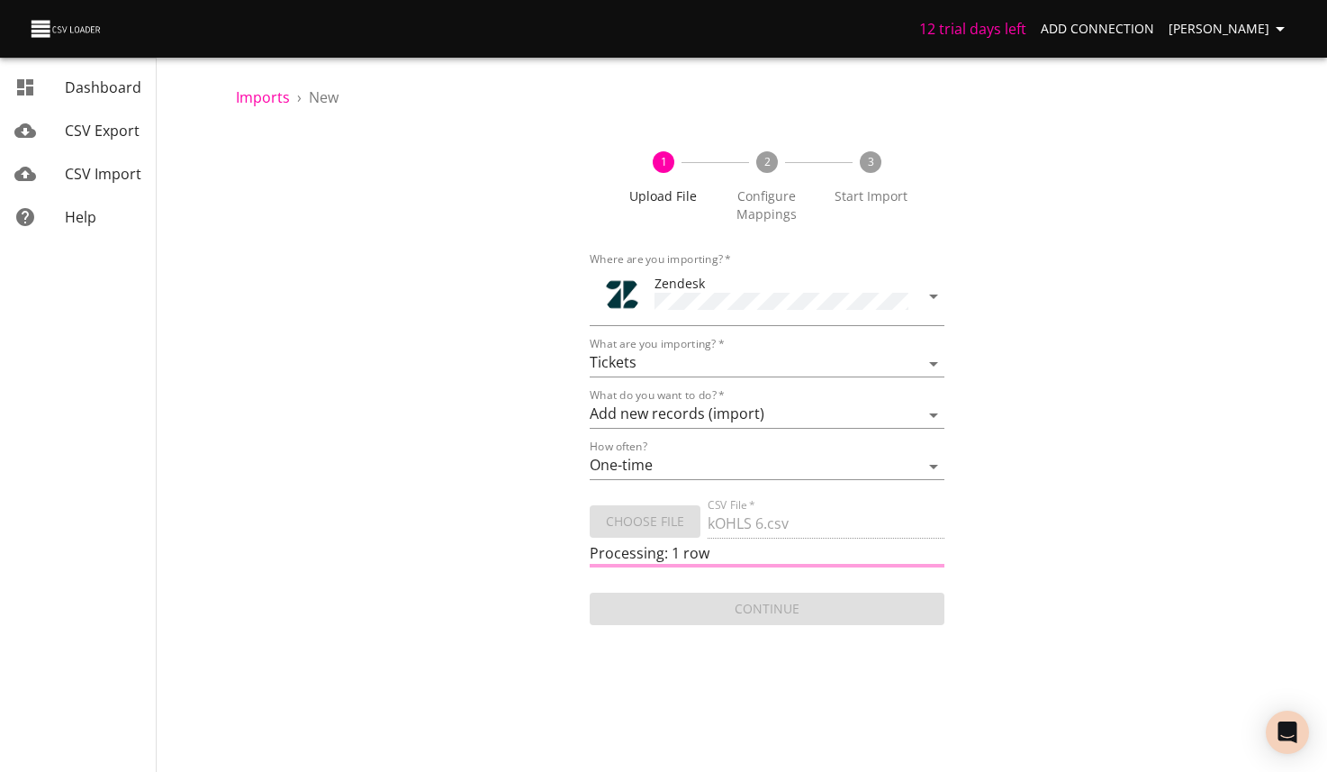
click at [315, 379] on div "1 Upload File 2 Configure Mappings 3 Start Import Where are you importing?   * …" at bounding box center [767, 379] width 1063 height 499
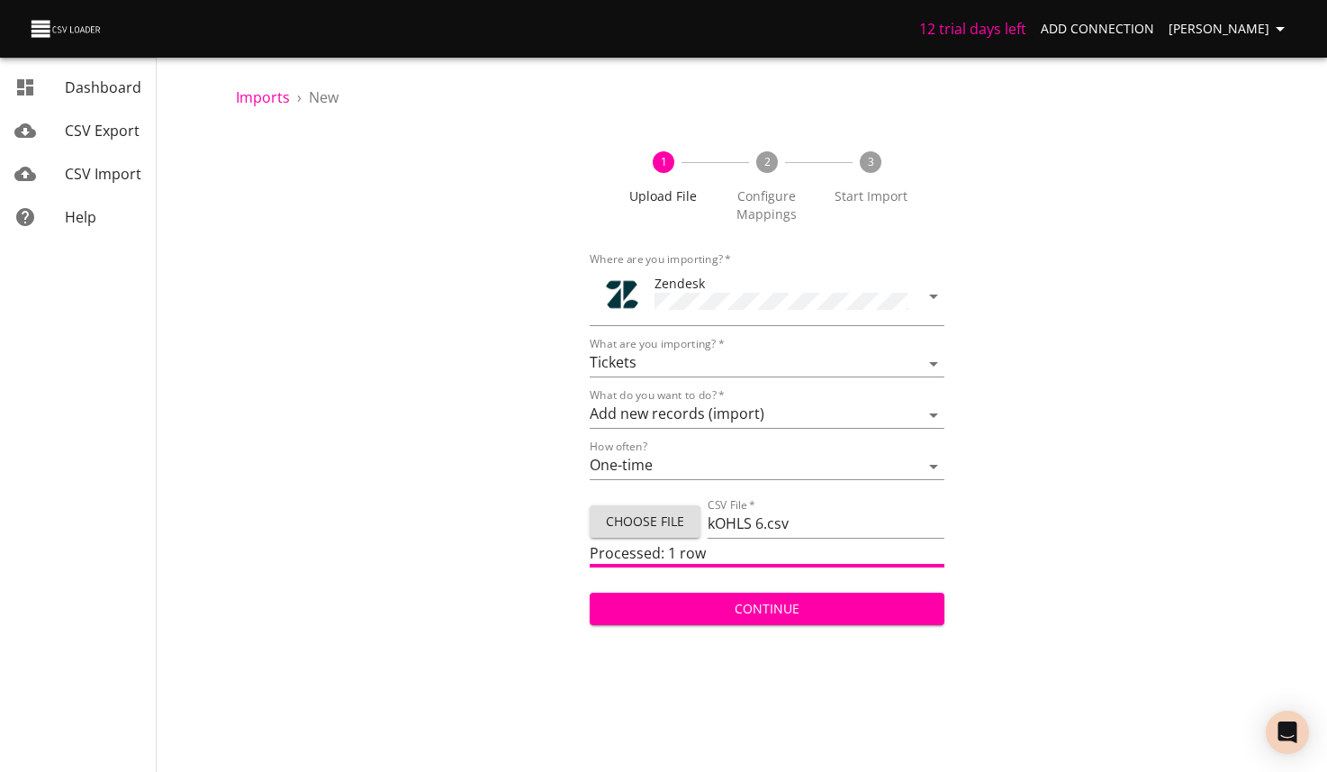
click at [899, 598] on span "Continue" at bounding box center [766, 609] width 325 height 23
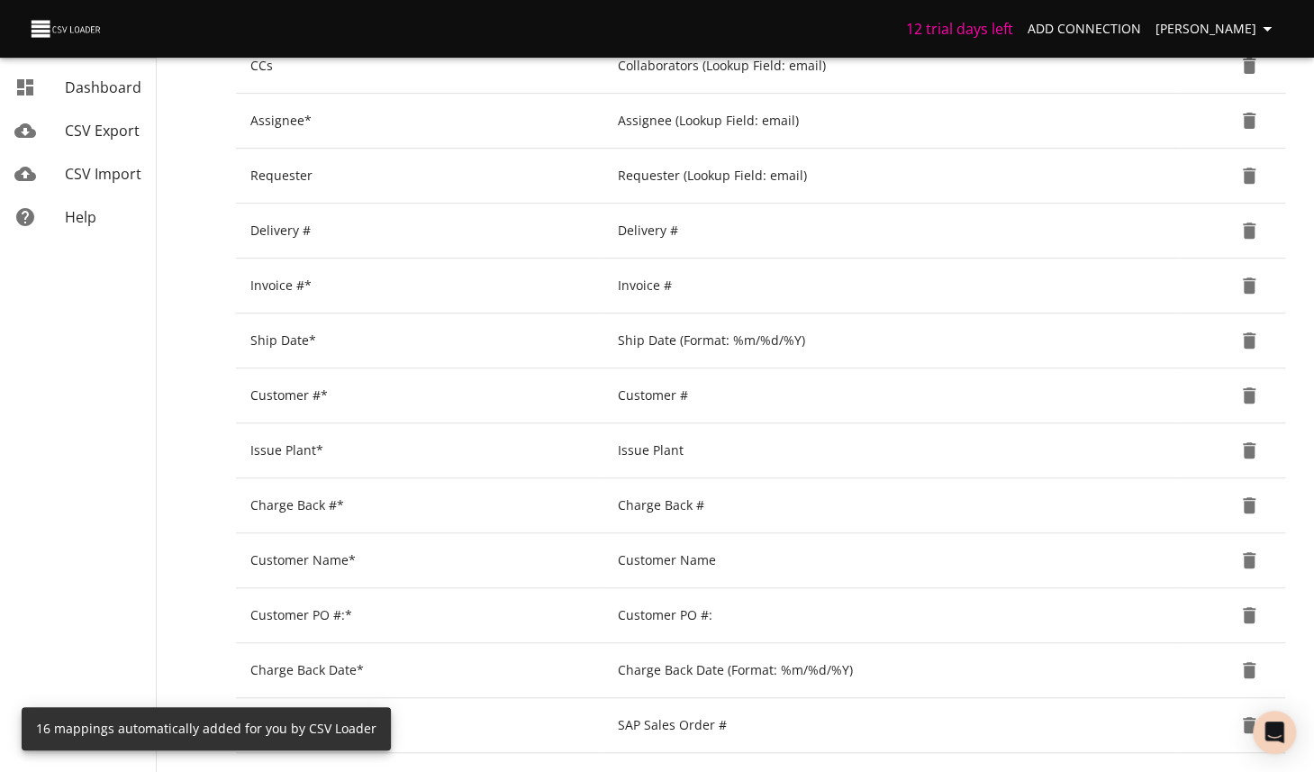
scroll to position [701, 0]
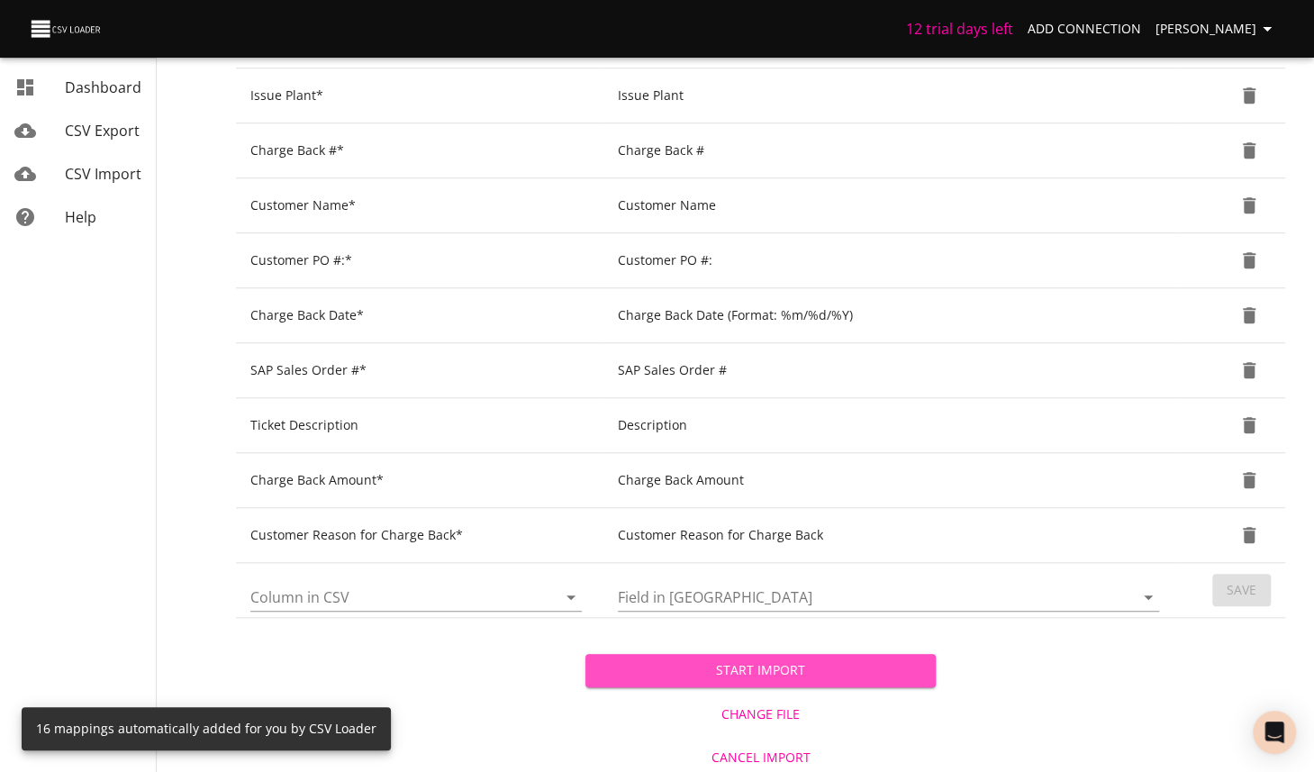
click at [782, 665] on span "Start Import" at bounding box center [760, 670] width 321 height 23
